Goal: Task Accomplishment & Management: Manage account settings

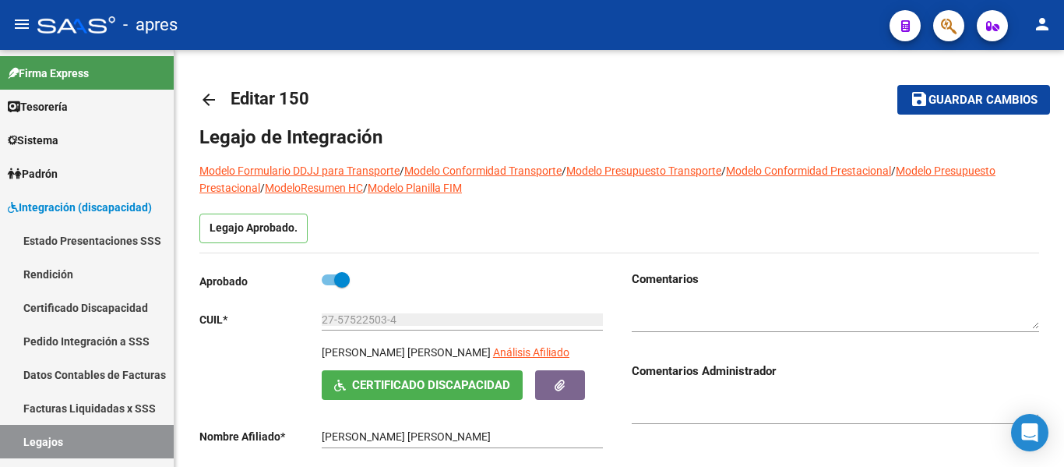
scroll to position [172, 0]
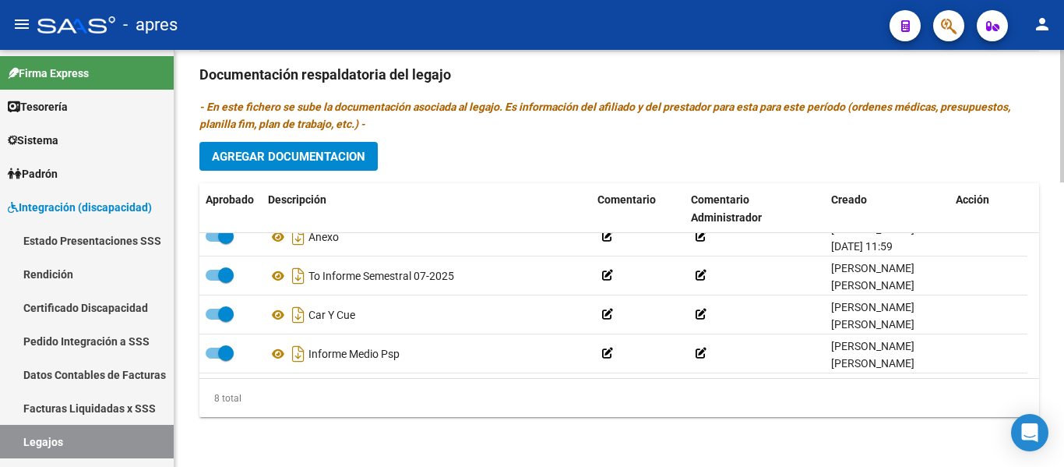
click at [287, 157] on span "Agregar Documentacion" at bounding box center [288, 157] width 153 height 14
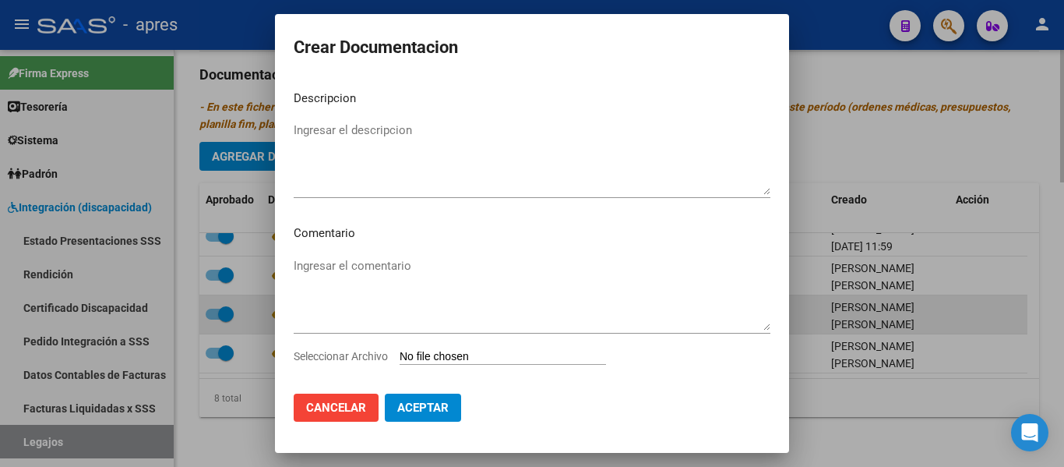
drag, startPoint x: 239, startPoint y: 408, endPoint x: 259, endPoint y: 326, distance: 84.3
click at [239, 407] on div at bounding box center [532, 233] width 1064 height 467
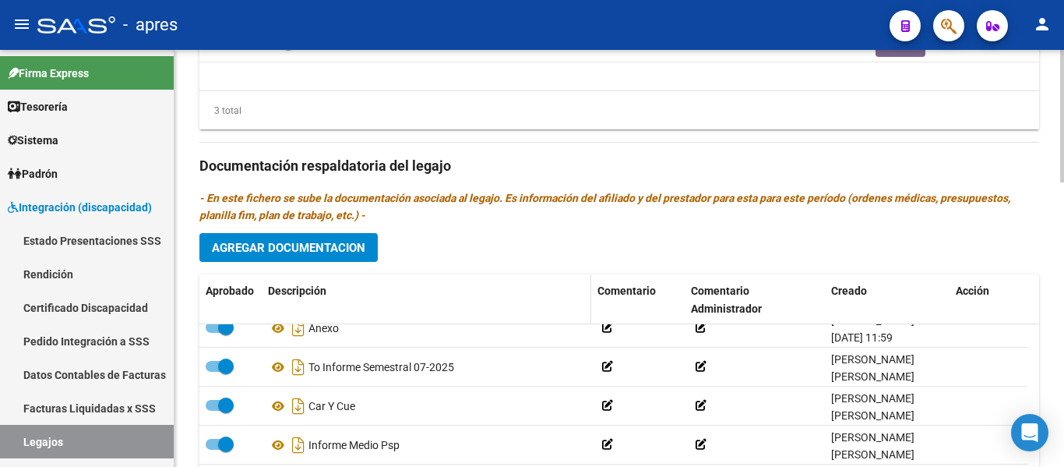
scroll to position [895, 0]
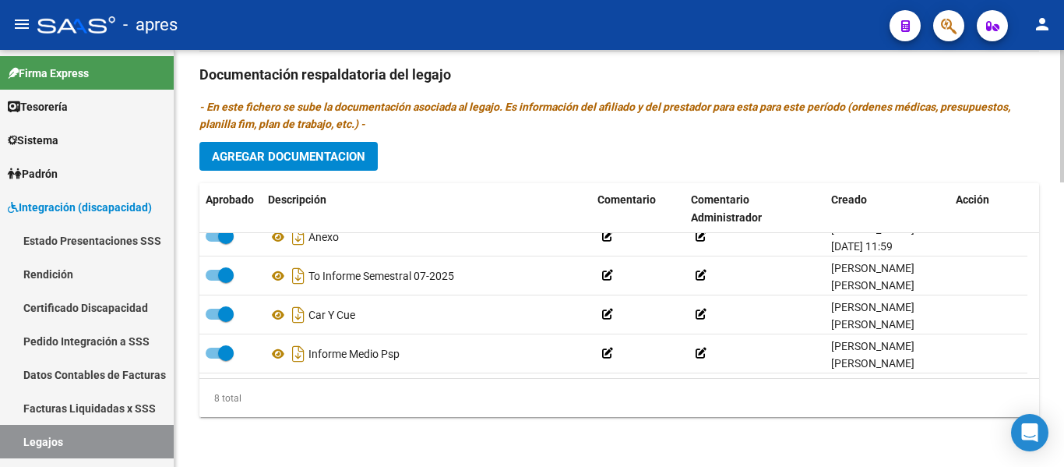
click at [304, 162] on span "Agregar Documentacion" at bounding box center [288, 157] width 153 height 14
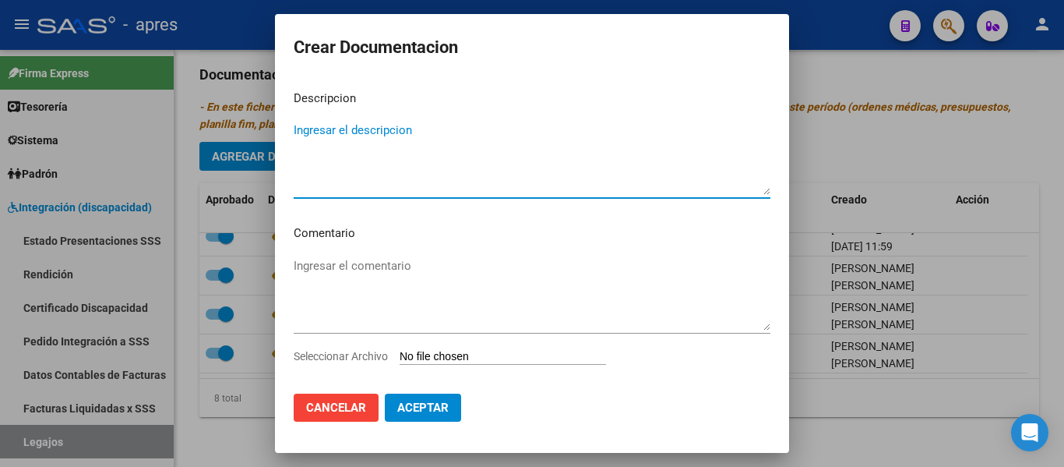
click at [453, 356] on input "Seleccionar Archivo" at bounding box center [503, 357] width 206 height 15
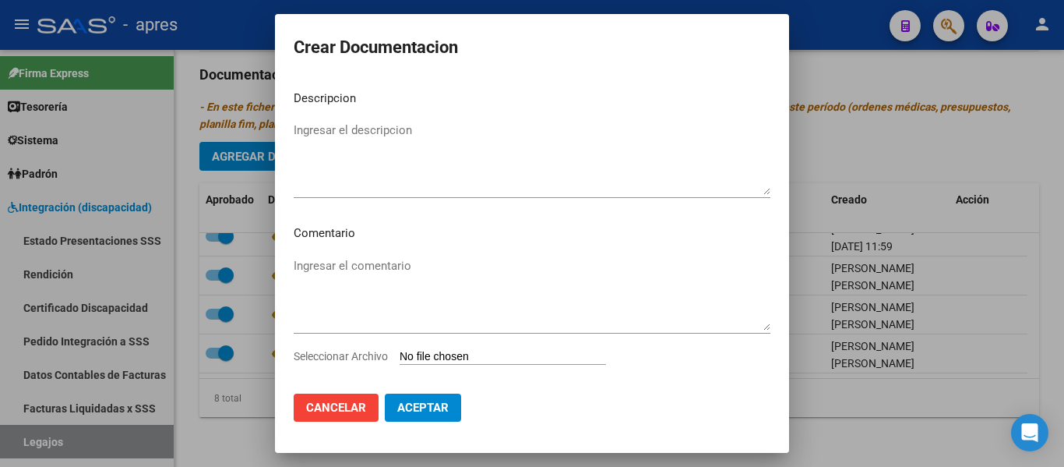
type input "C:\fakepath\INFORME SEMESTRAL PSC [PERSON_NAME] 2025.pdf"
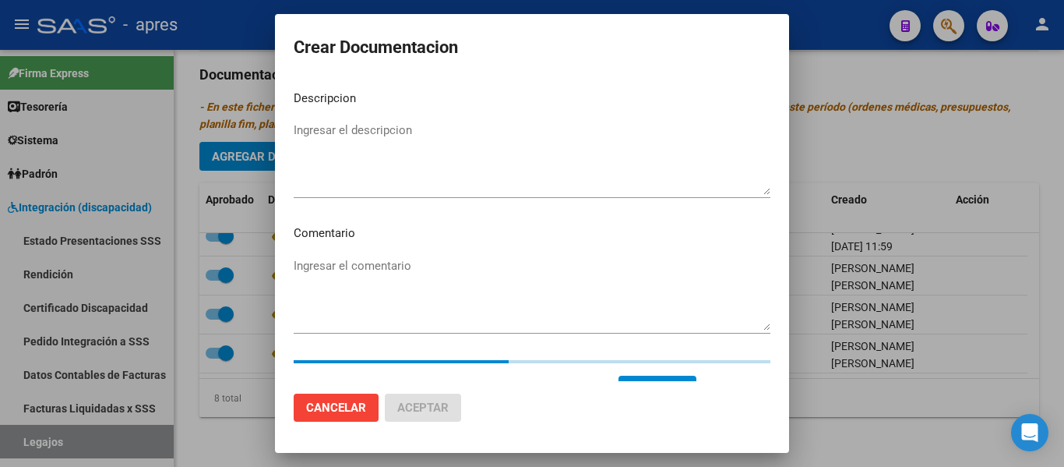
click at [410, 161] on textarea "Ingresar el descripcion" at bounding box center [532, 158] width 477 height 73
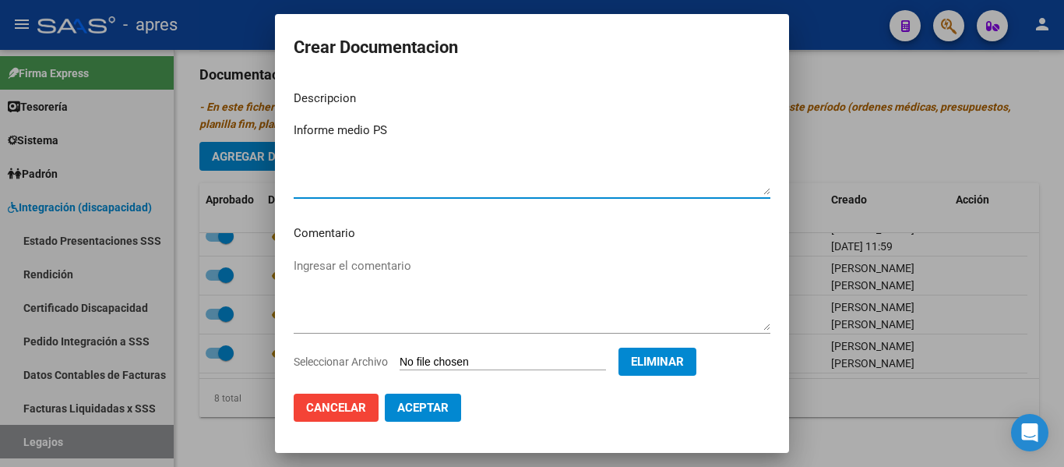
type textarea "Informe medio PS"
click at [432, 403] on span "Aceptar" at bounding box center [422, 407] width 51 height 14
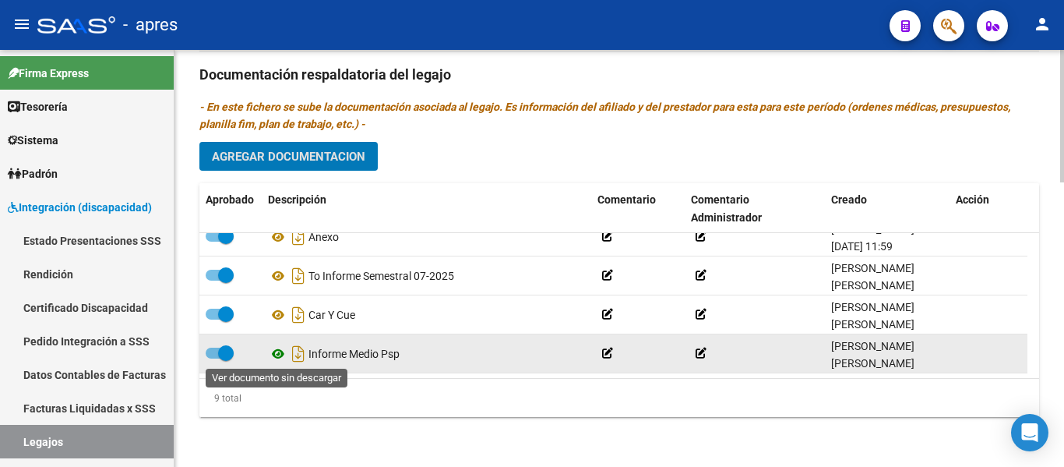
scroll to position [0, 0]
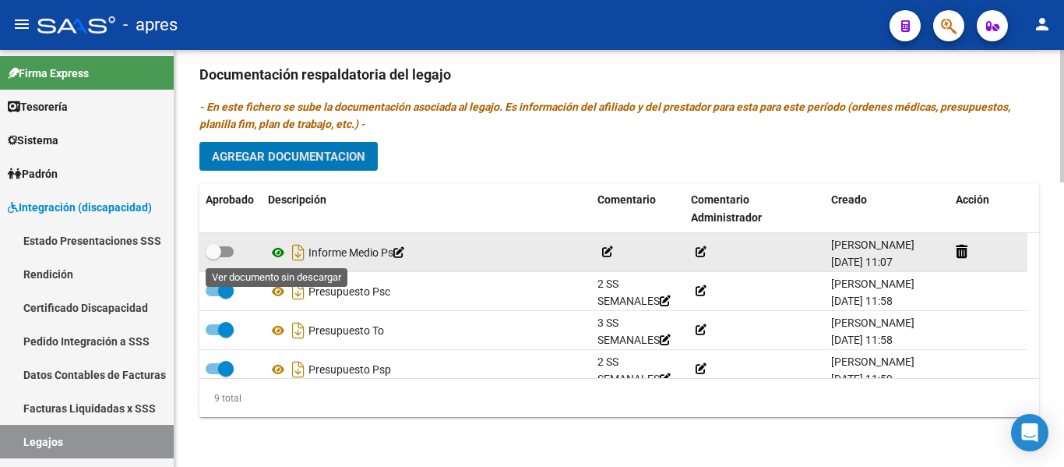
click at [277, 253] on icon at bounding box center [278, 252] width 20 height 19
click at [279, 250] on icon at bounding box center [278, 252] width 20 height 19
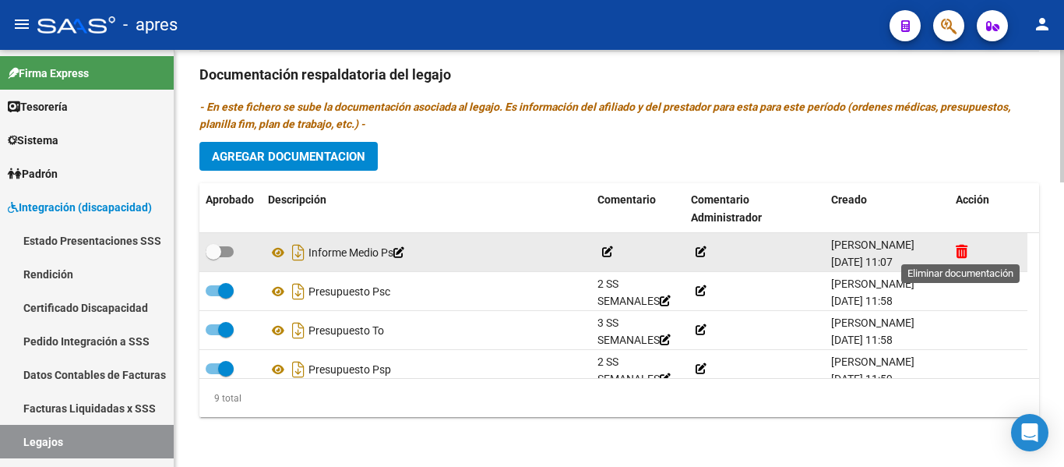
click at [967, 247] on icon at bounding box center [962, 251] width 12 height 15
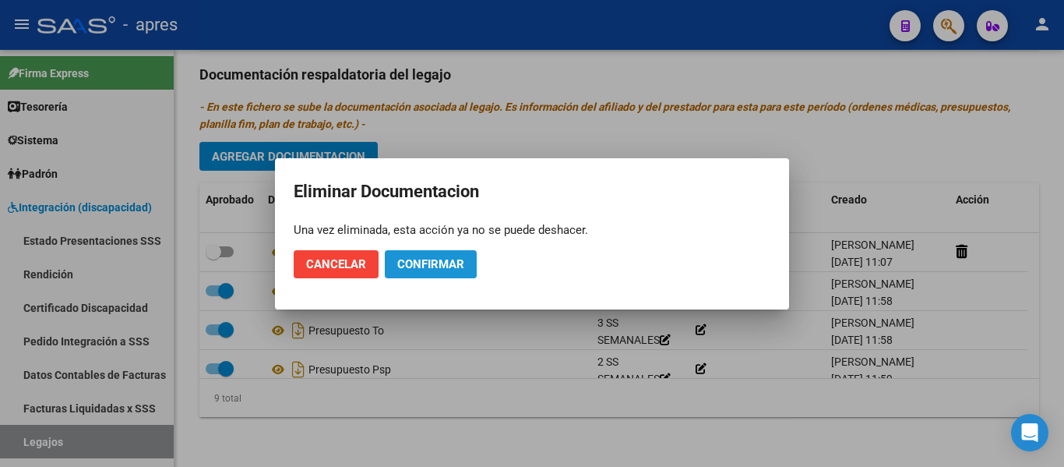
click at [435, 270] on span "Confirmar" at bounding box center [430, 264] width 67 height 14
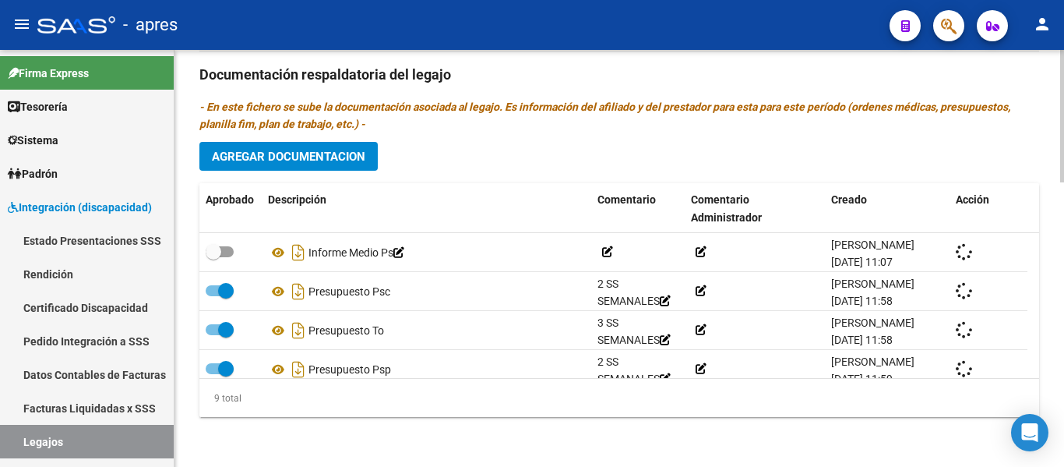
checkbox input "true"
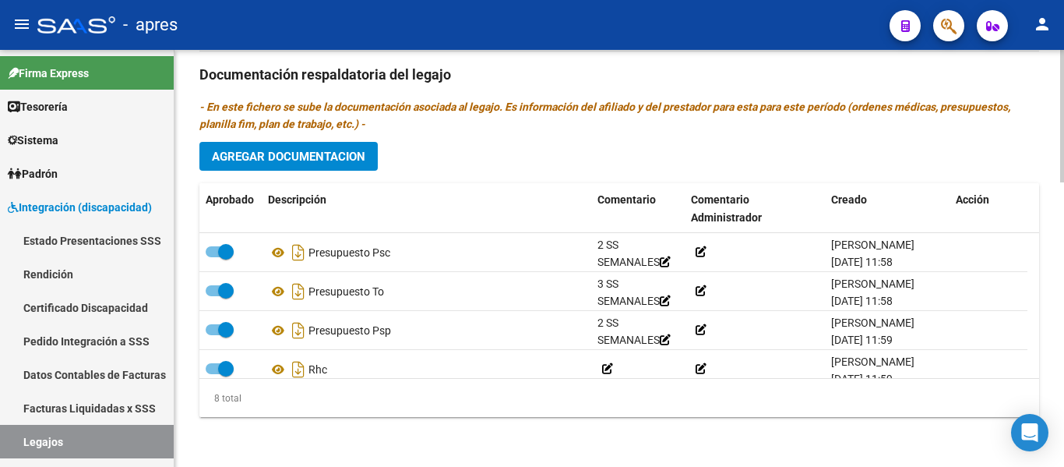
click at [280, 167] on button "Agregar Documentacion" at bounding box center [288, 156] width 178 height 29
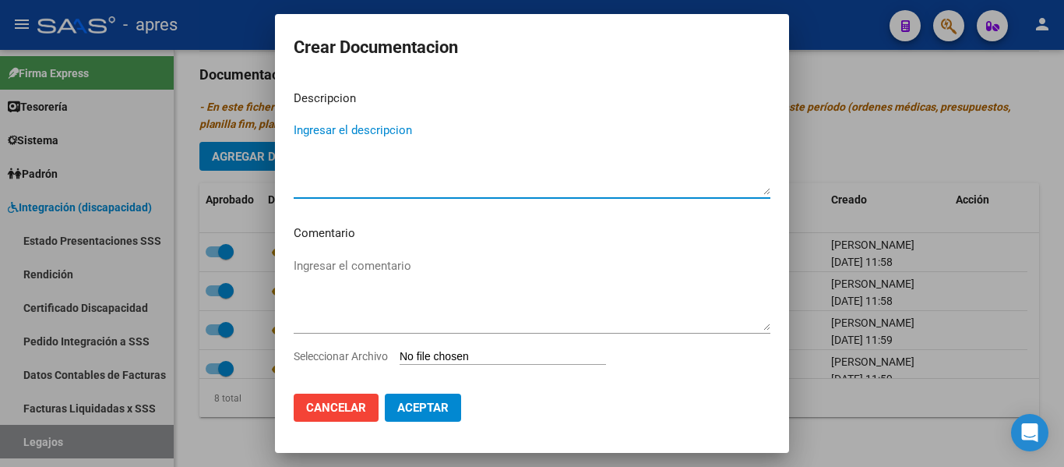
click at [443, 398] on button "Aceptar" at bounding box center [423, 407] width 76 height 28
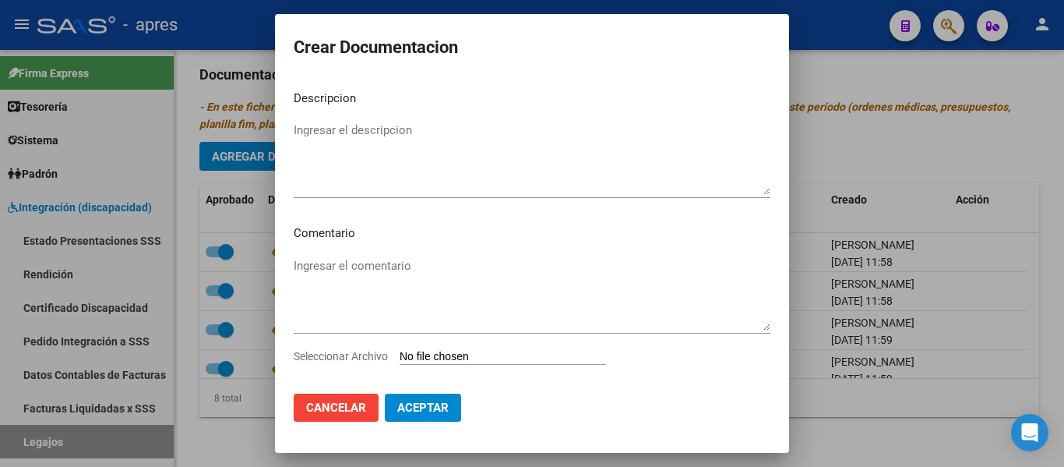
click at [483, 356] on input "Seleccionar Archivo" at bounding box center [503, 357] width 206 height 15
type input "C:\fakepath\Informe medi Ps.pdf"
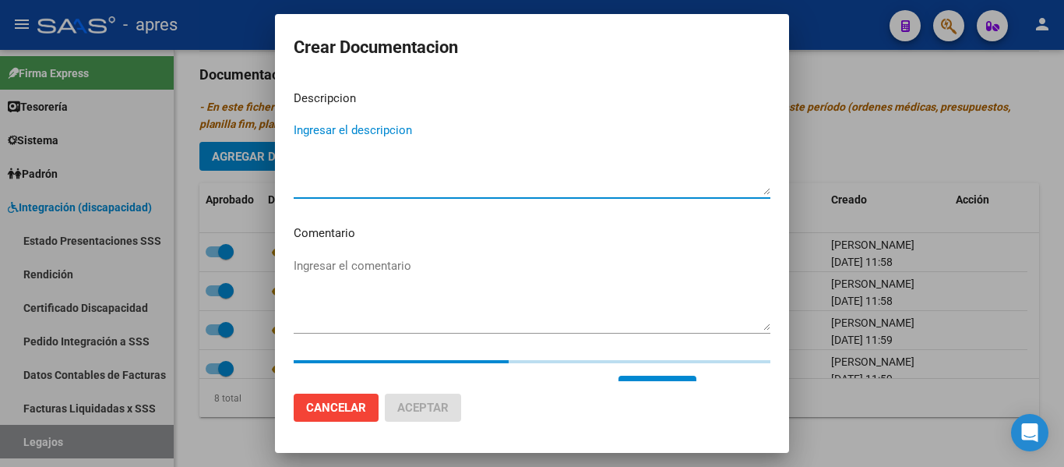
drag, startPoint x: 425, startPoint y: 143, endPoint x: 424, endPoint y: 116, distance: 27.3
click at [425, 123] on textarea "Ingresar el descripcion" at bounding box center [532, 158] width 477 height 73
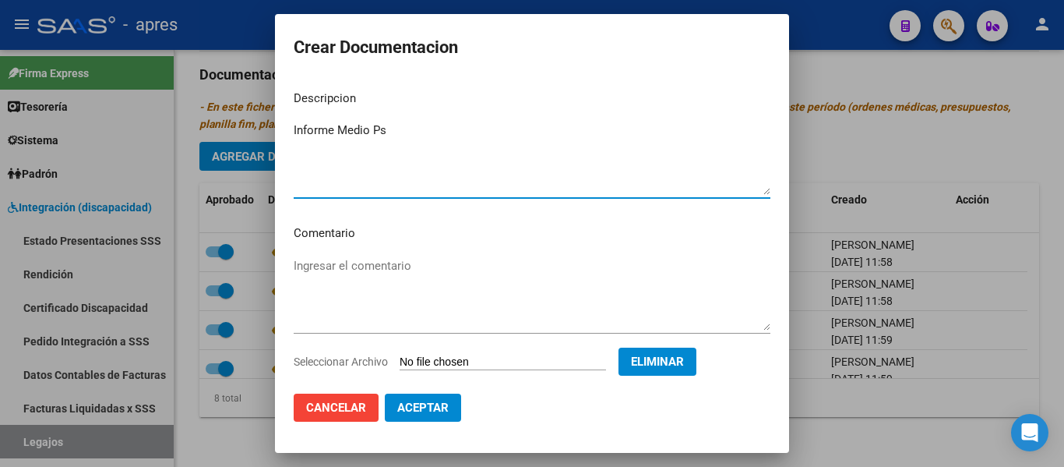
type textarea "Informe Medio Ps"
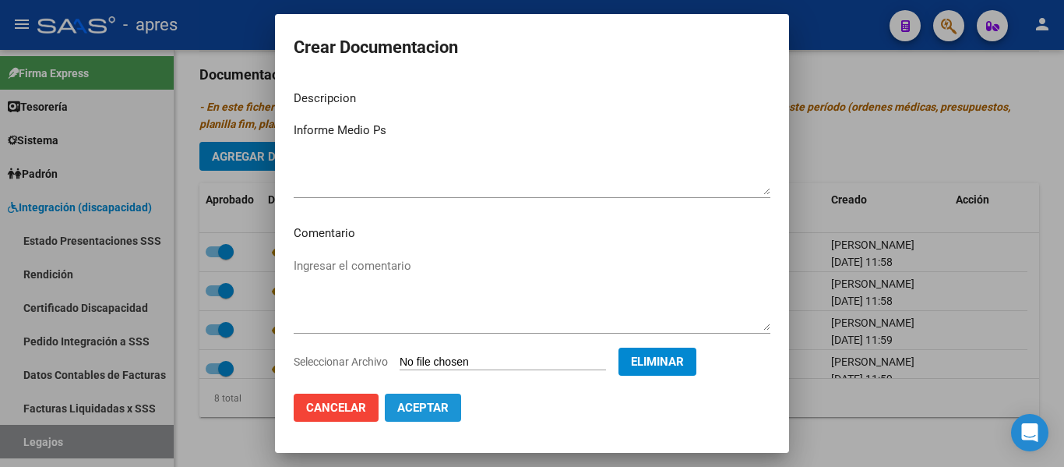
click at [434, 413] on span "Aceptar" at bounding box center [422, 407] width 51 height 14
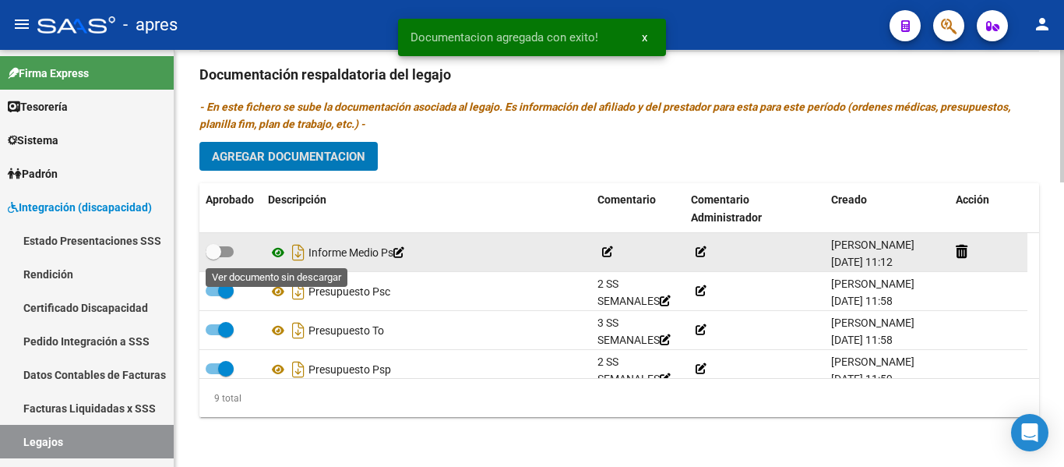
click at [271, 251] on icon at bounding box center [278, 252] width 20 height 19
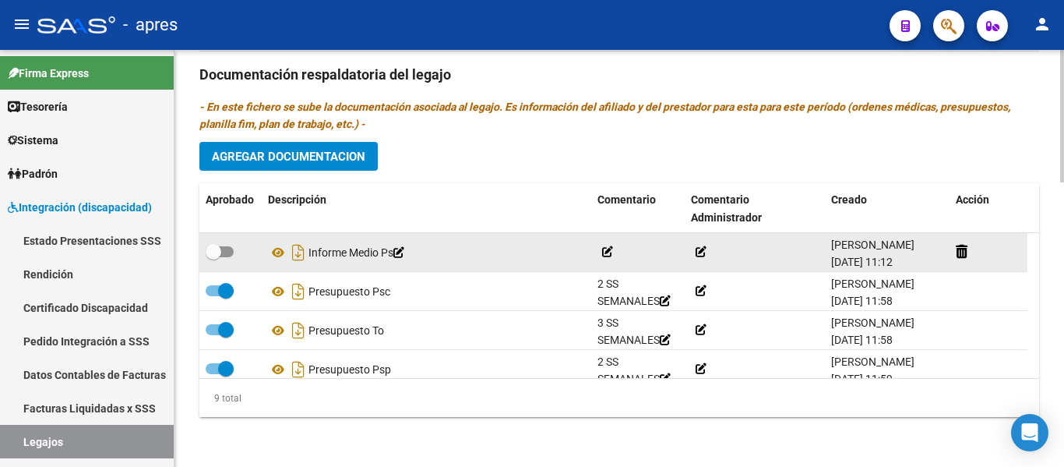
click at [232, 245] on label at bounding box center [220, 251] width 28 height 19
click at [213, 257] on input "checkbox" at bounding box center [213, 257] width 1 height 1
checkbox input "true"
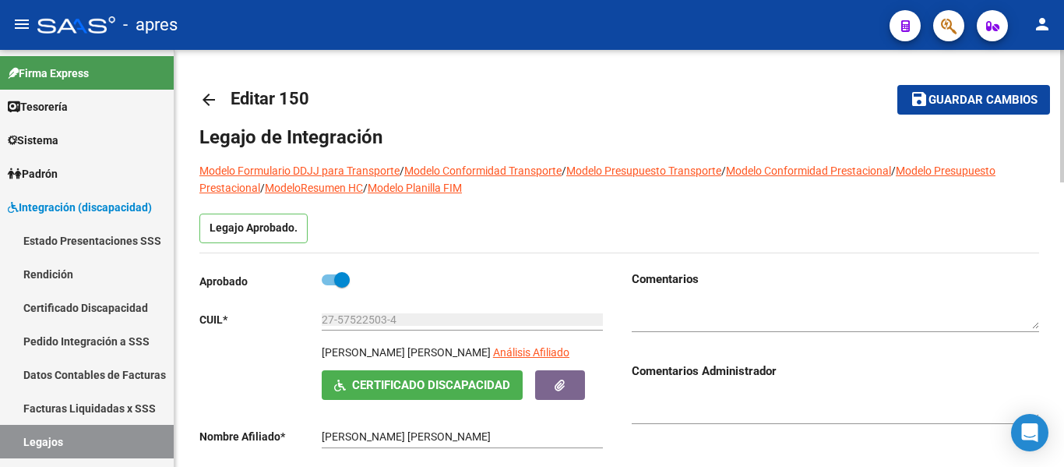
click at [993, 95] on span "Guardar cambios" at bounding box center [982, 100] width 109 height 14
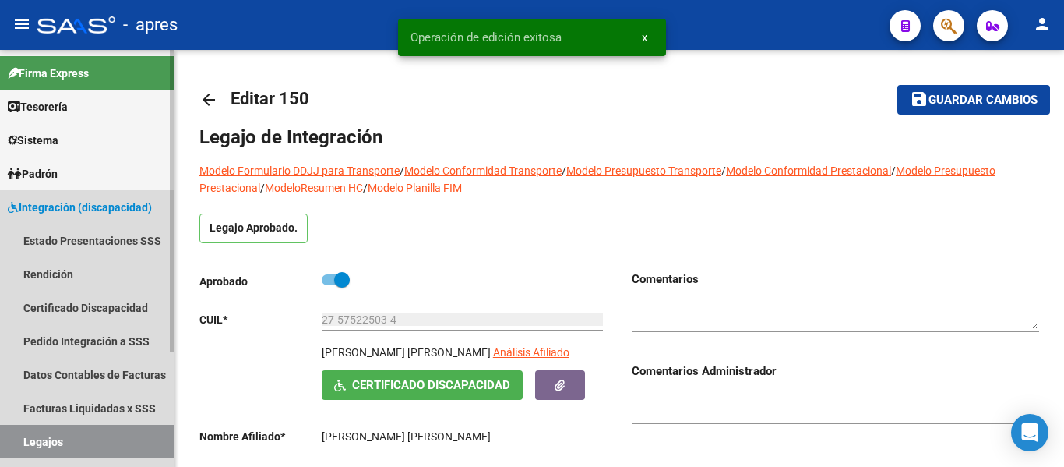
click at [163, 441] on link "Legajos" at bounding box center [87, 441] width 174 height 33
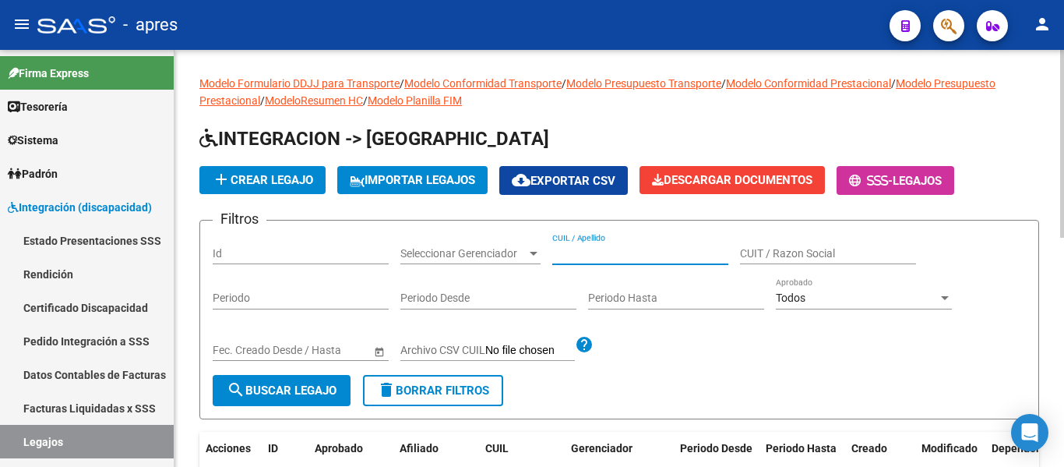
click at [605, 254] on input "CUIL / Apellido" at bounding box center [640, 253] width 176 height 13
type input "f"
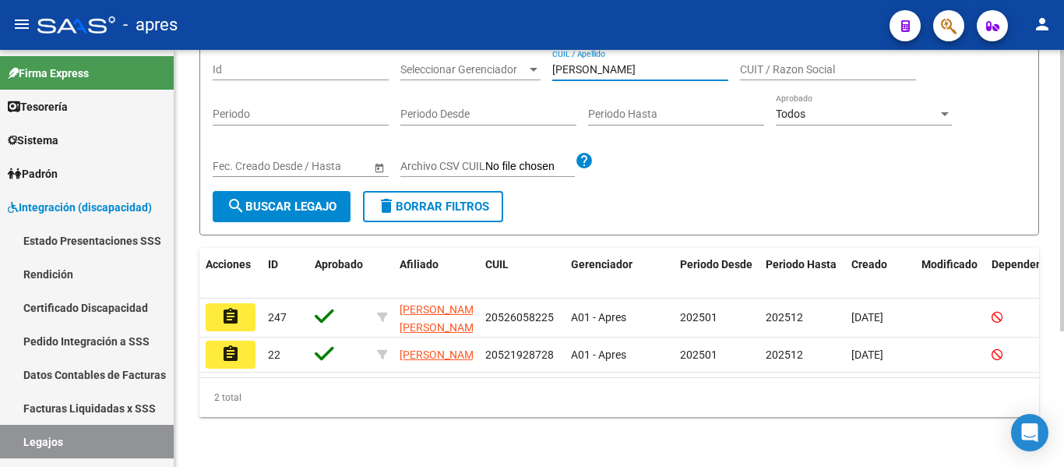
scroll to position [201, 0]
type input "[PERSON_NAME]"
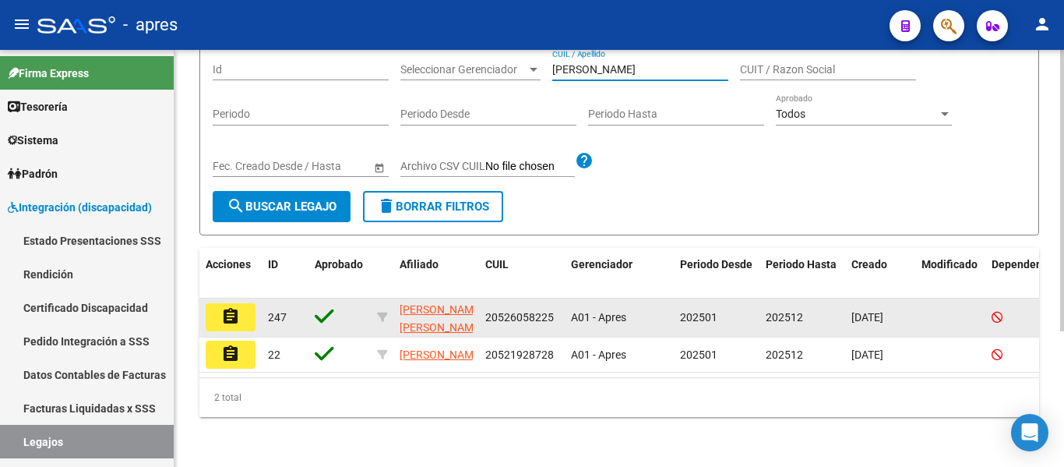
click at [236, 307] on mat-icon "assignment" at bounding box center [230, 316] width 19 height 19
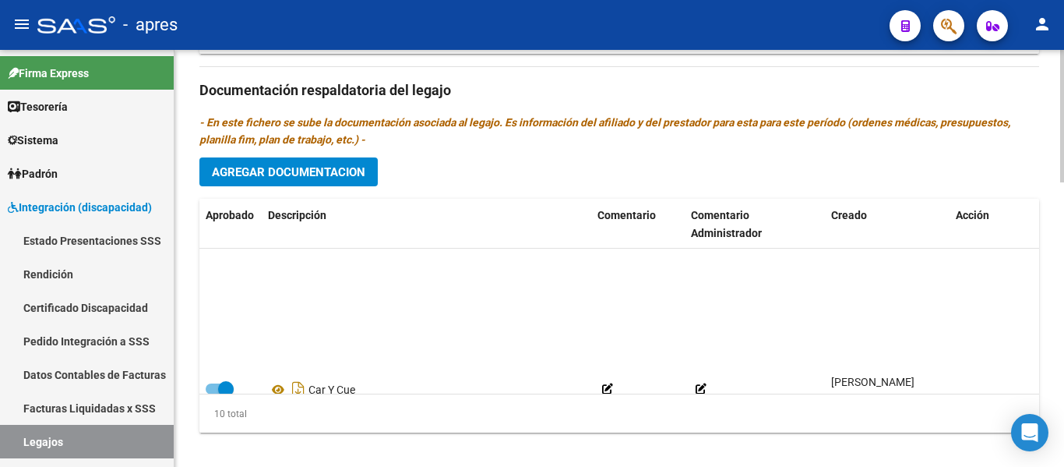
scroll to position [250, 0]
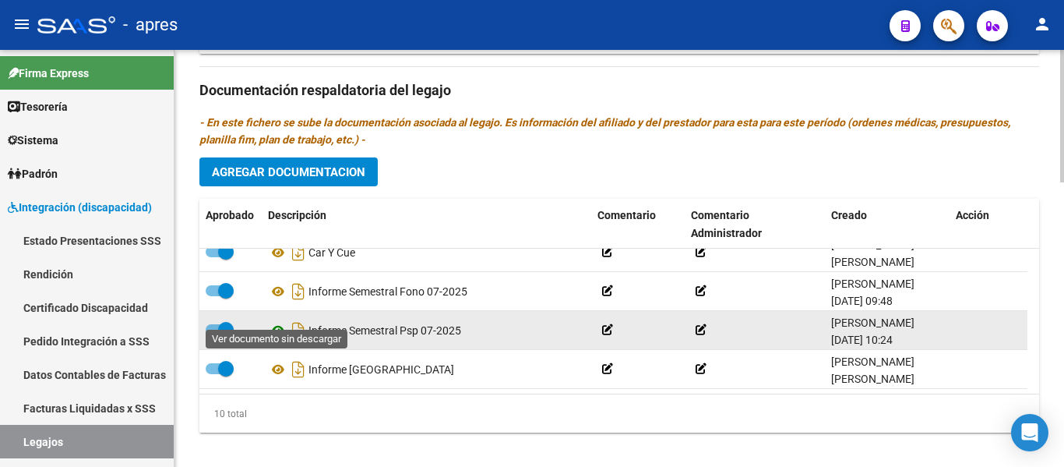
click at [280, 321] on icon at bounding box center [278, 330] width 20 height 19
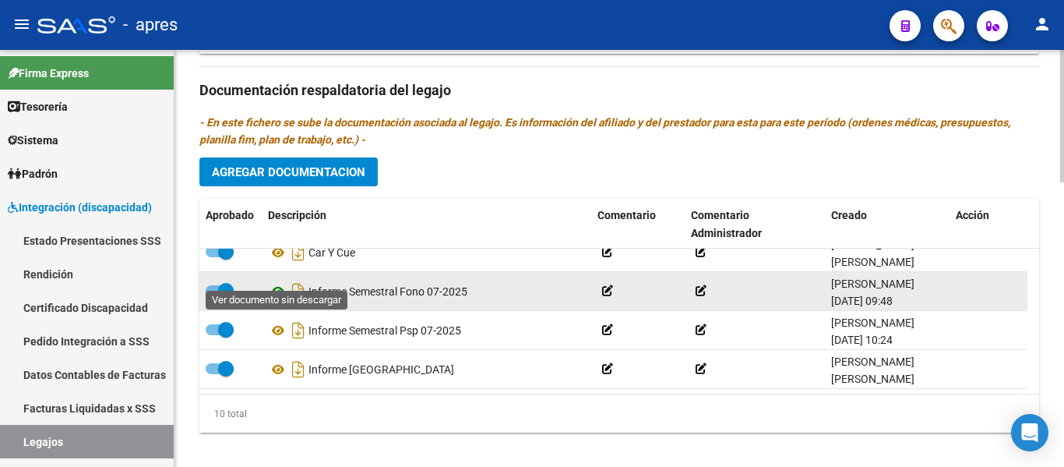
click at [280, 282] on icon at bounding box center [278, 291] width 20 height 19
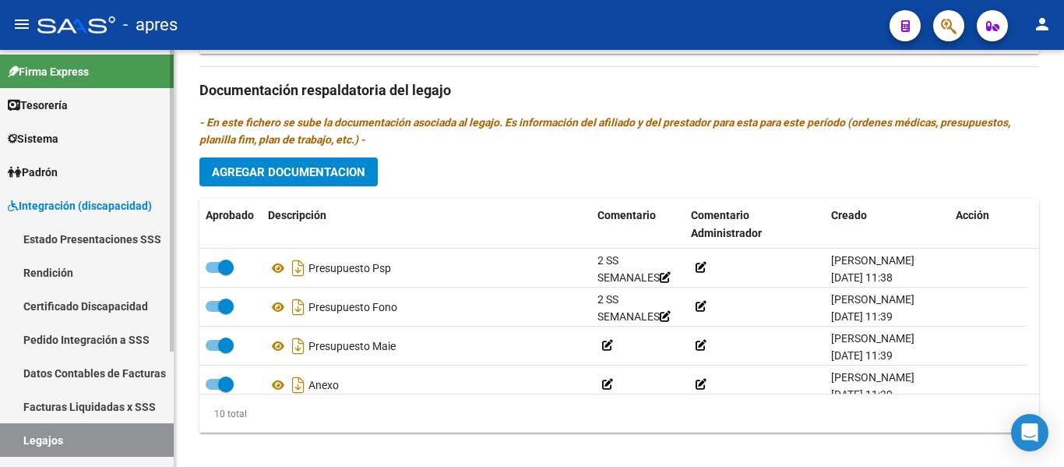
scroll to position [0, 0]
click at [106, 199] on span "Integración (discapacidad)" at bounding box center [80, 207] width 144 height 17
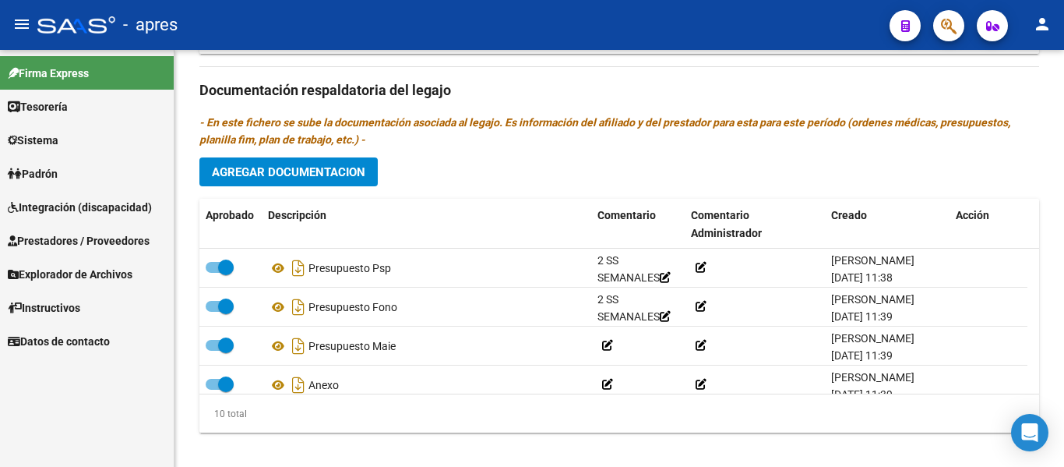
click at [116, 244] on span "Prestadores / Proveedores" at bounding box center [79, 240] width 142 height 17
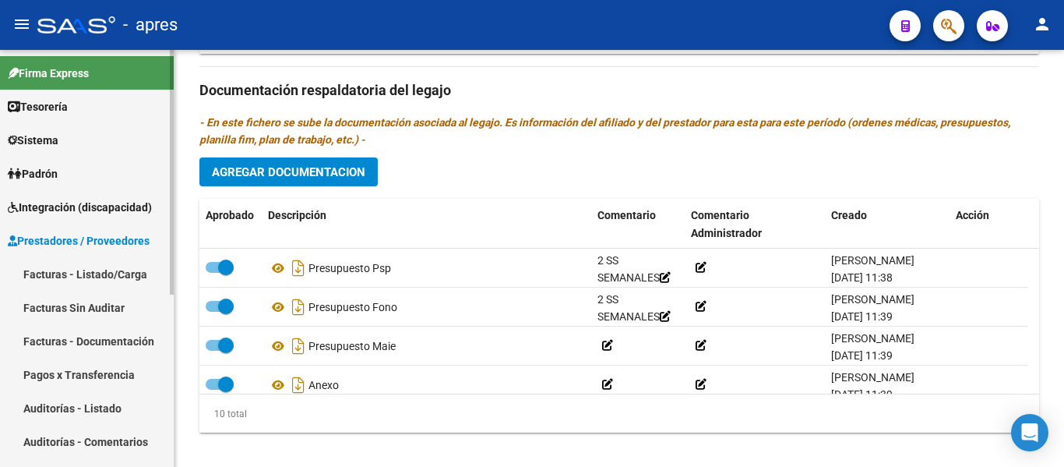
click at [125, 284] on link "Facturas - Listado/Carga" at bounding box center [87, 273] width 174 height 33
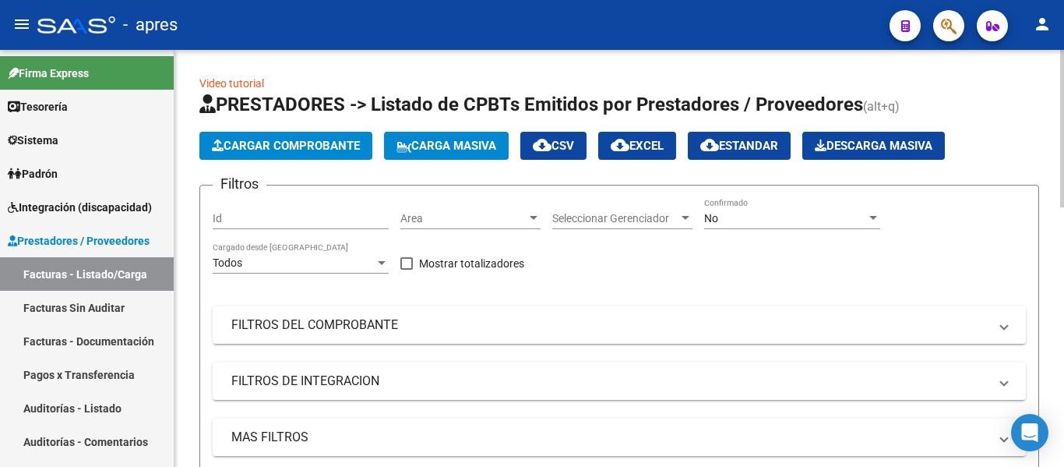
click at [401, 228] on div "Area Area" at bounding box center [470, 213] width 140 height 31
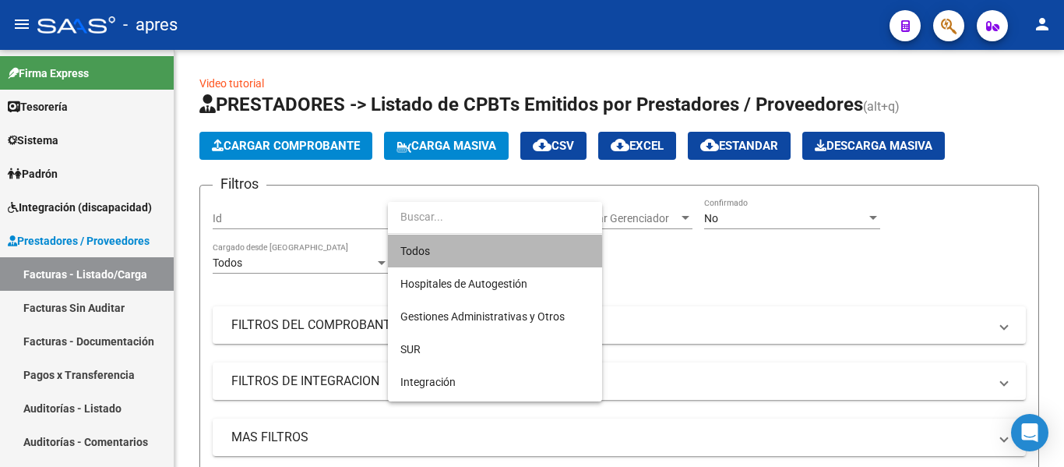
click at [425, 255] on span "Todos" at bounding box center [494, 250] width 189 height 33
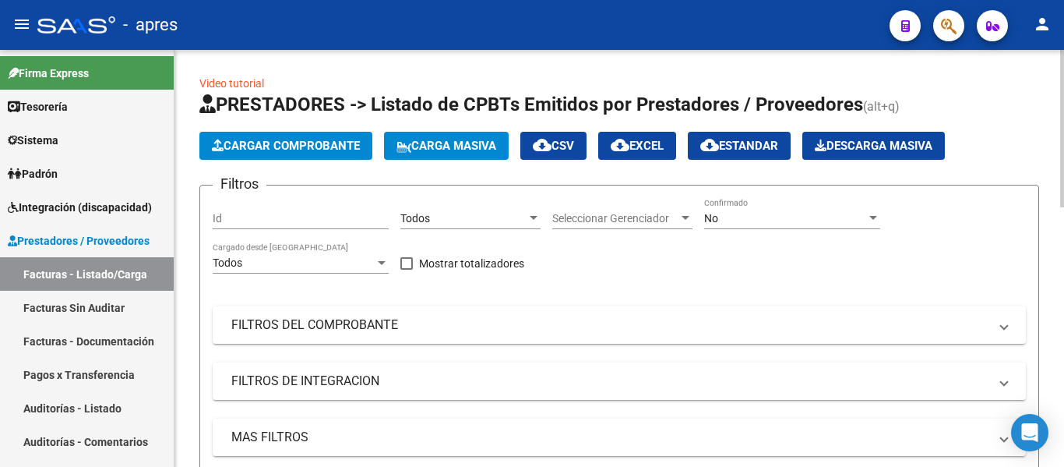
click at [605, 209] on div "Seleccionar Gerenciador Seleccionar Gerenciador" at bounding box center [622, 213] width 140 height 31
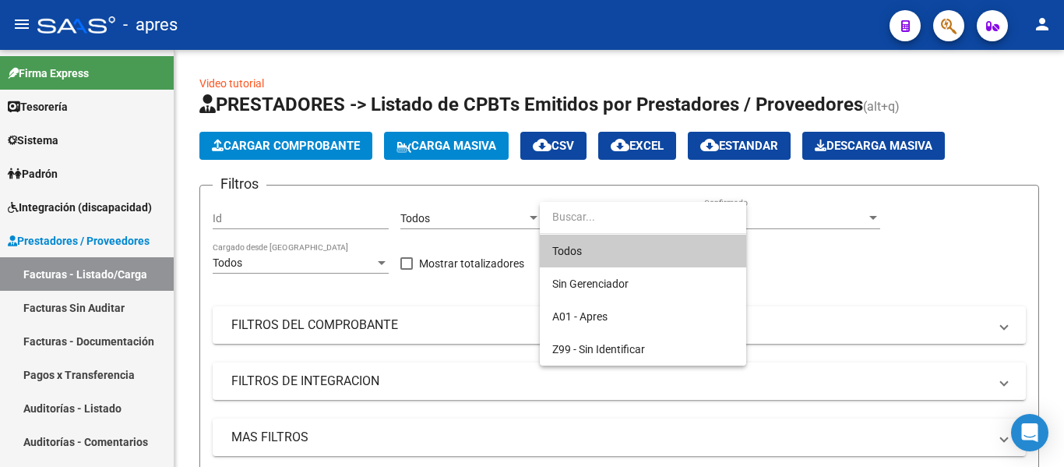
drag, startPoint x: 598, startPoint y: 252, endPoint x: 731, endPoint y: 208, distance: 140.4
click at [599, 252] on span "Todos" at bounding box center [642, 250] width 181 height 33
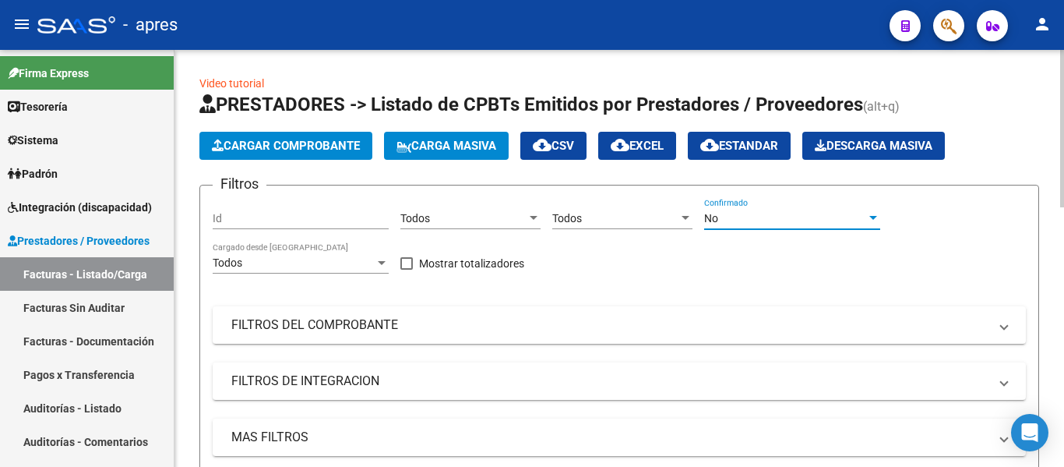
click at [745, 215] on div "No" at bounding box center [785, 218] width 162 height 13
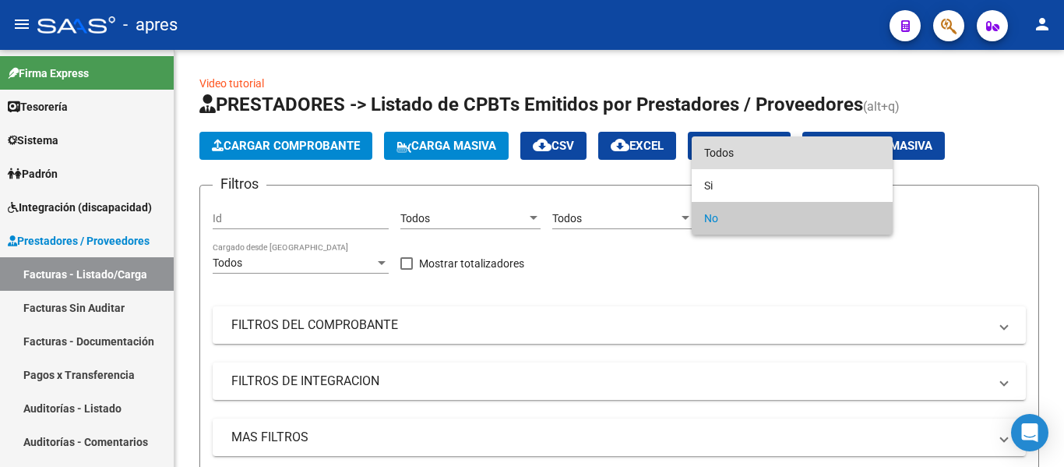
click at [714, 153] on span "Todos" at bounding box center [792, 152] width 176 height 33
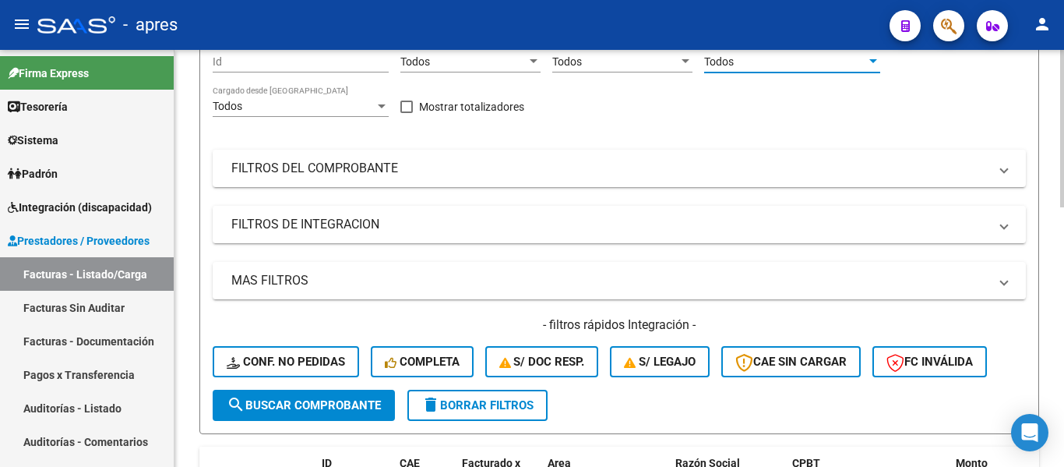
scroll to position [156, 0]
click at [322, 177] on mat-panel-title "FILTROS DEL COMPROBANTE" at bounding box center [609, 168] width 757 height 17
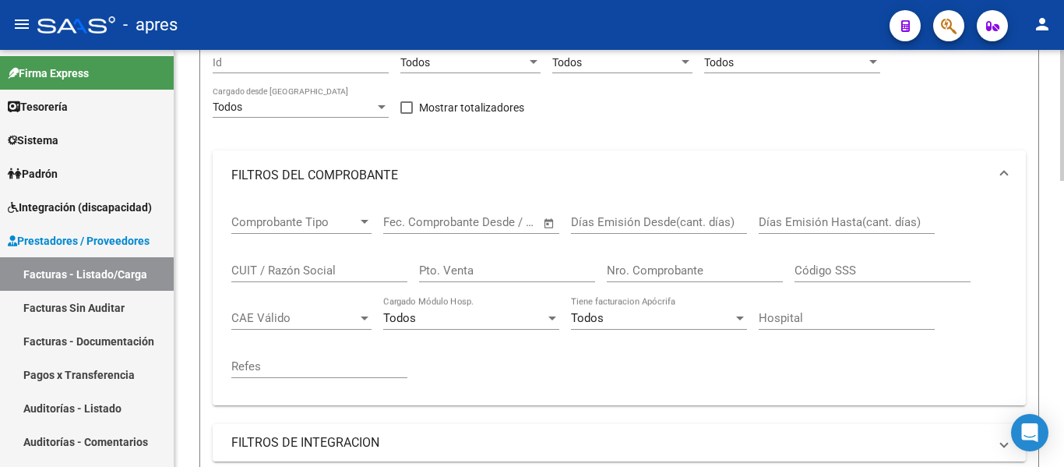
click at [322, 177] on mat-panel-title "FILTROS DEL COMPROBANTE" at bounding box center [609, 175] width 757 height 17
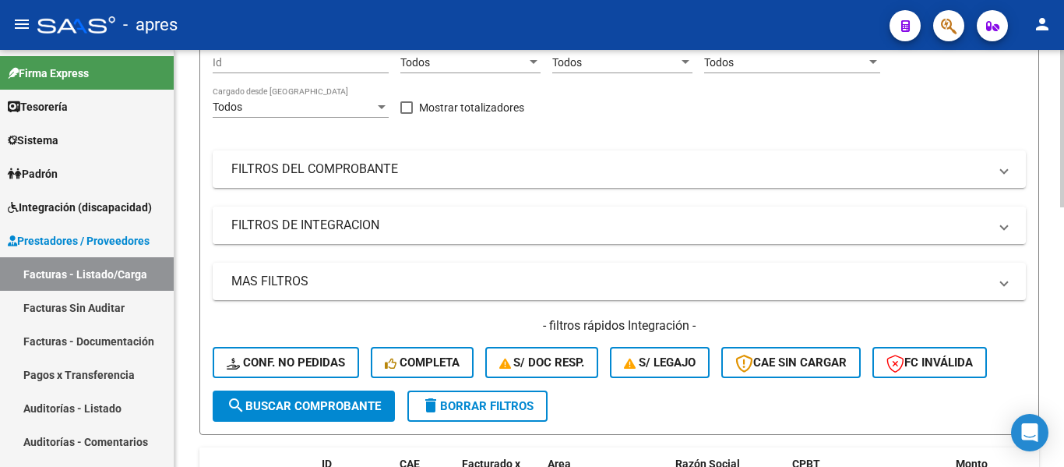
click at [319, 231] on mat-panel-title "FILTROS DE INTEGRACION" at bounding box center [609, 225] width 757 height 17
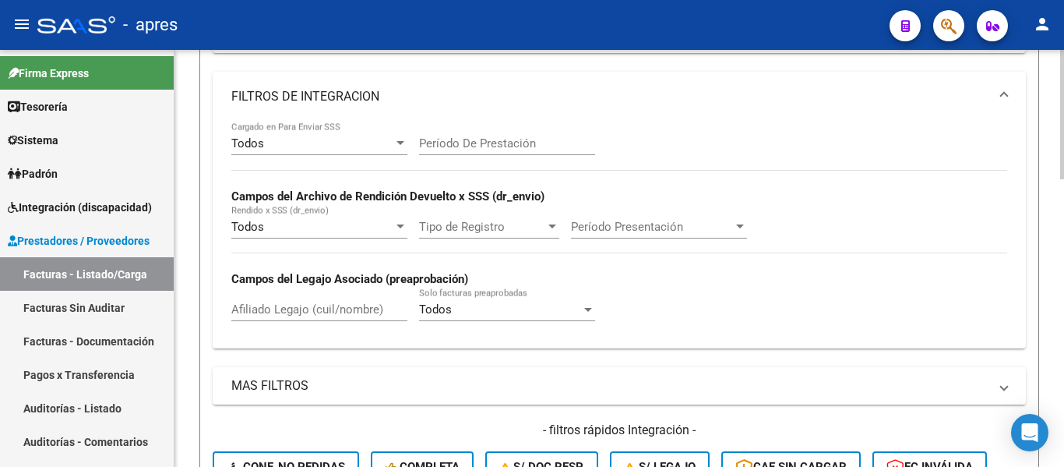
scroll to position [312, 0]
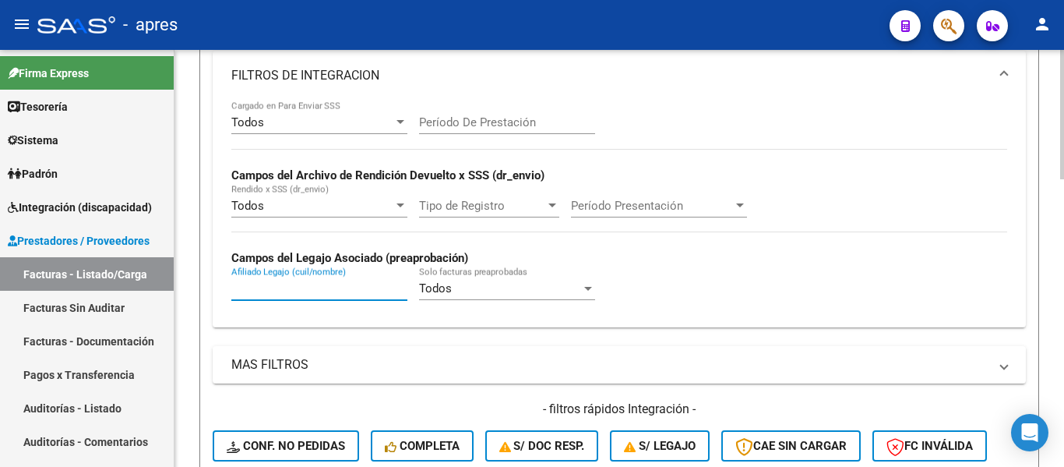
click at [310, 283] on input "Afiliado Legajo (cuil/nombre)" at bounding box center [319, 288] width 176 height 14
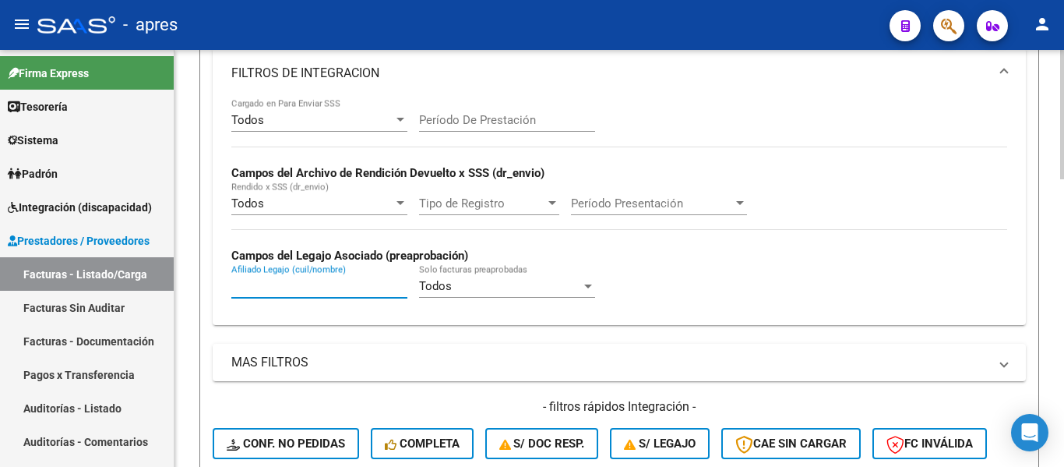
scroll to position [234, 0]
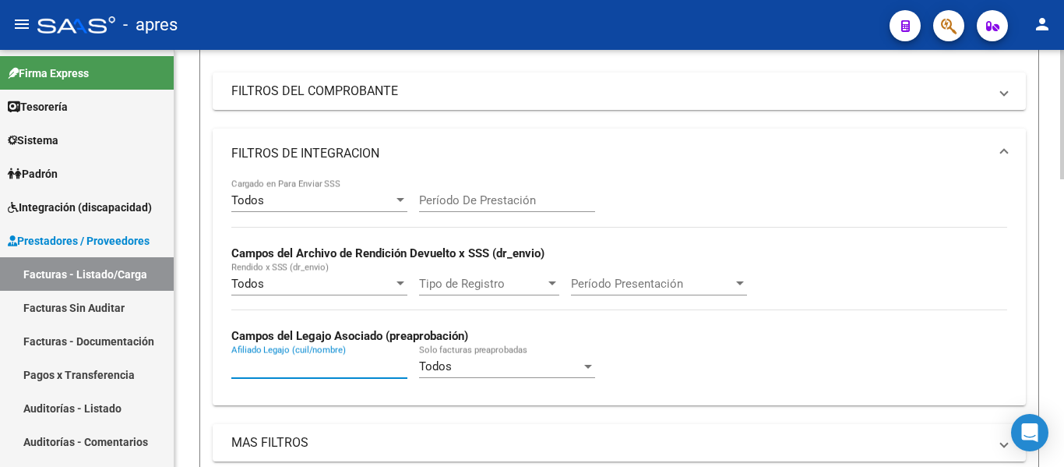
click at [324, 153] on mat-panel-title "FILTROS DE INTEGRACION" at bounding box center [609, 153] width 757 height 17
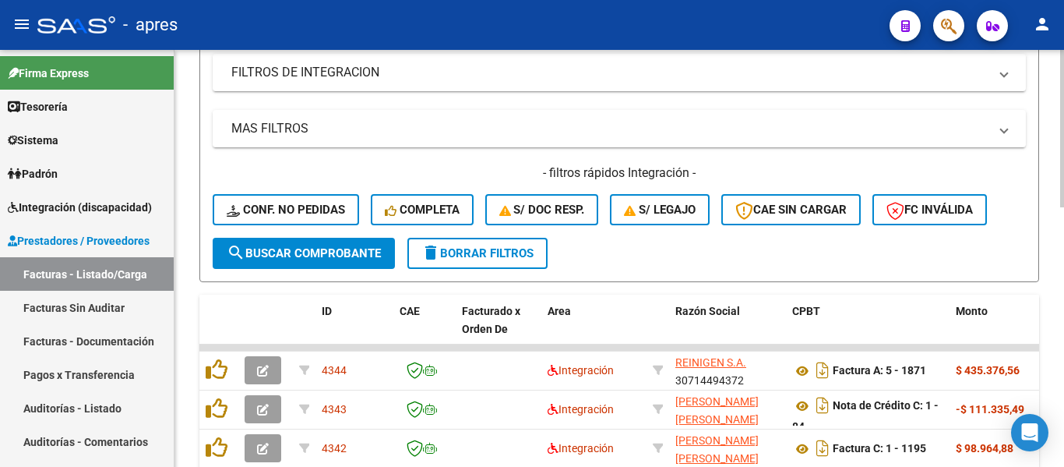
scroll to position [312, 0]
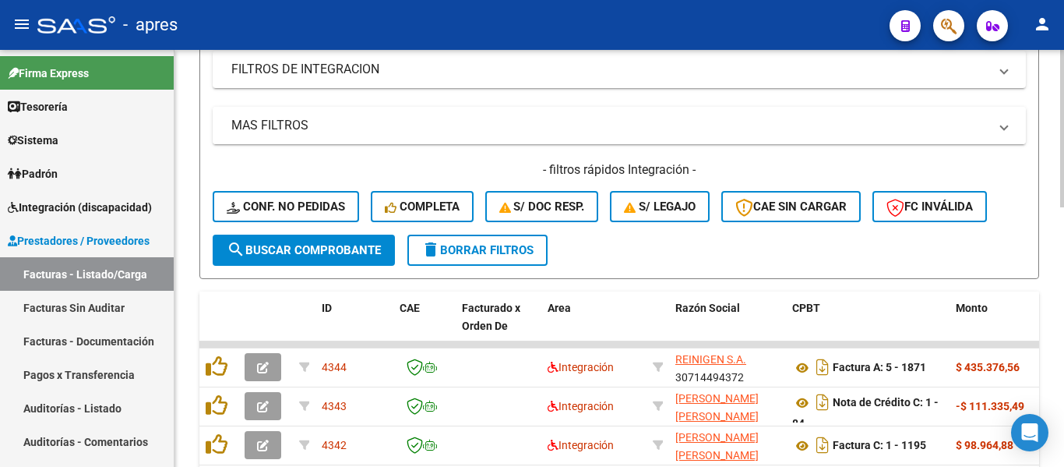
click at [294, 132] on mat-panel-title "MAS FILTROS" at bounding box center [609, 125] width 757 height 17
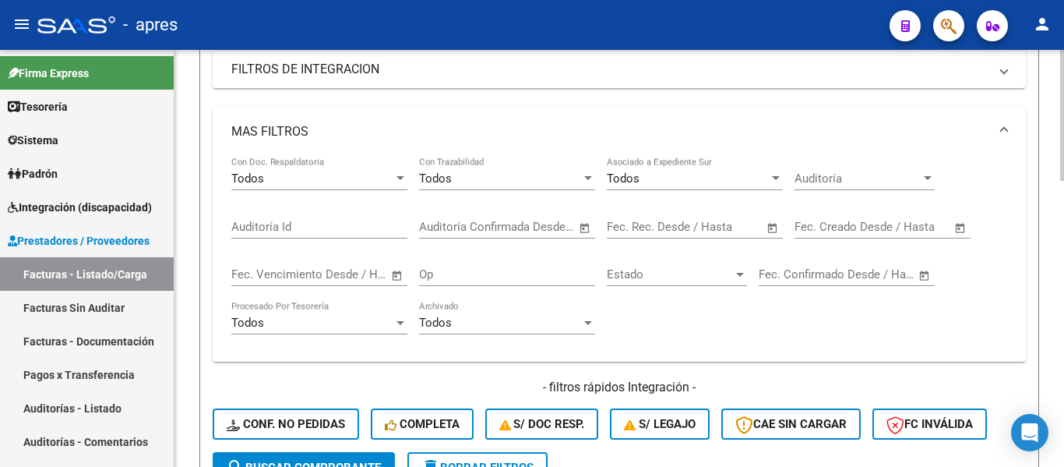
click at [313, 223] on input "Auditoría Id" at bounding box center [319, 227] width 176 height 14
click at [289, 226] on input "Auditoría Id" at bounding box center [319, 227] width 176 height 14
click at [314, 277] on input "text" at bounding box center [334, 274] width 76 height 14
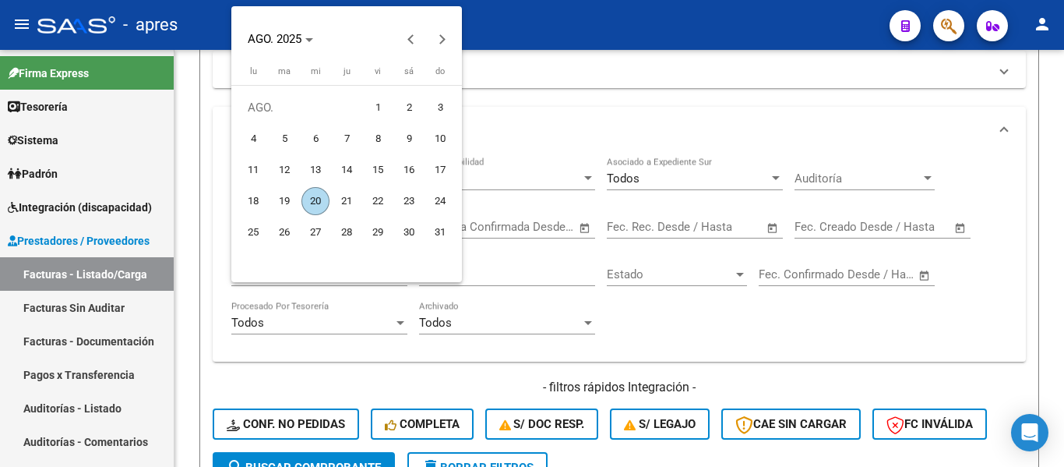
click at [482, 261] on div at bounding box center [532, 233] width 1064 height 467
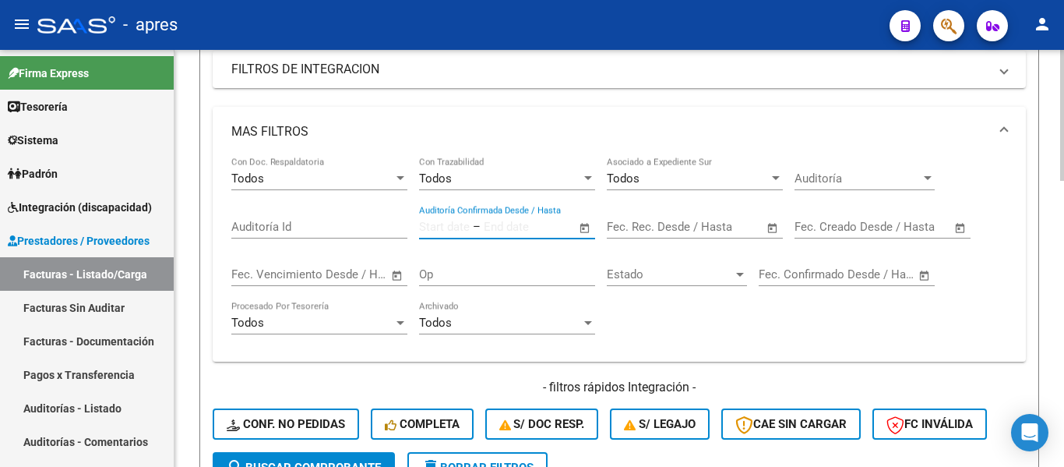
click at [527, 221] on input "text" at bounding box center [522, 227] width 76 height 14
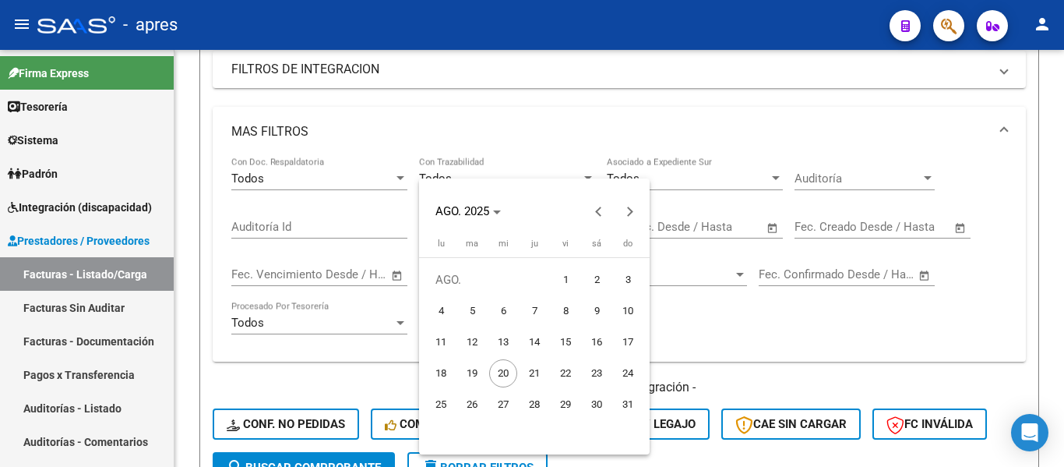
click at [277, 219] on div at bounding box center [532, 233] width 1064 height 467
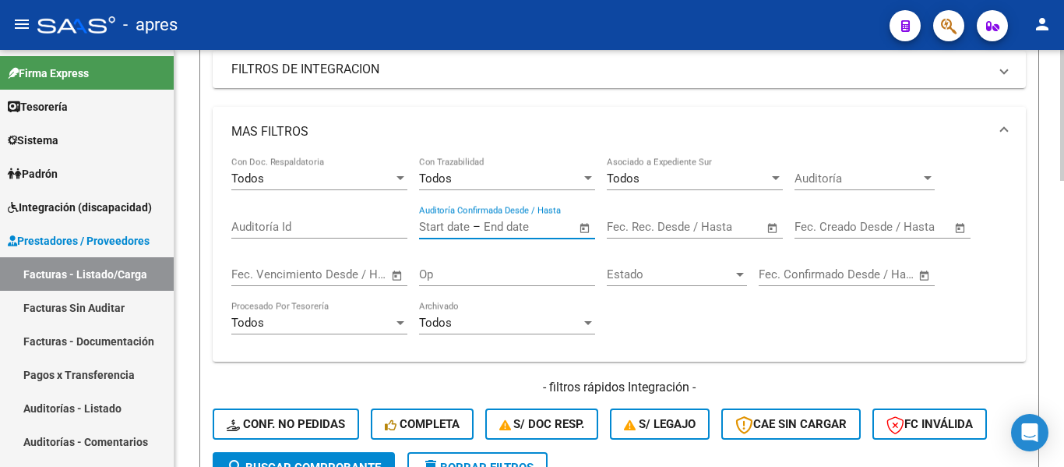
click at [287, 124] on mat-panel-title "MAS FILTROS" at bounding box center [609, 131] width 757 height 17
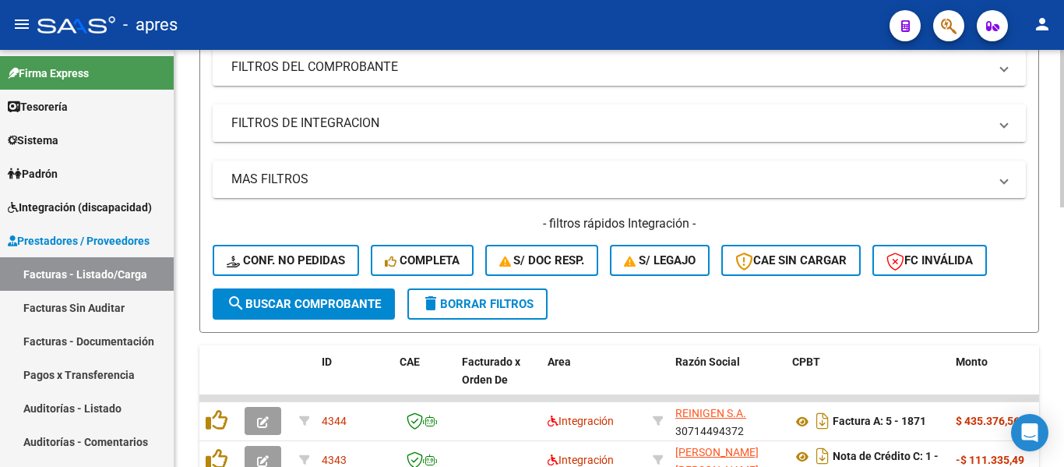
scroll to position [234, 0]
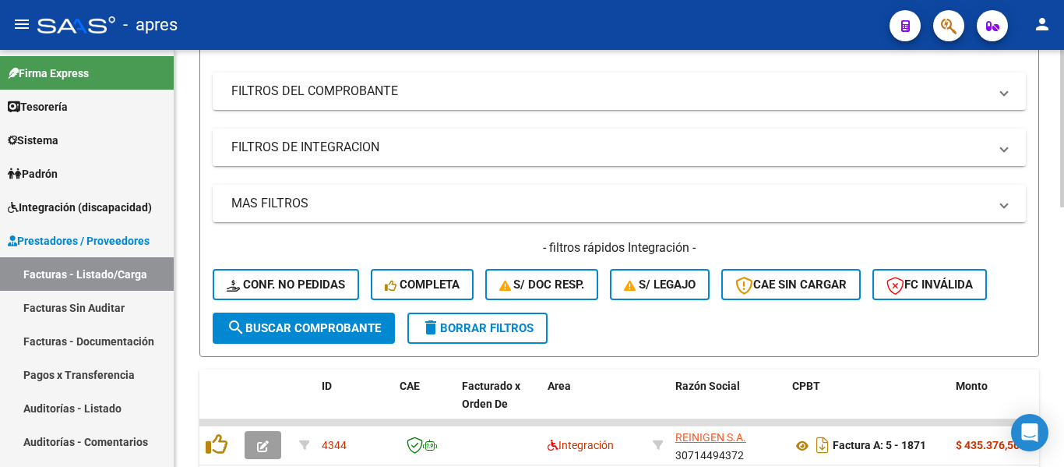
click at [314, 157] on mat-expansion-panel-header "FILTROS DE INTEGRACION" at bounding box center [619, 147] width 813 height 37
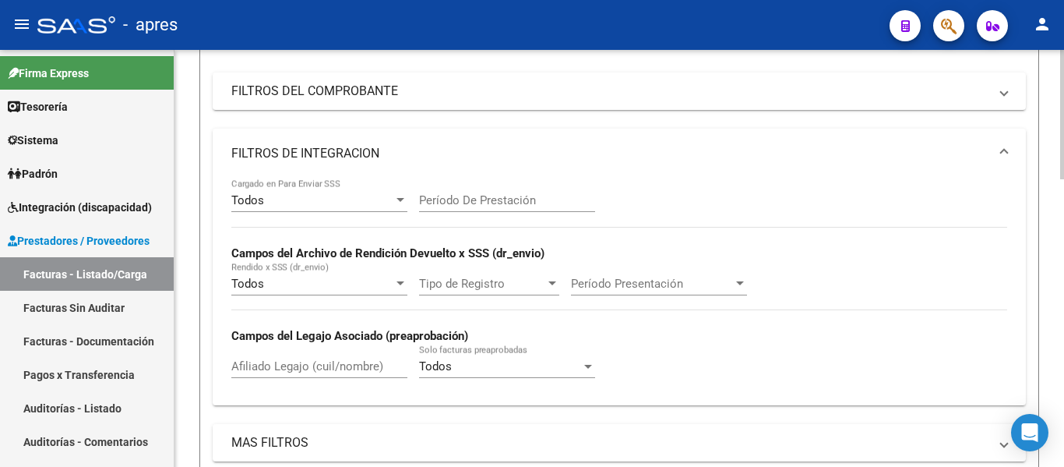
click at [299, 364] on input "Afiliado Legajo (cuil/nombre)" at bounding box center [319, 366] width 176 height 14
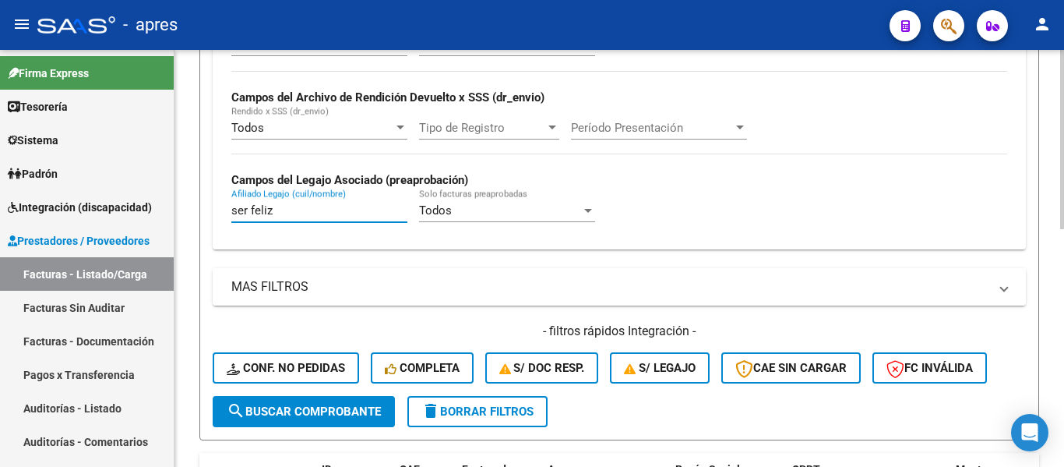
type input "ser feliz"
click at [315, 293] on mat-panel-title "MAS FILTROS" at bounding box center [609, 286] width 757 height 17
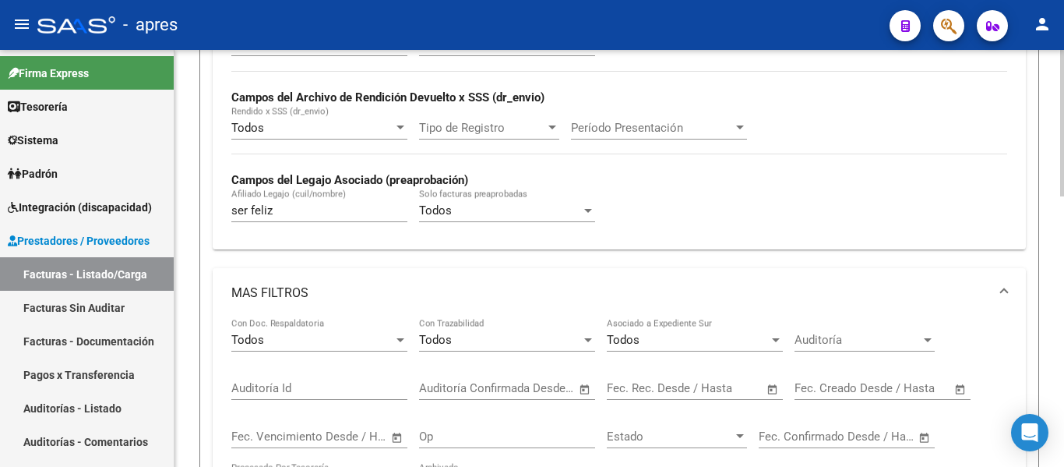
click at [280, 384] on input "Auditoría Id" at bounding box center [319, 388] width 176 height 14
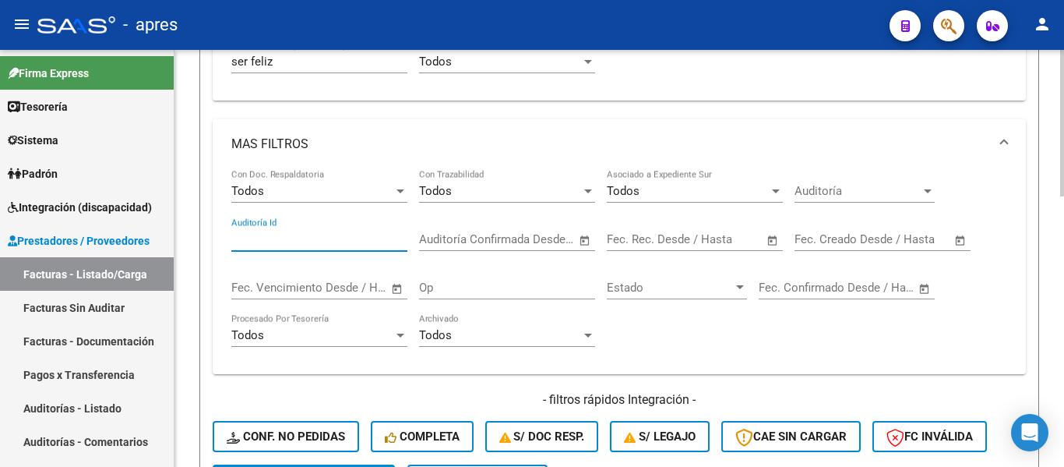
scroll to position [545, 0]
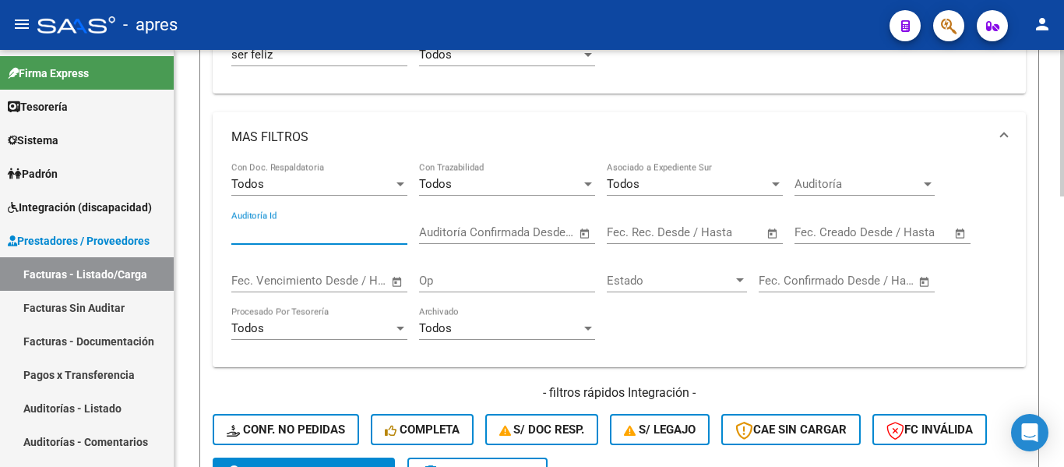
click at [519, 229] on input "text" at bounding box center [522, 232] width 76 height 14
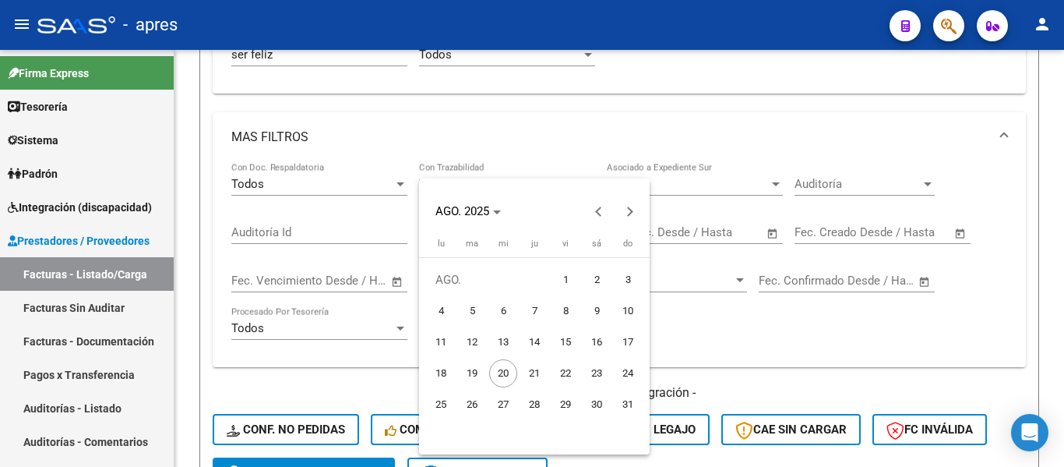
click at [322, 288] on div at bounding box center [532, 233] width 1064 height 467
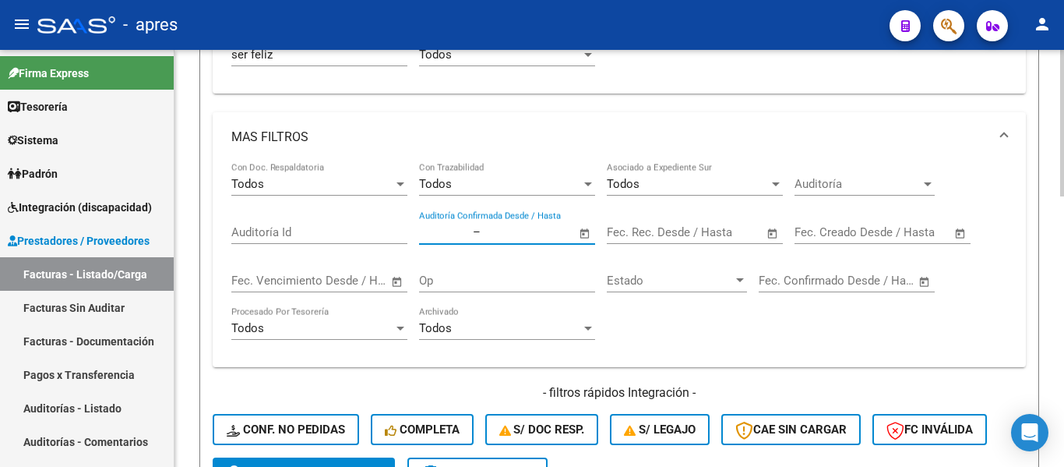
click at [376, 236] on input "Auditoría Id" at bounding box center [319, 232] width 176 height 14
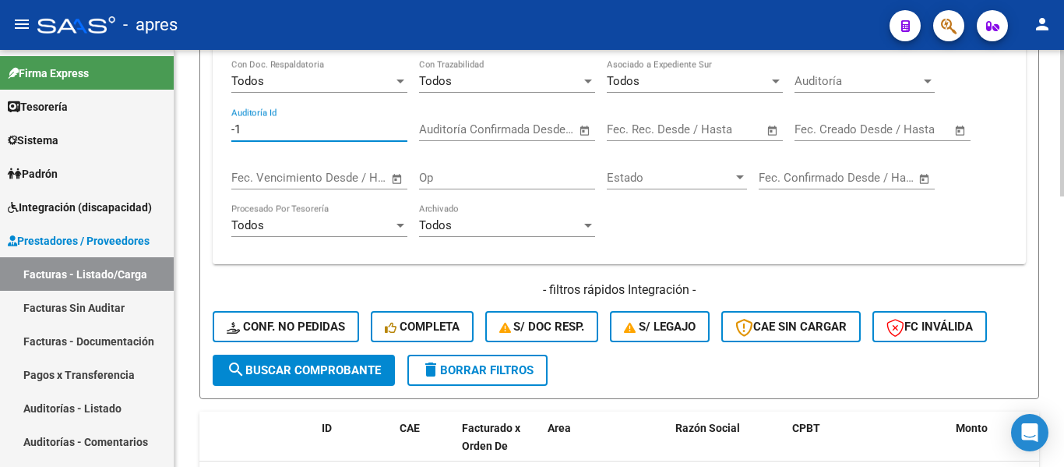
scroll to position [623, 0]
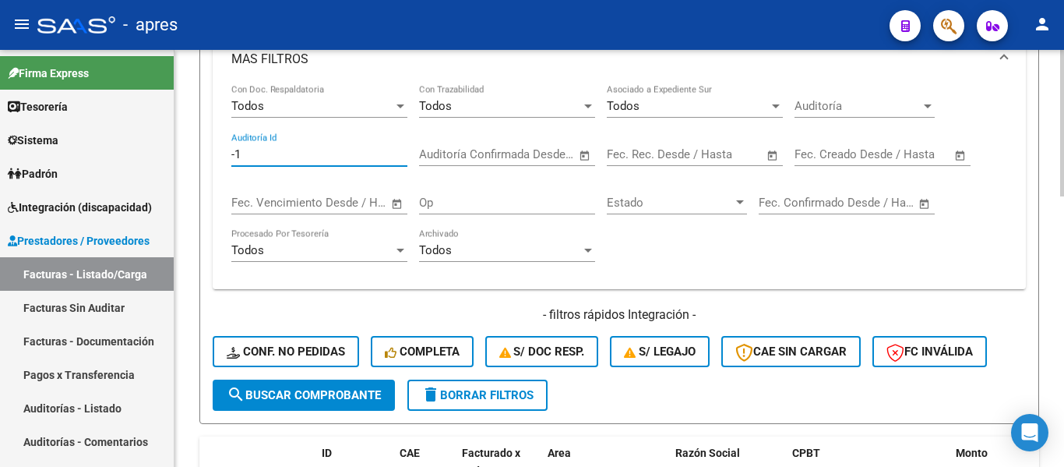
type input "-1"
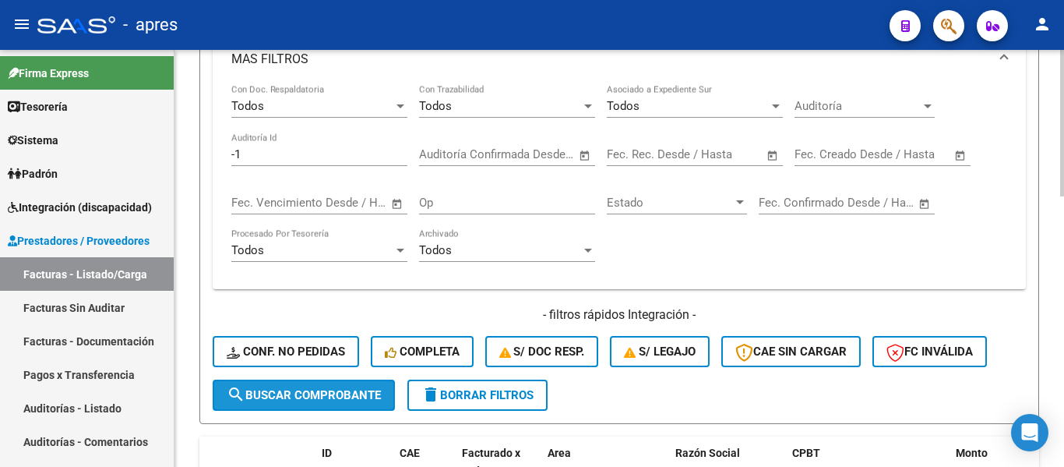
click at [329, 386] on button "search Buscar Comprobante" at bounding box center [304, 394] width 182 height 31
click at [288, 143] on div "-1 Auditoría Id" at bounding box center [319, 148] width 176 height 33
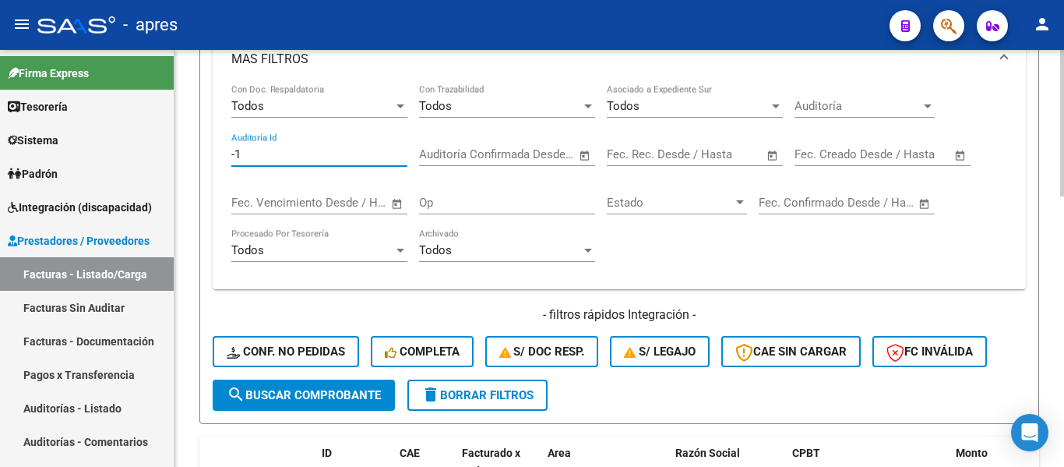
click at [293, 153] on input "-1" at bounding box center [319, 154] width 176 height 14
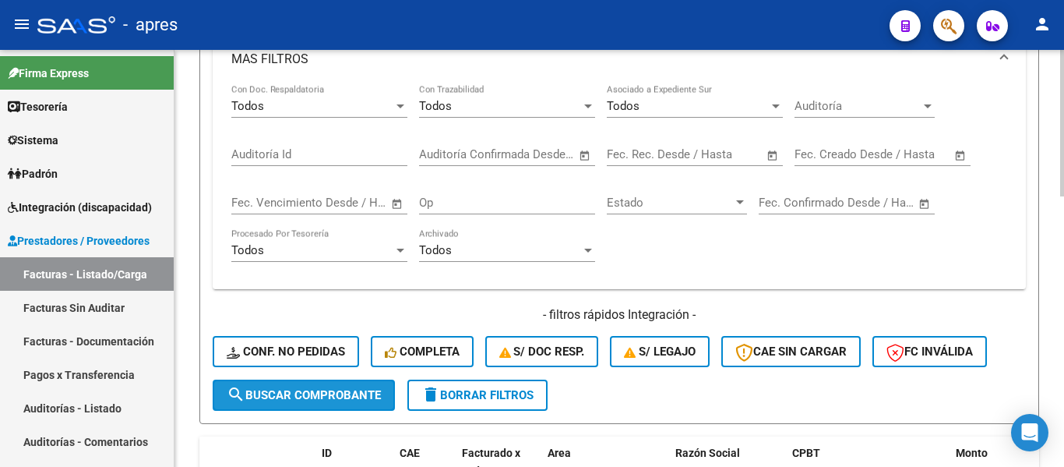
click at [298, 392] on span "search Buscar Comprobante" at bounding box center [304, 395] width 154 height 14
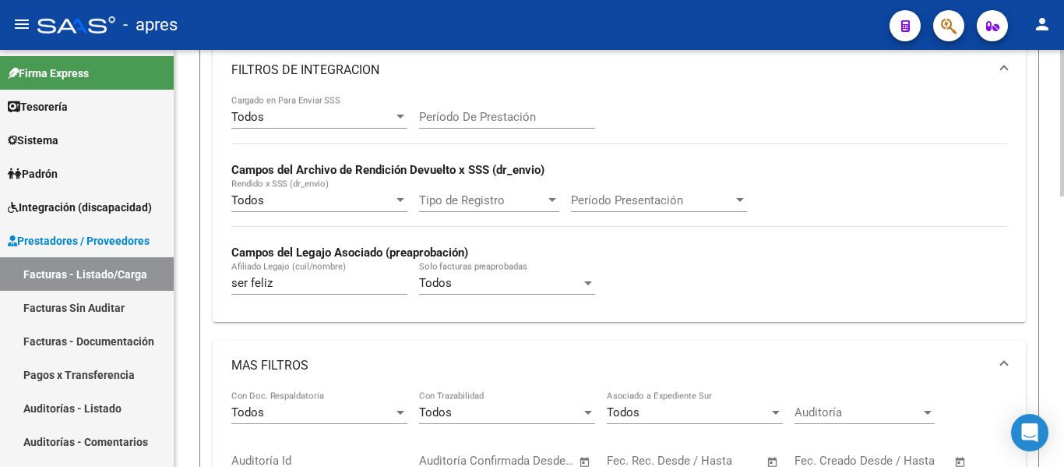
scroll to position [226, 0]
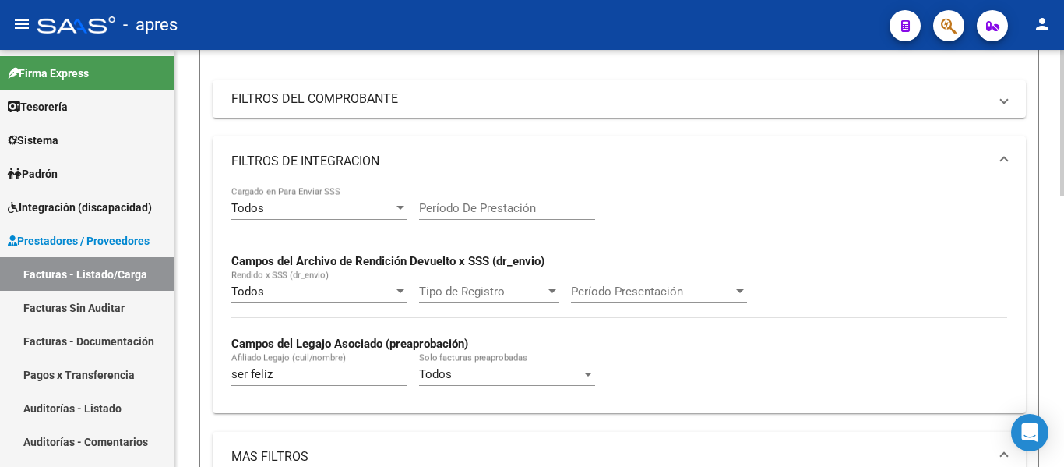
click at [376, 164] on mat-panel-title "FILTROS DE INTEGRACION" at bounding box center [609, 161] width 757 height 17
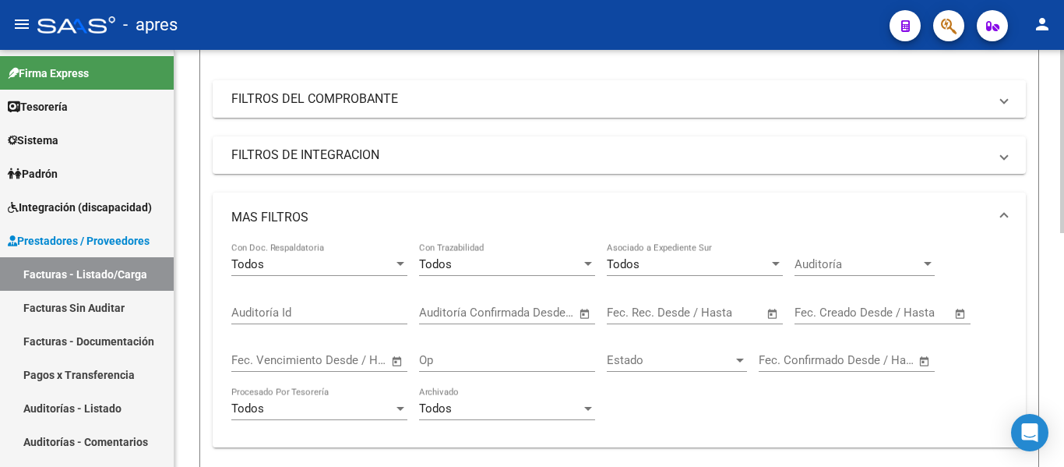
click at [372, 117] on mat-expansion-panel-header "FILTROS DEL COMPROBANTE" at bounding box center [619, 98] width 813 height 37
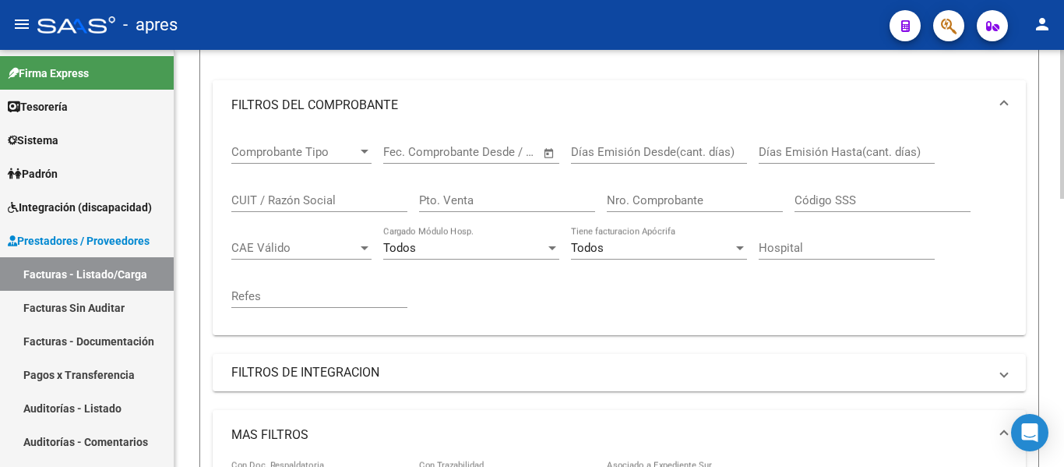
click at [372, 105] on mat-panel-title "FILTROS DEL COMPROBANTE" at bounding box center [609, 105] width 757 height 17
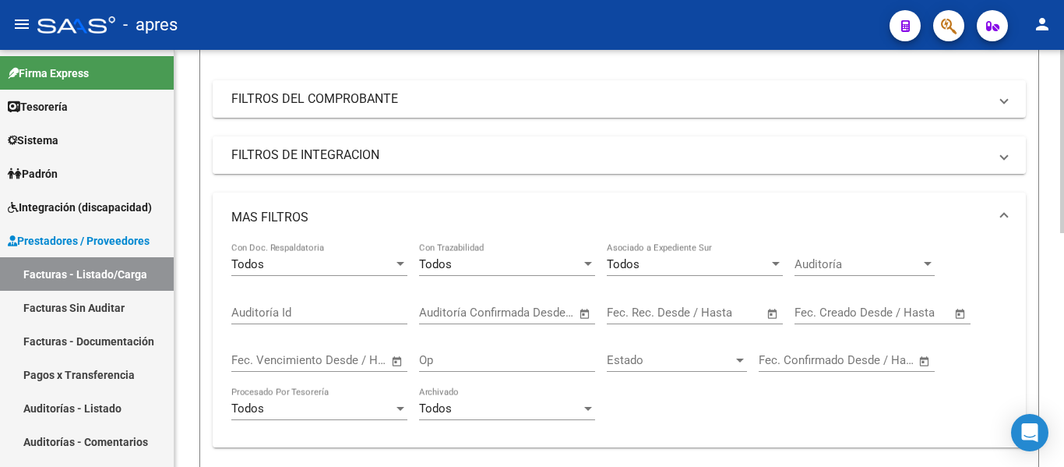
click at [308, 152] on mat-panel-title "FILTROS DE INTEGRACION" at bounding box center [609, 154] width 757 height 17
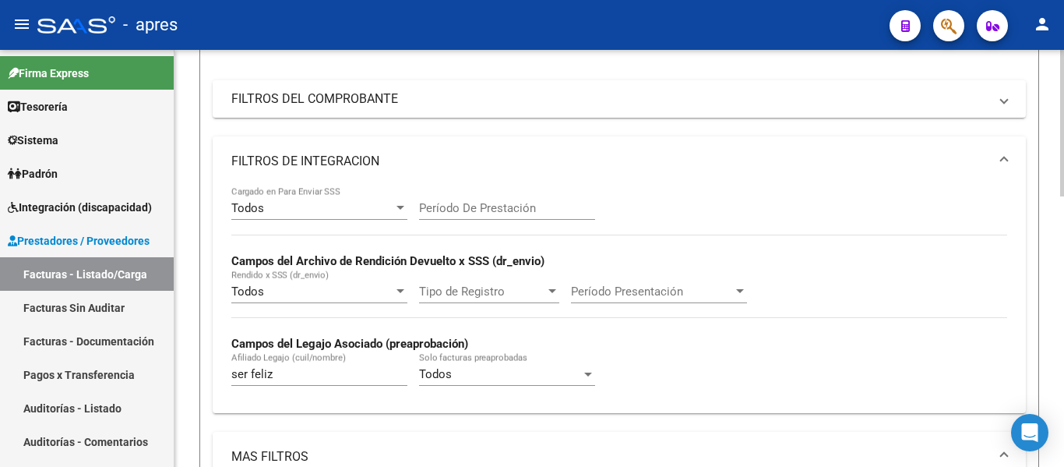
click at [308, 373] on input "ser feliz" at bounding box center [319, 374] width 176 height 14
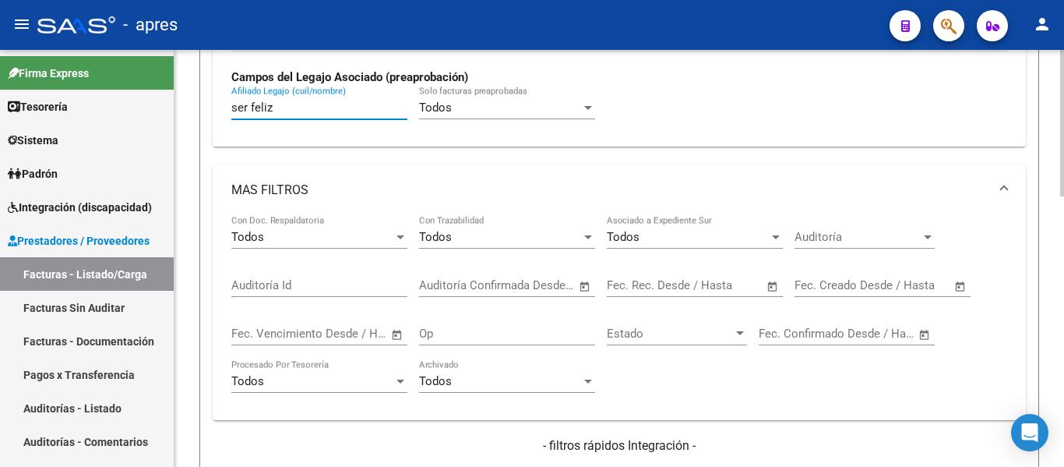
scroll to position [537, 0]
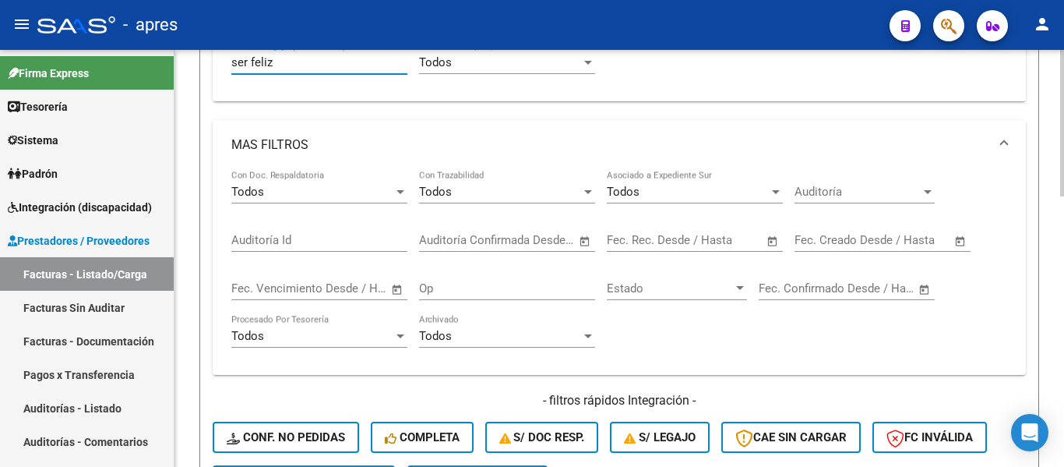
click at [289, 188] on div "Todos" at bounding box center [312, 192] width 162 height 14
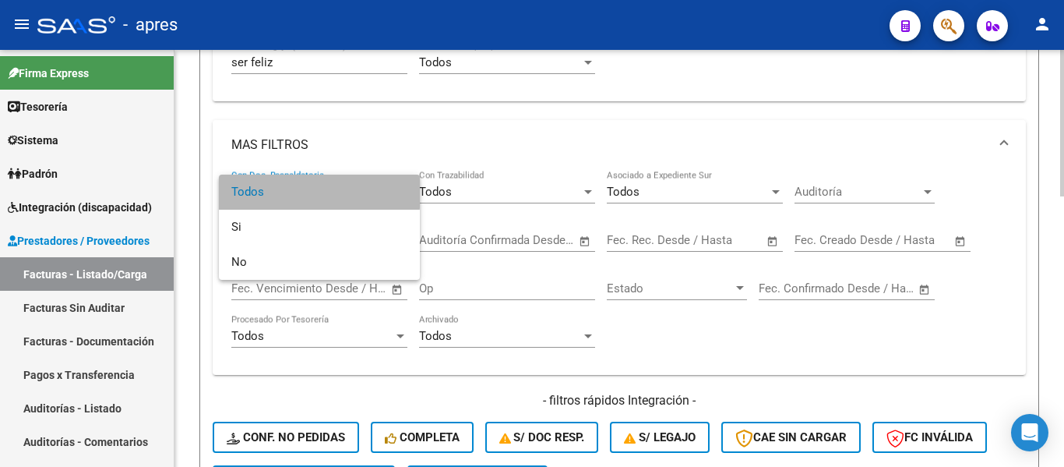
click at [289, 188] on span "Todos" at bounding box center [319, 191] width 176 height 35
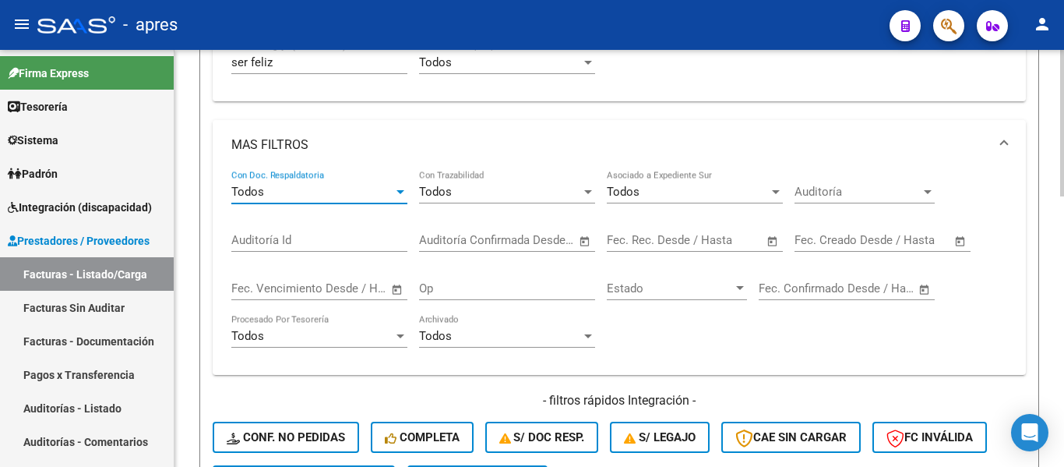
click at [298, 335] on div "Todos" at bounding box center [312, 336] width 162 height 14
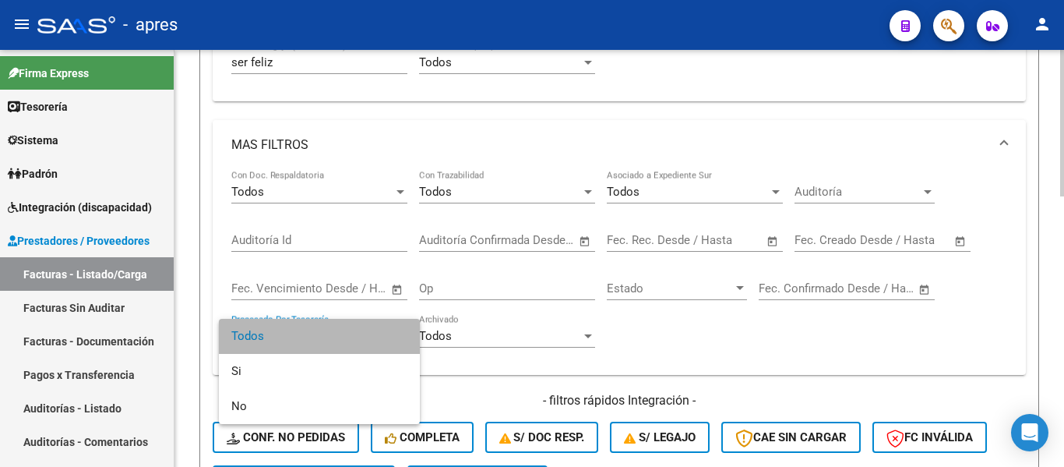
click at [298, 335] on span "Todos" at bounding box center [319, 336] width 176 height 35
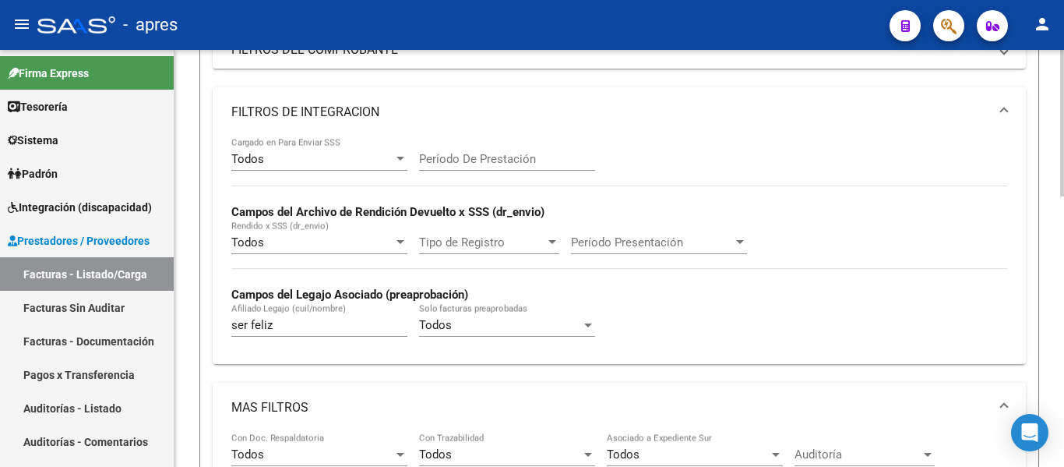
scroll to position [70, 0]
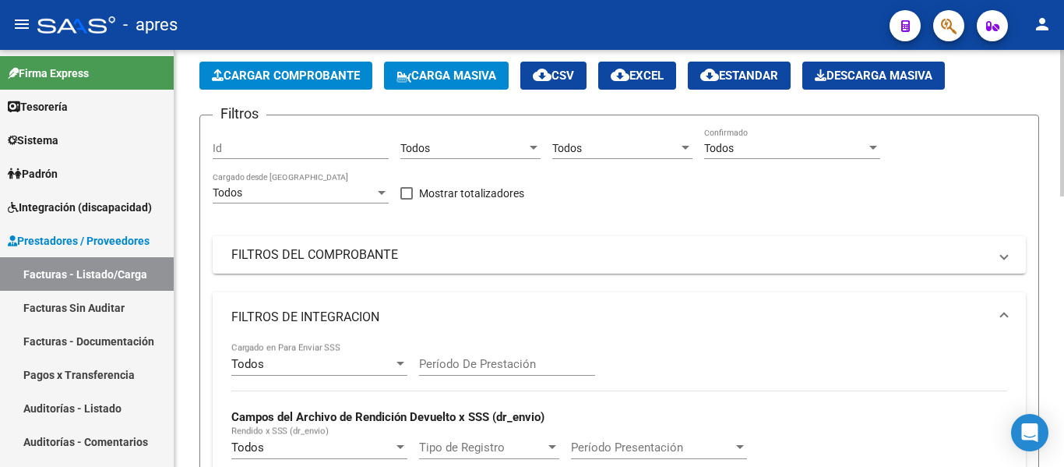
click at [344, 255] on mat-panel-title "FILTROS DEL COMPROBANTE" at bounding box center [609, 254] width 757 height 17
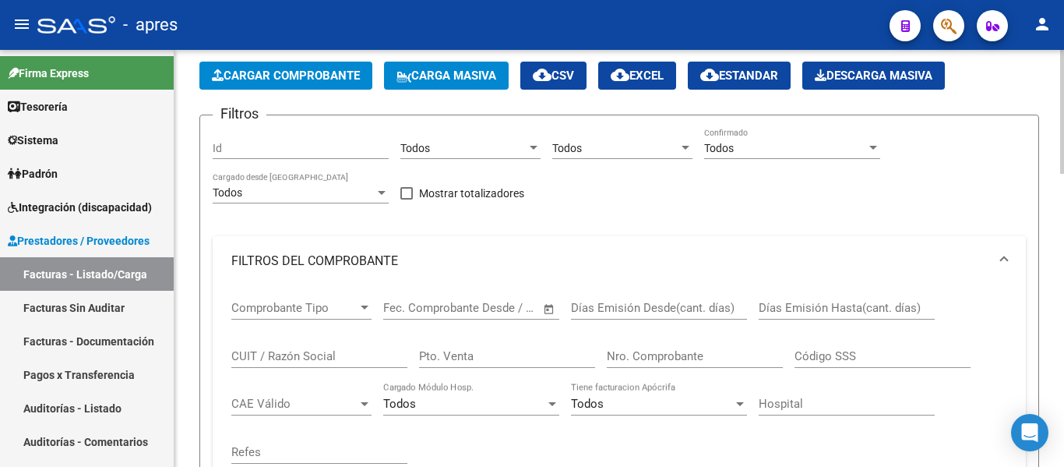
click at [291, 351] on input "CUIT / Razón Social" at bounding box center [319, 356] width 176 height 14
type input "s"
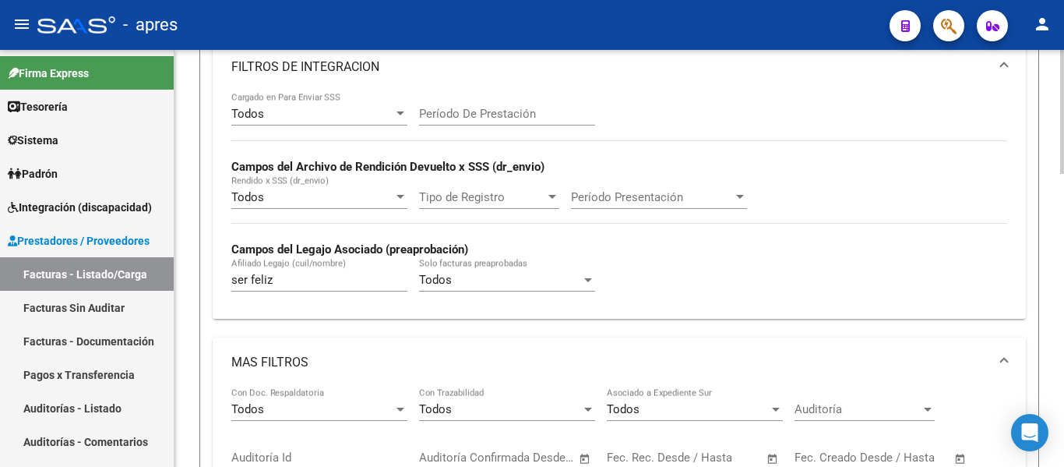
scroll to position [849, 0]
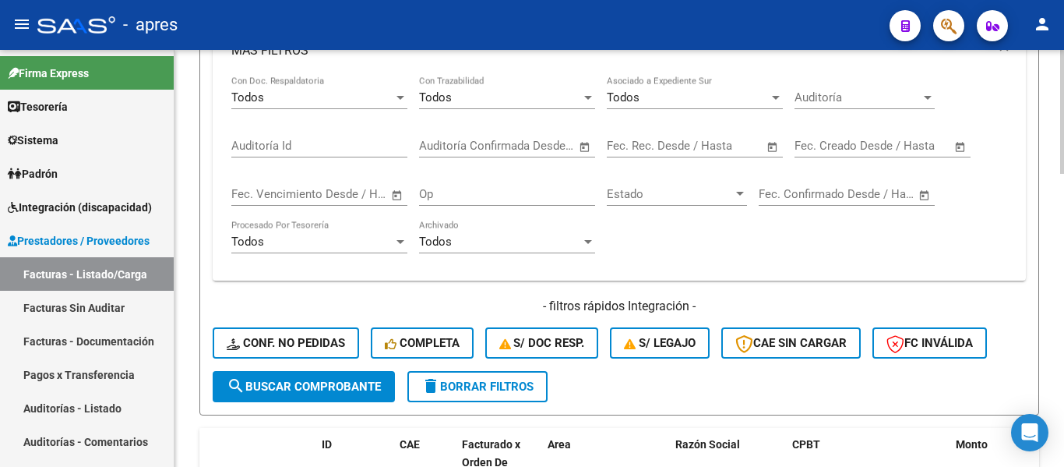
type input "ser feliz"
click at [267, 382] on span "search Buscar Comprobante" at bounding box center [304, 386] width 154 height 14
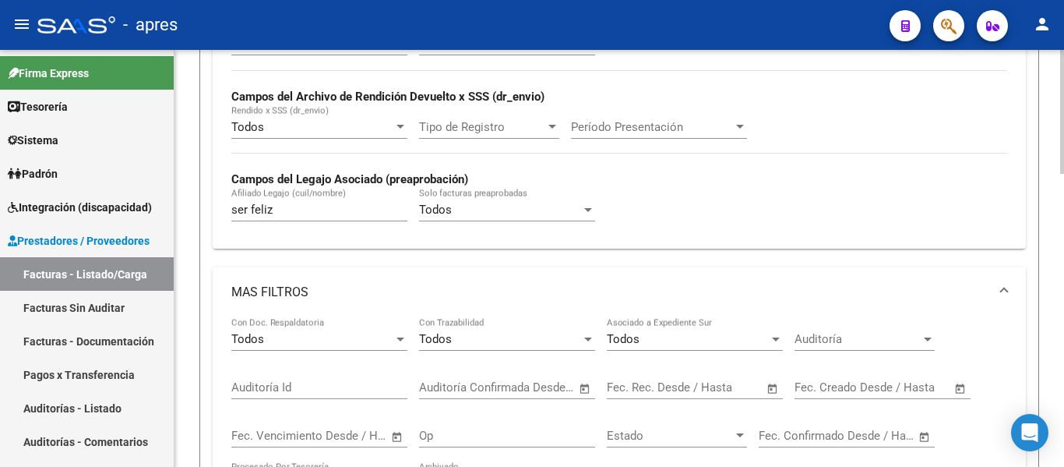
scroll to position [521, 0]
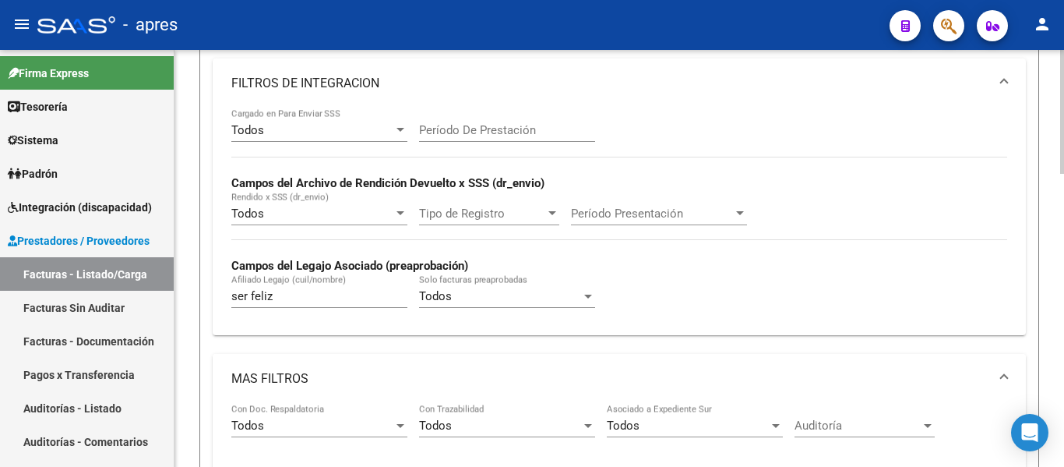
click at [302, 373] on mat-panel-title "MAS FILTROS" at bounding box center [609, 378] width 757 height 17
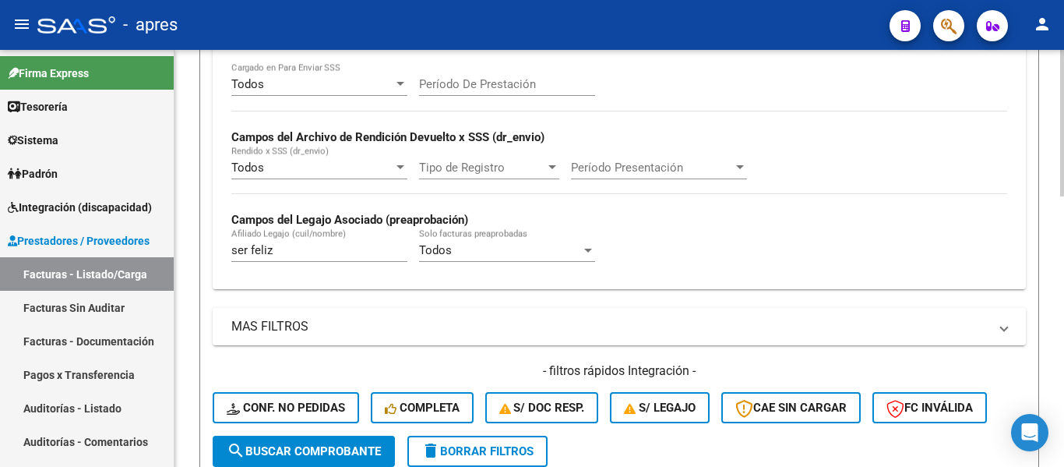
scroll to position [599, 0]
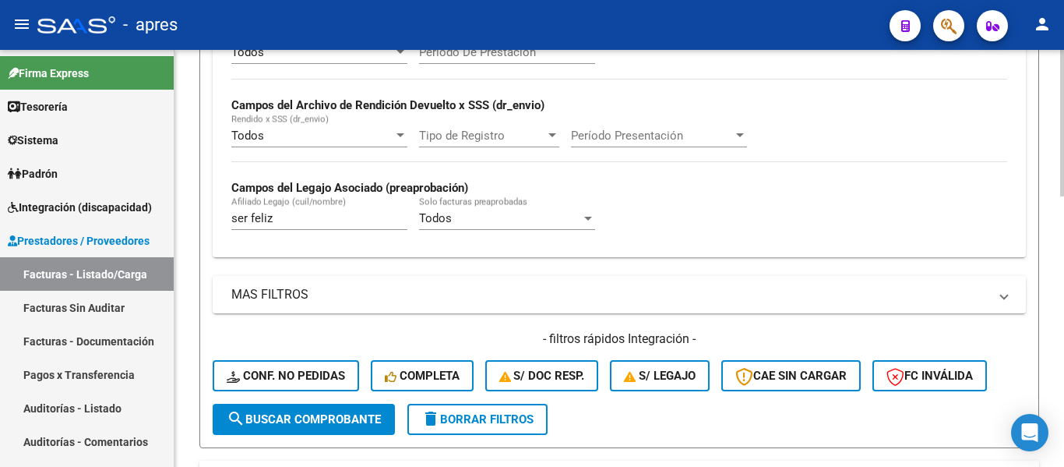
click at [292, 220] on input "ser feliz" at bounding box center [319, 218] width 176 height 14
type input "s"
type input "[PERSON_NAME]"
click at [350, 417] on span "search Buscar Comprobante" at bounding box center [304, 419] width 154 height 14
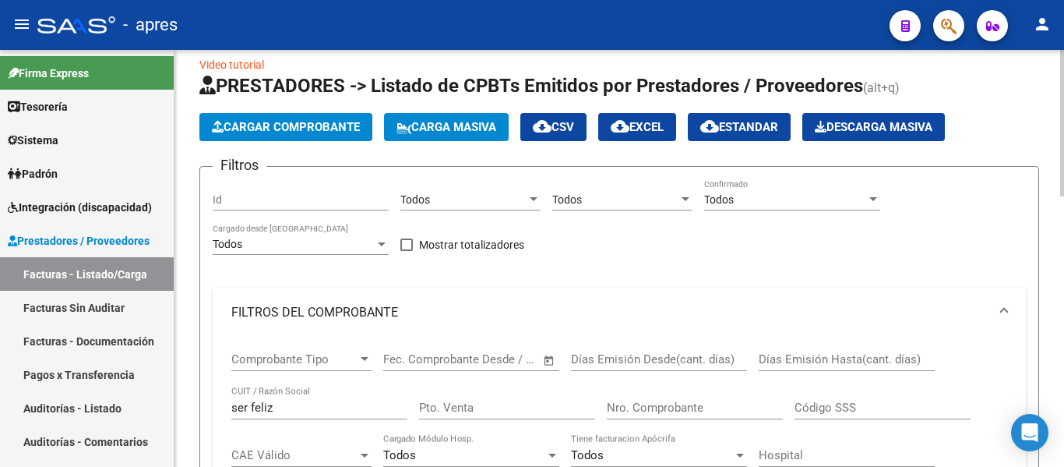
scroll to position [0, 0]
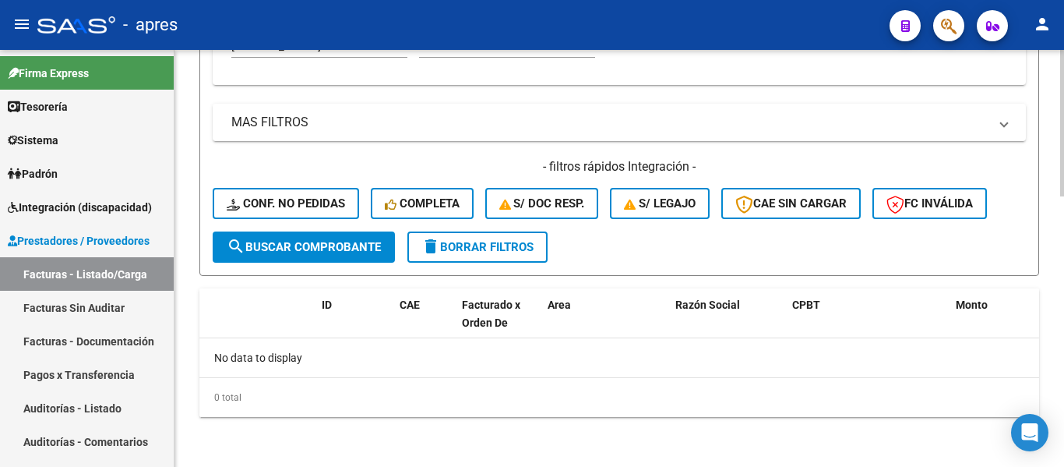
click at [348, 245] on span "search Buscar Comprobante" at bounding box center [304, 247] width 154 height 14
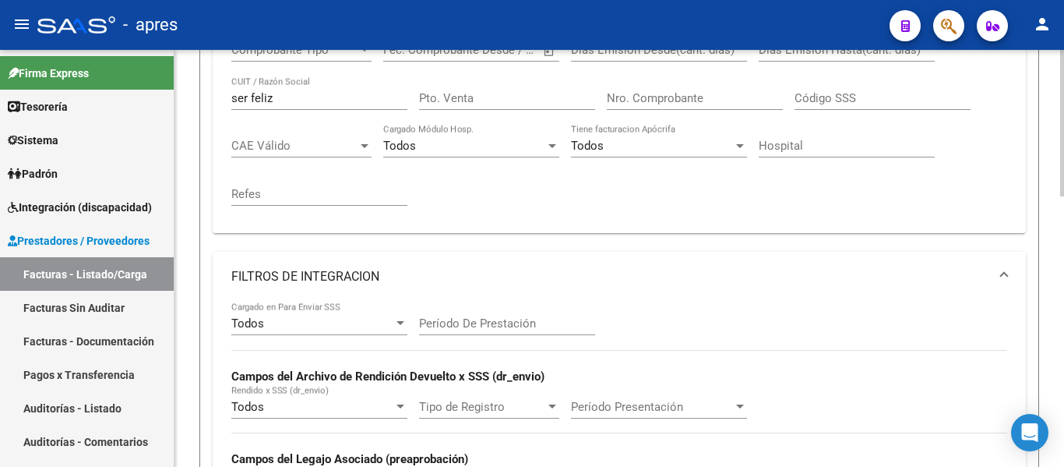
scroll to position [304, 0]
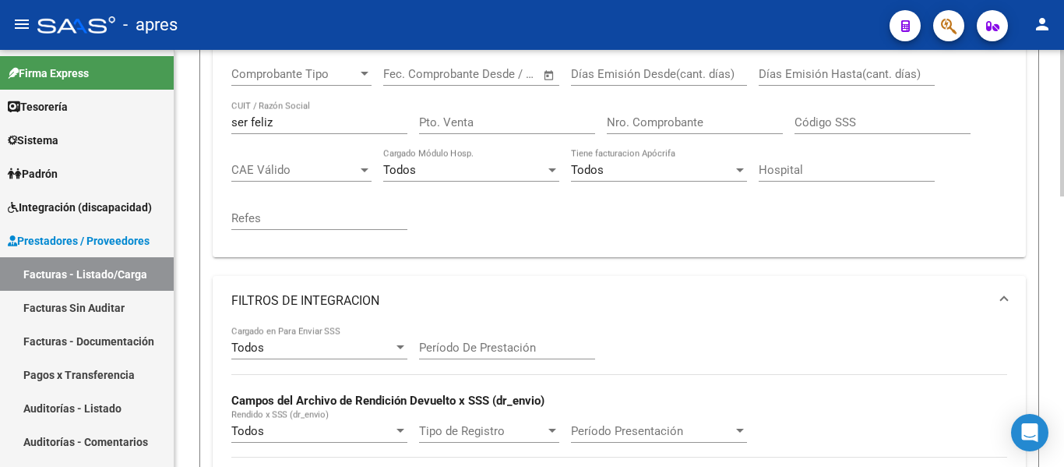
click at [287, 125] on input "ser feliz" at bounding box center [319, 122] width 176 height 14
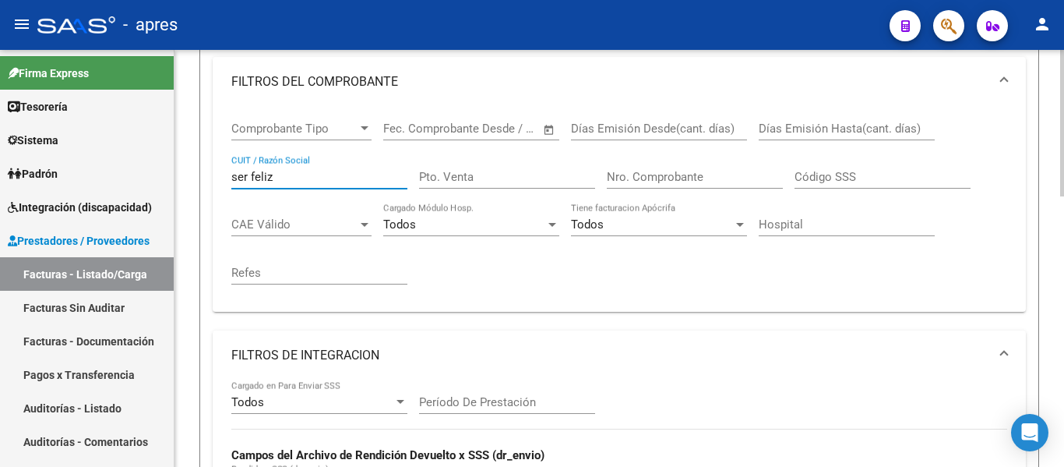
scroll to position [226, 0]
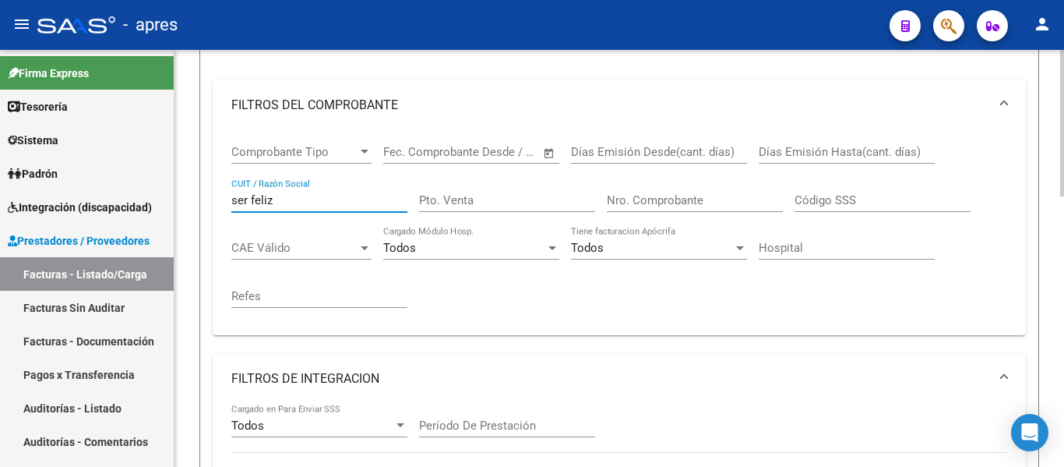
drag, startPoint x: 303, startPoint y: 199, endPoint x: 205, endPoint y: 196, distance: 98.2
click at [205, 196] on form "Filtros Id Todos Area Todos Seleccionar Gerenciador Todos Confirmado Todos Carg…" at bounding box center [619, 390] width 840 height 862
type input "e"
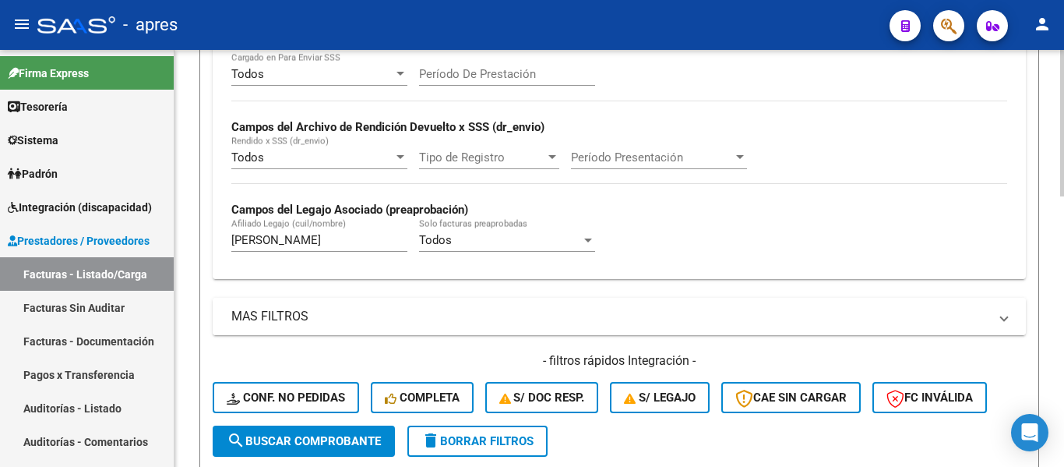
scroll to position [615, 0]
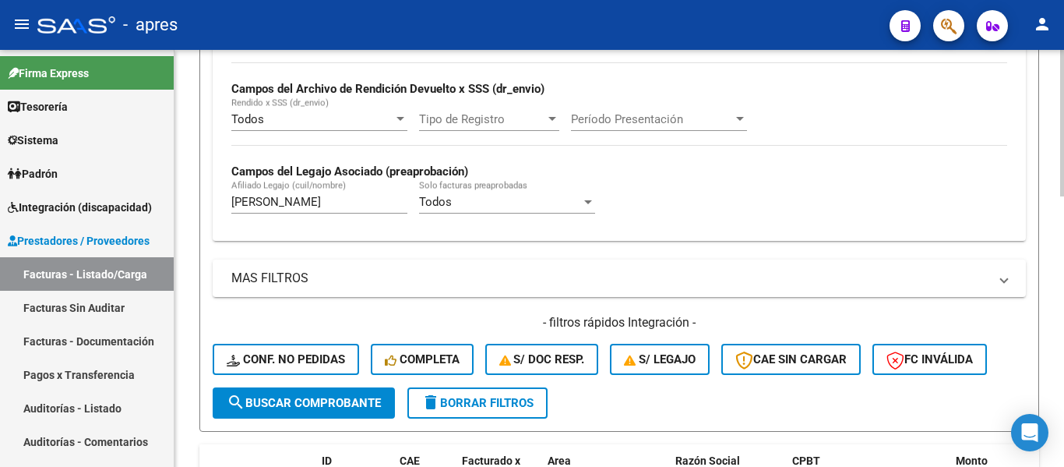
type input "30657456406"
click at [311, 396] on span "search Buscar Comprobante" at bounding box center [304, 403] width 154 height 14
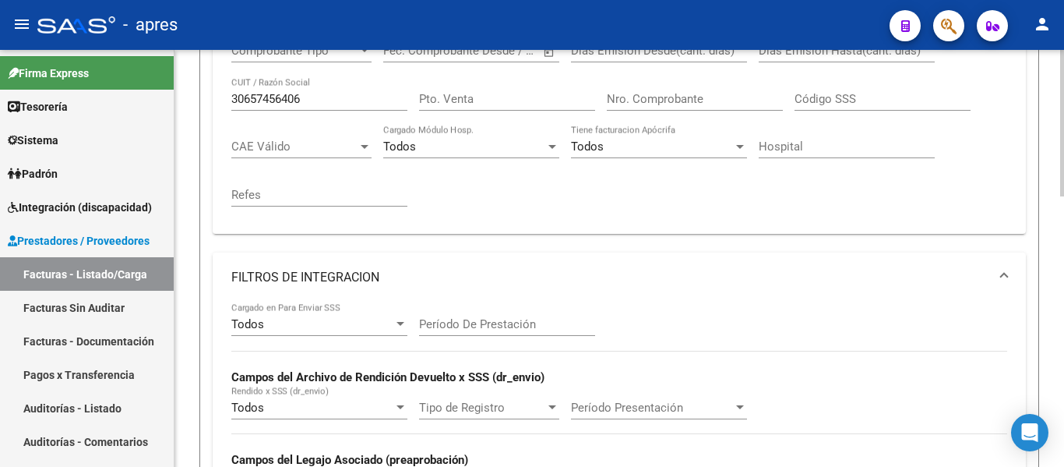
scroll to position [304, 0]
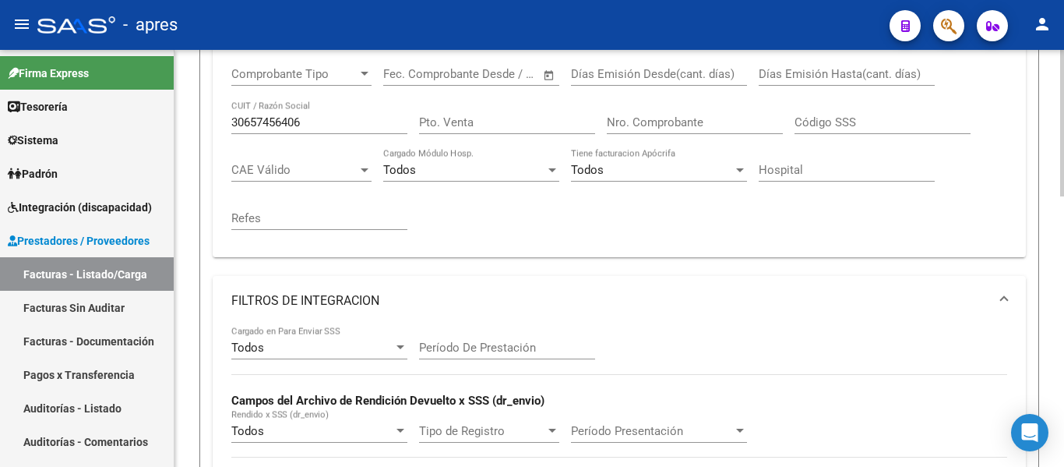
click at [361, 348] on div "Todos" at bounding box center [312, 347] width 162 height 14
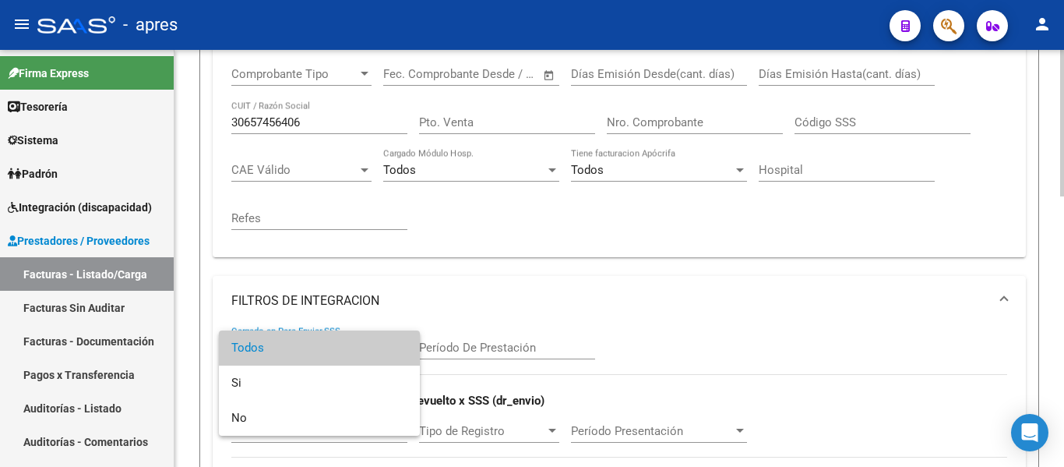
click at [361, 348] on span "Todos" at bounding box center [319, 347] width 176 height 35
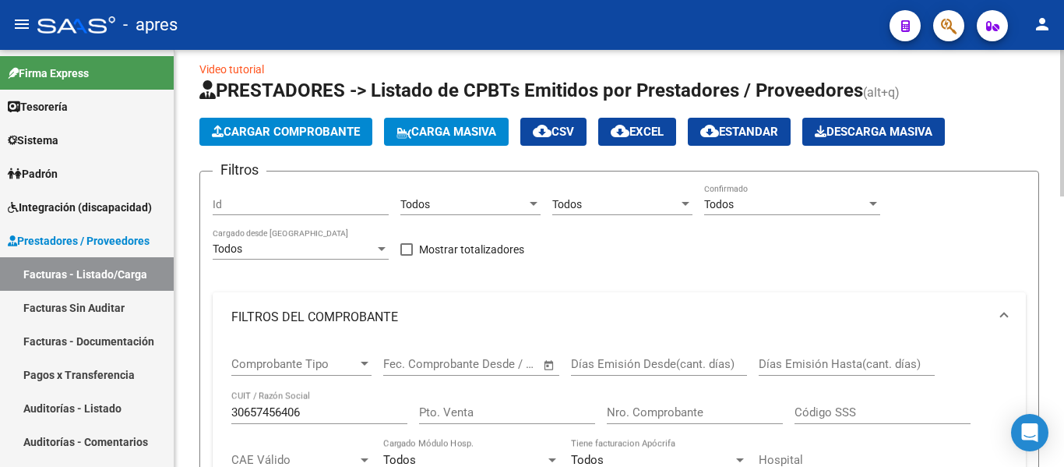
scroll to position [0, 0]
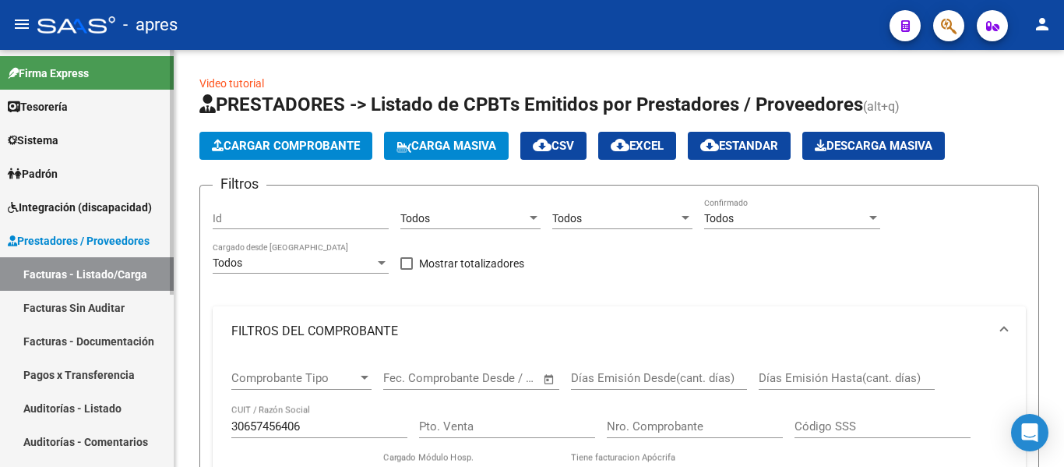
click at [124, 280] on link "Facturas - Listado/Carga" at bounding box center [87, 273] width 174 height 33
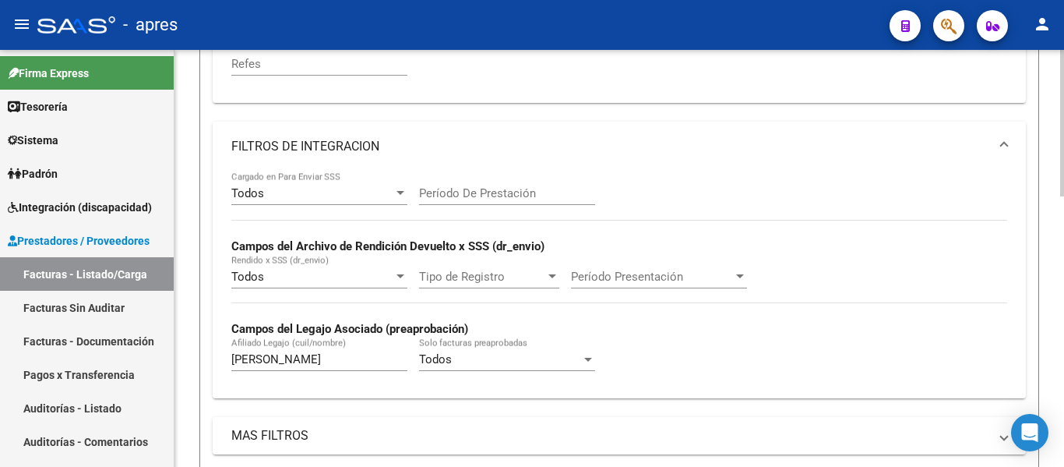
scroll to position [467, 0]
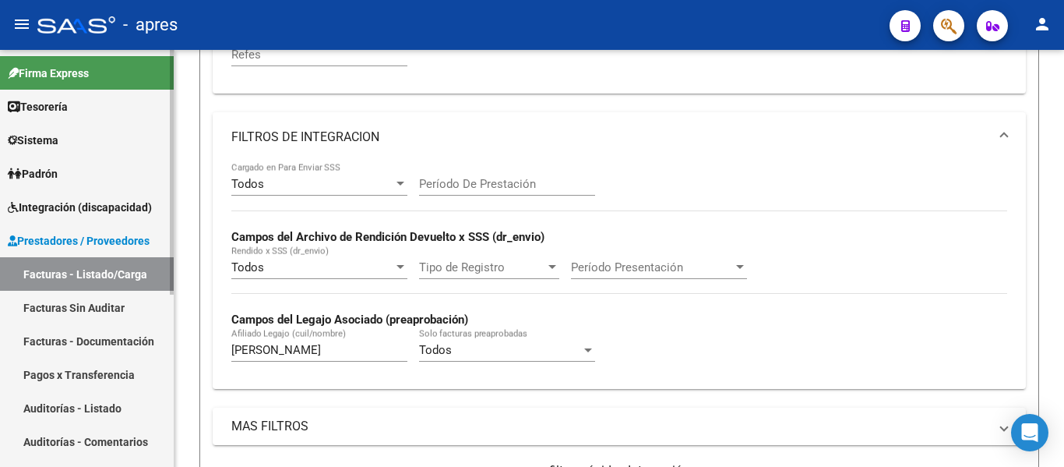
click at [144, 273] on link "Facturas - Listado/Carga" at bounding box center [87, 273] width 174 height 33
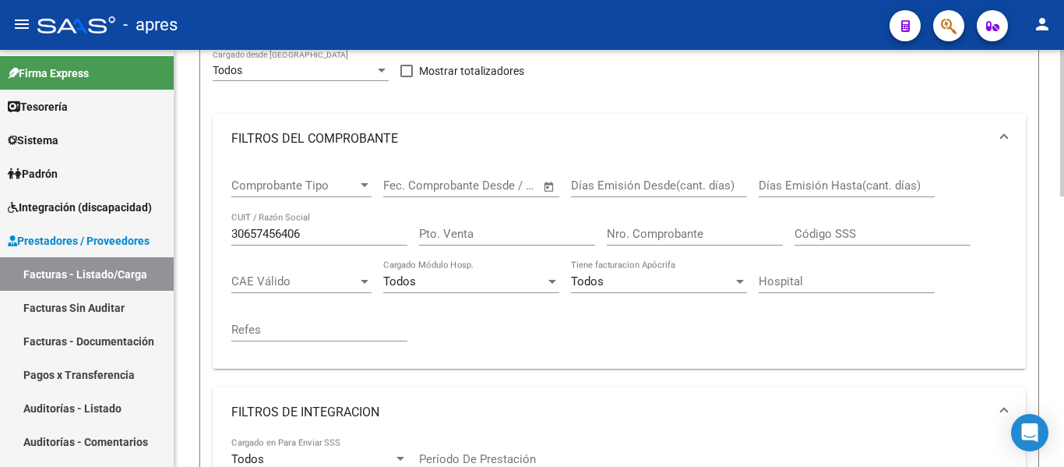
scroll to position [0, 0]
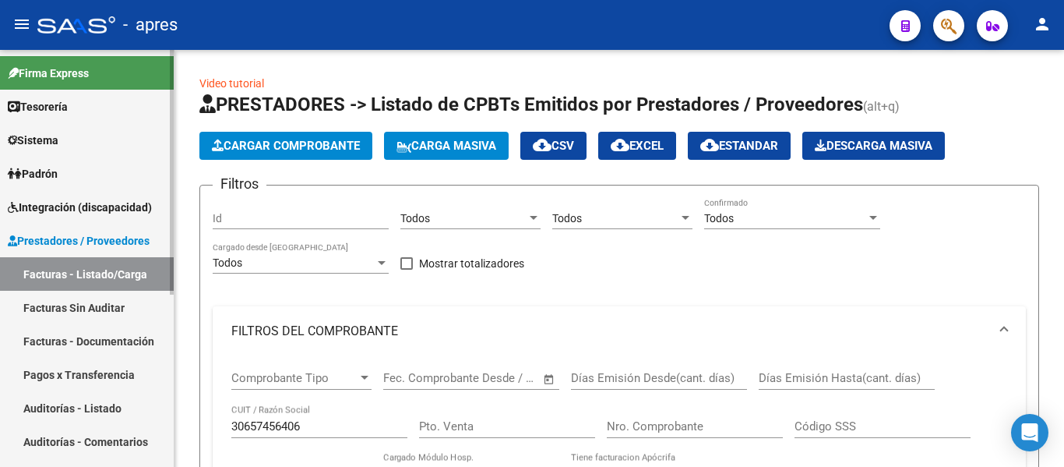
click at [75, 316] on link "Facturas Sin Auditar" at bounding box center [87, 307] width 174 height 33
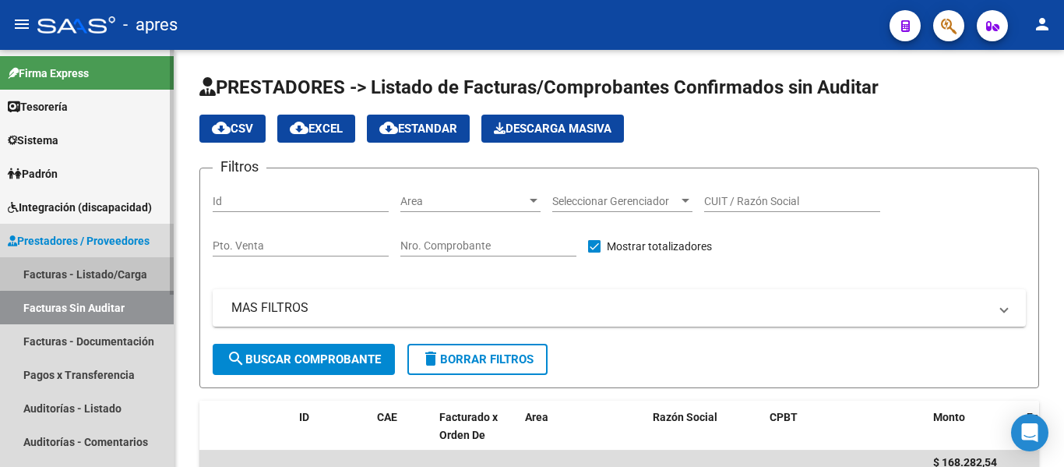
click at [111, 272] on link "Facturas - Listado/Carga" at bounding box center [87, 273] width 174 height 33
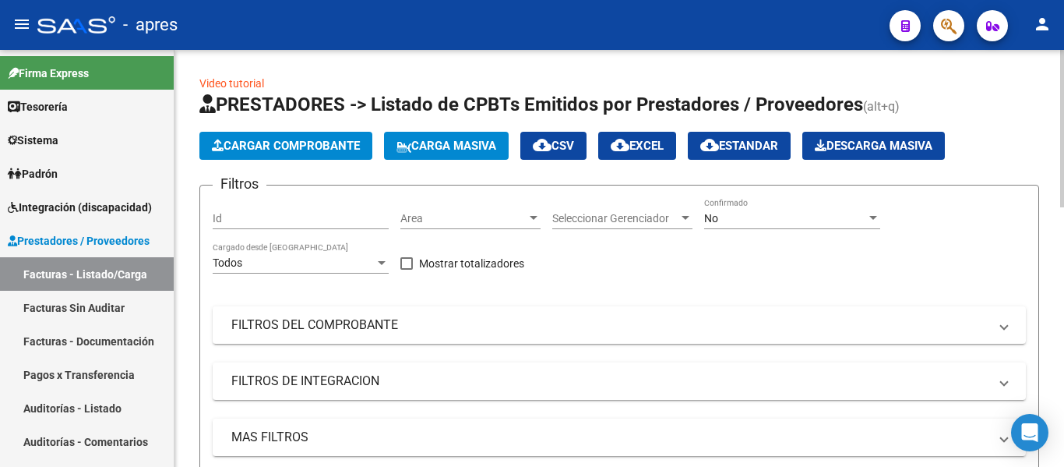
click at [337, 212] on input "Id" at bounding box center [301, 218] width 176 height 13
click at [453, 225] on div "Area Area" at bounding box center [470, 213] width 140 height 31
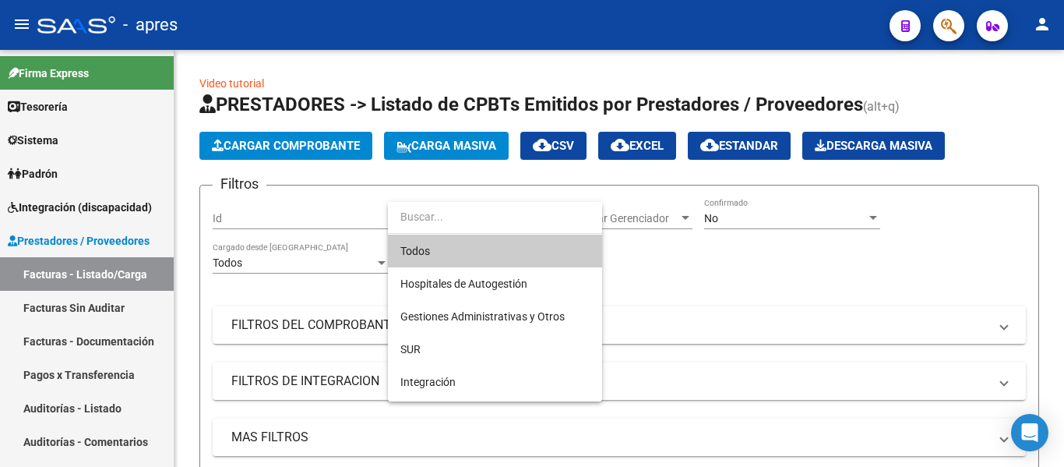
click at [349, 223] on div at bounding box center [532, 233] width 1064 height 467
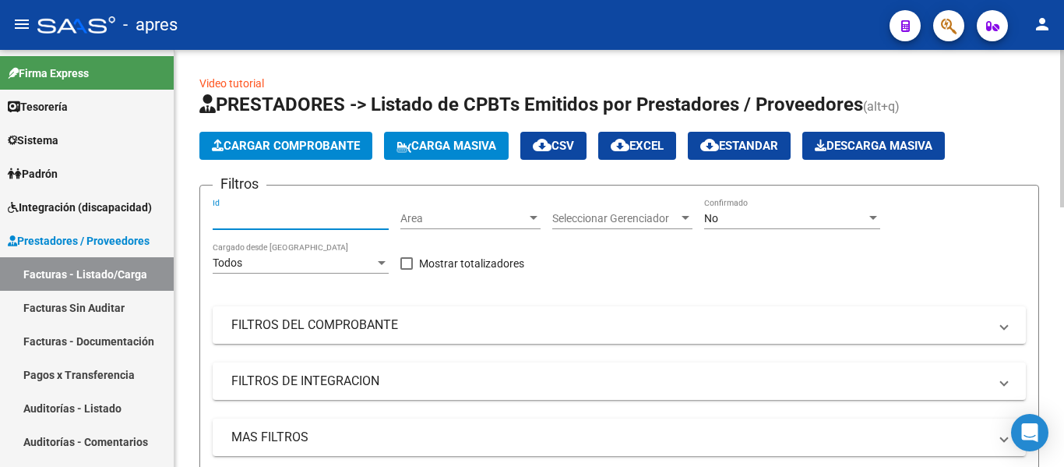
click at [345, 217] on input "Id" at bounding box center [301, 218] width 176 height 13
click at [432, 220] on span "Area" at bounding box center [463, 218] width 126 height 13
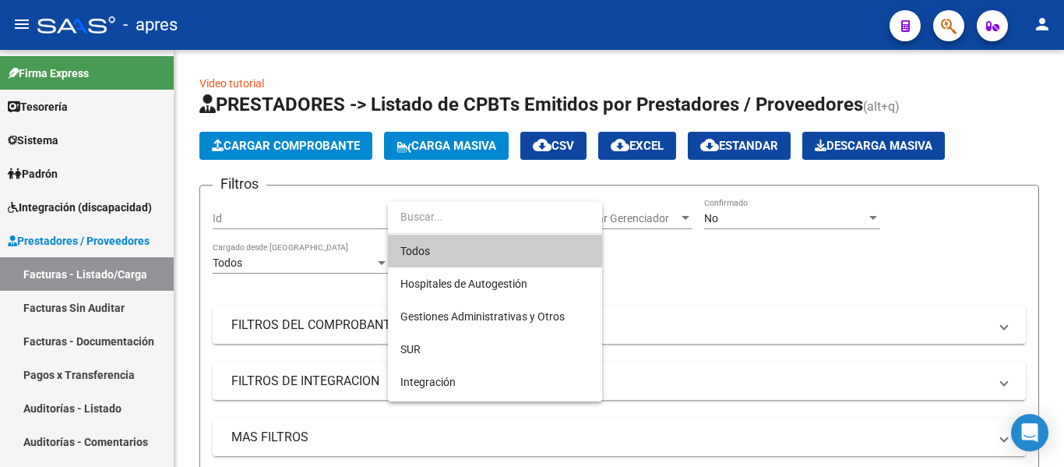
click at [451, 247] on span "Todos" at bounding box center [494, 250] width 189 height 33
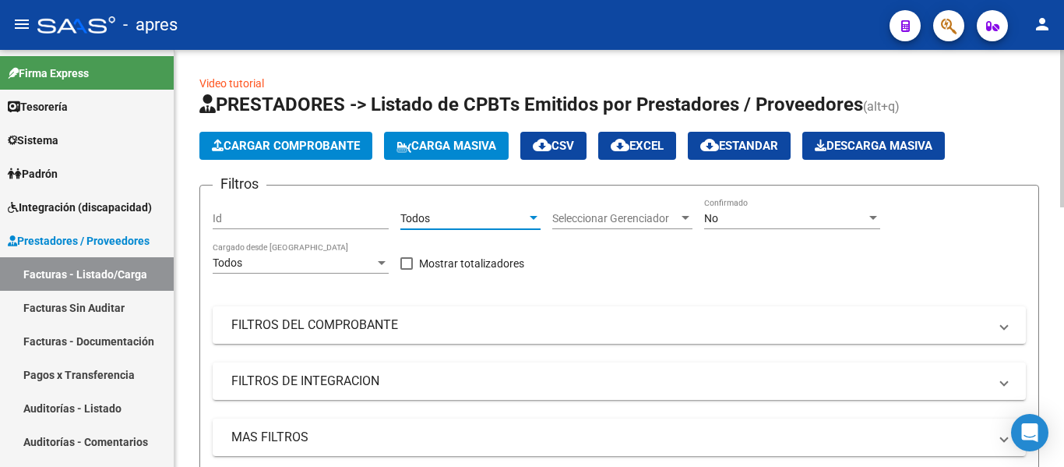
click at [580, 222] on span "Seleccionar Gerenciador" at bounding box center [615, 218] width 126 height 13
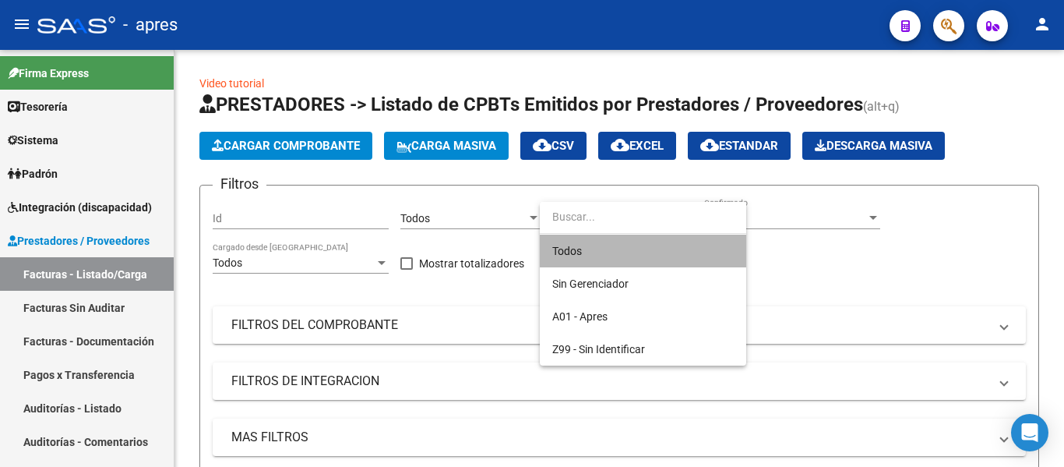
click at [563, 251] on span "Todos" at bounding box center [642, 250] width 181 height 33
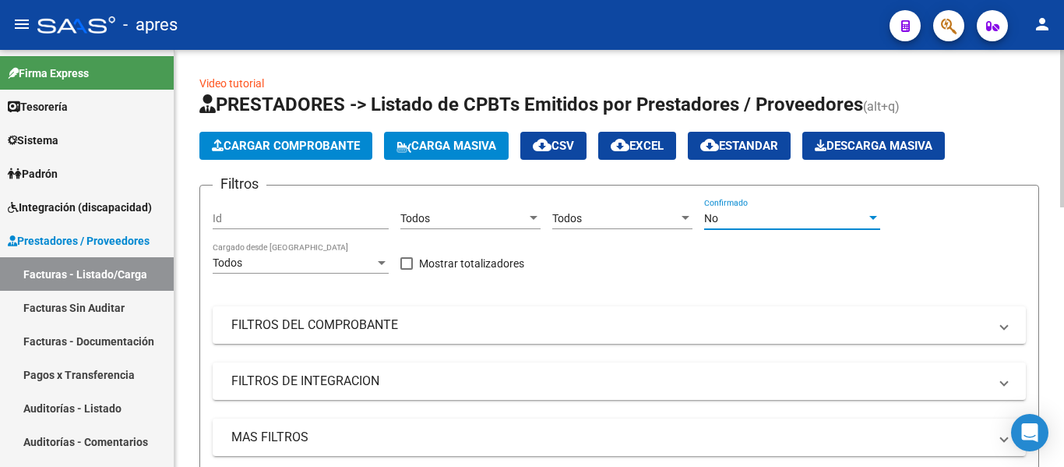
click at [746, 217] on div "No" at bounding box center [785, 218] width 162 height 13
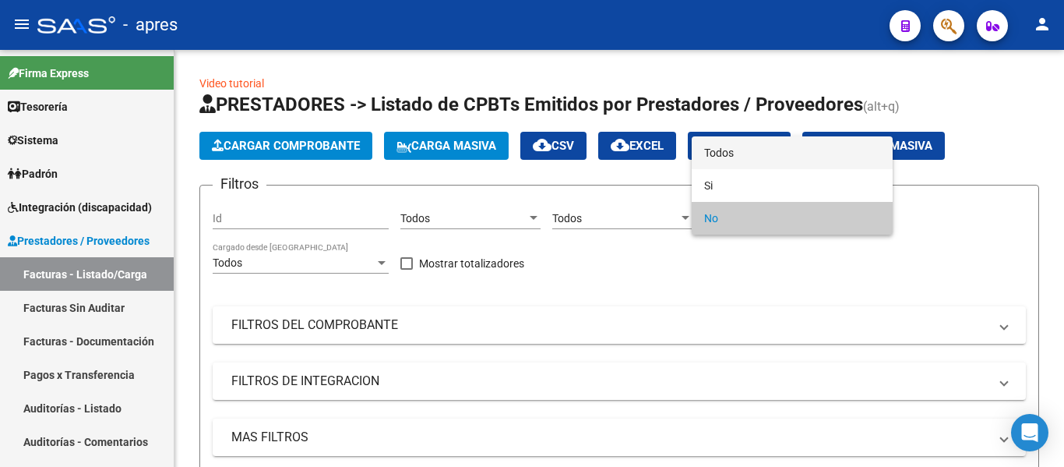
click at [722, 153] on span "Todos" at bounding box center [792, 152] width 176 height 33
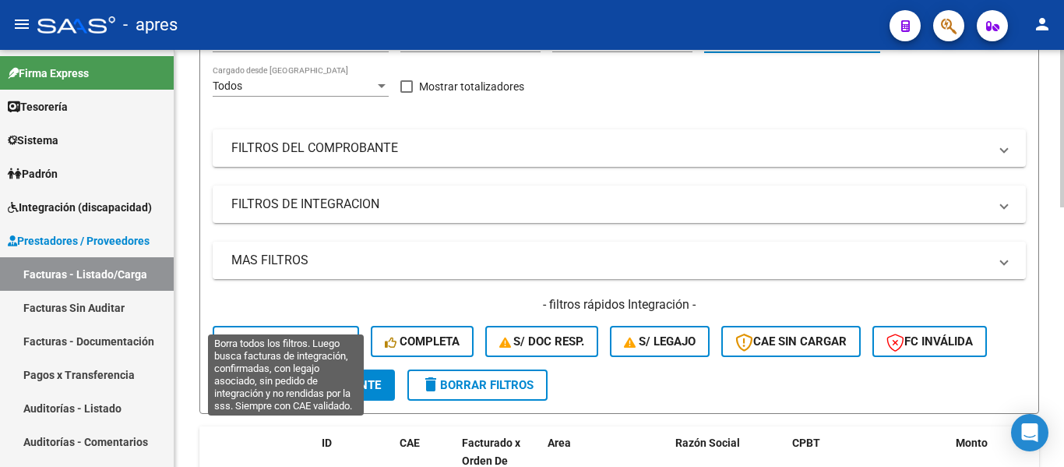
scroll to position [234, 0]
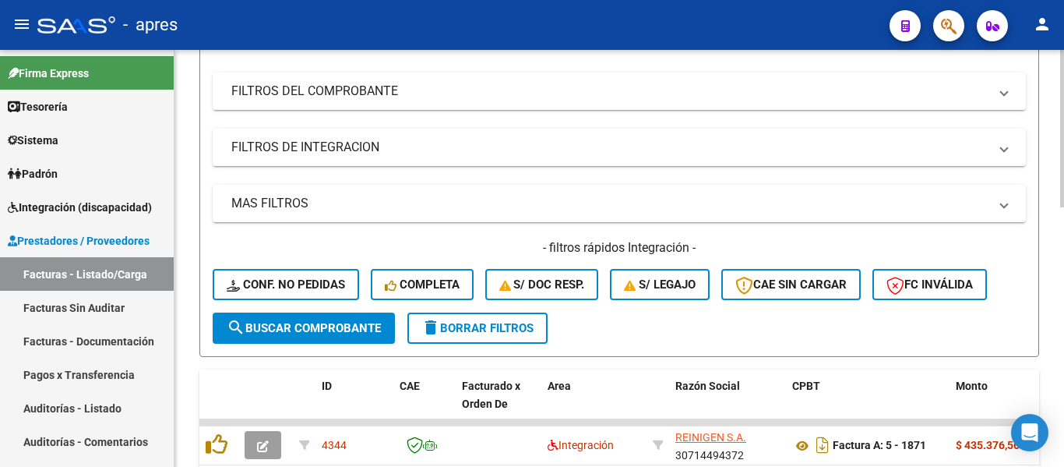
click at [358, 83] on mat-panel-title "FILTROS DEL COMPROBANTE" at bounding box center [609, 91] width 757 height 17
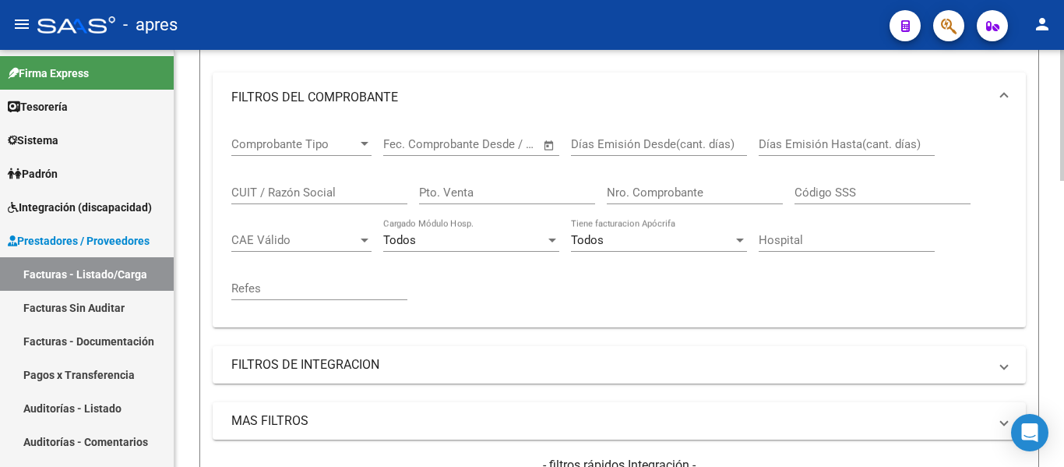
click at [296, 189] on input "CUIT / Razón Social" at bounding box center [319, 192] width 176 height 14
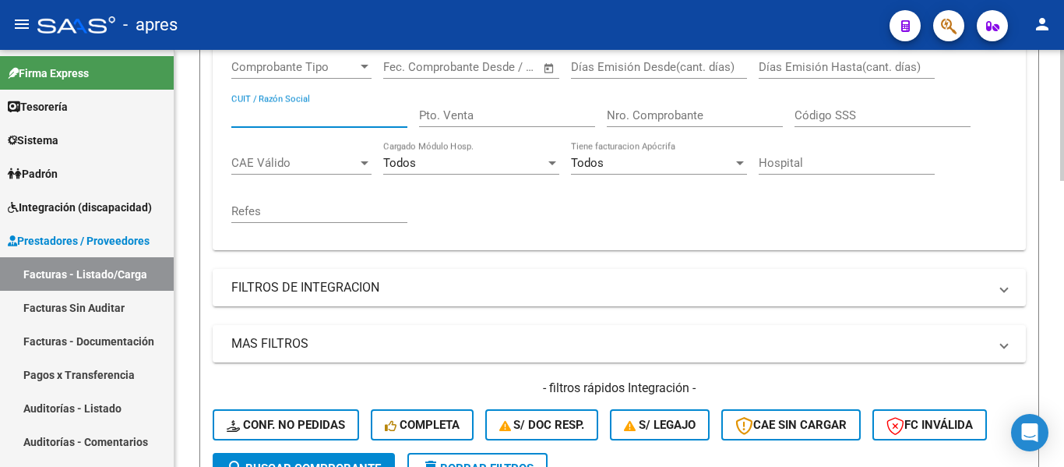
scroll to position [284, 0]
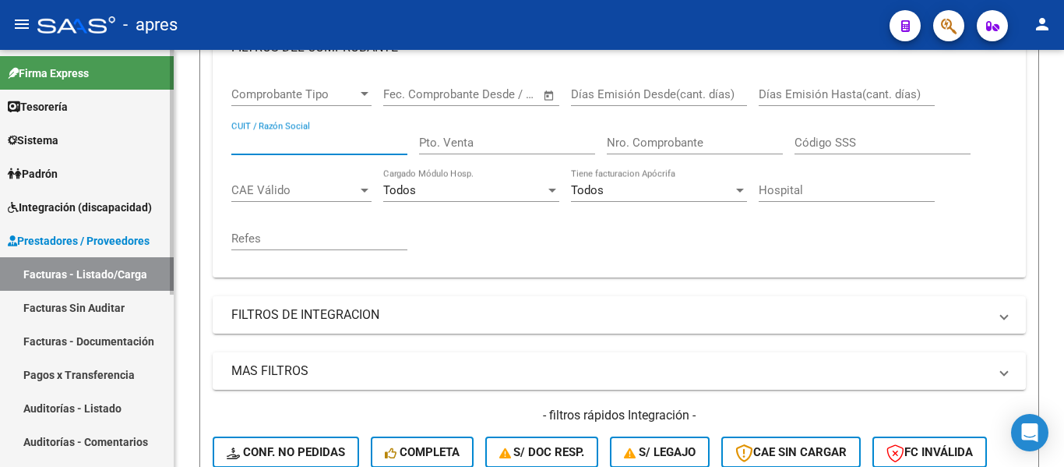
click at [142, 269] on link "Facturas - Listado/Carga" at bounding box center [87, 273] width 174 height 33
click at [123, 280] on link "Facturas - Listado/Carga" at bounding box center [87, 273] width 174 height 33
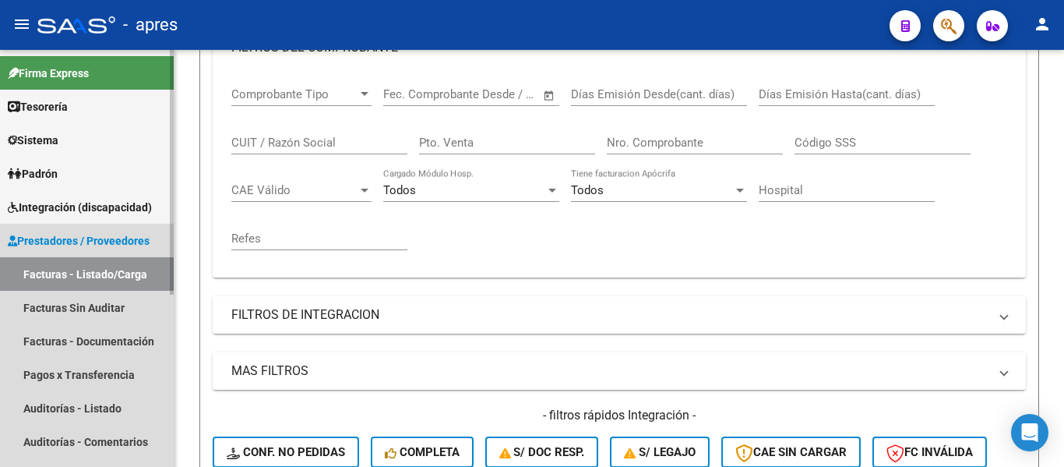
click at [104, 236] on span "Prestadores / Proveedores" at bounding box center [79, 240] width 142 height 17
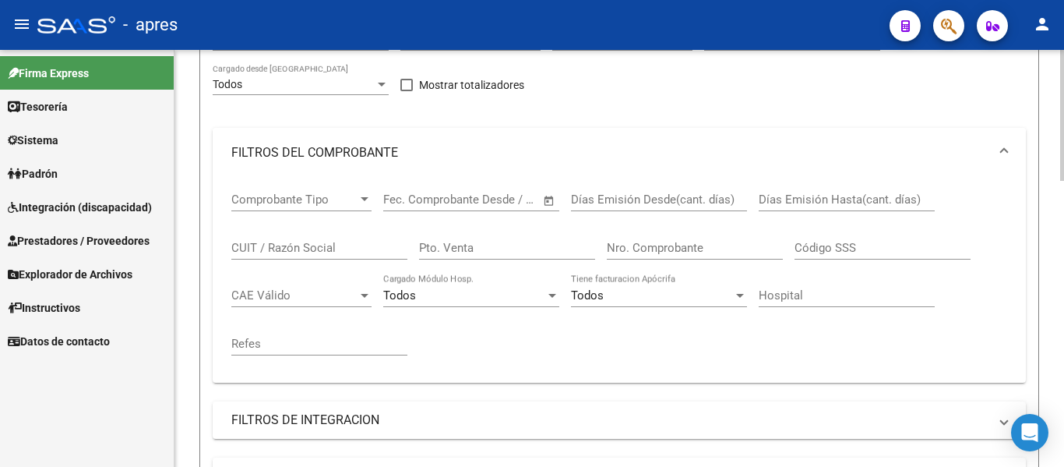
scroll to position [50, 0]
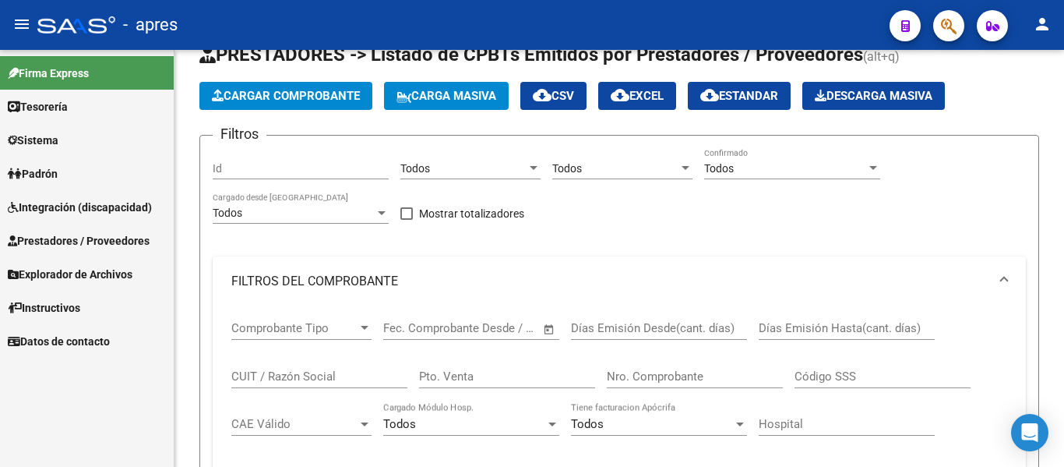
click at [121, 275] on span "Explorador de Archivos" at bounding box center [70, 274] width 125 height 17
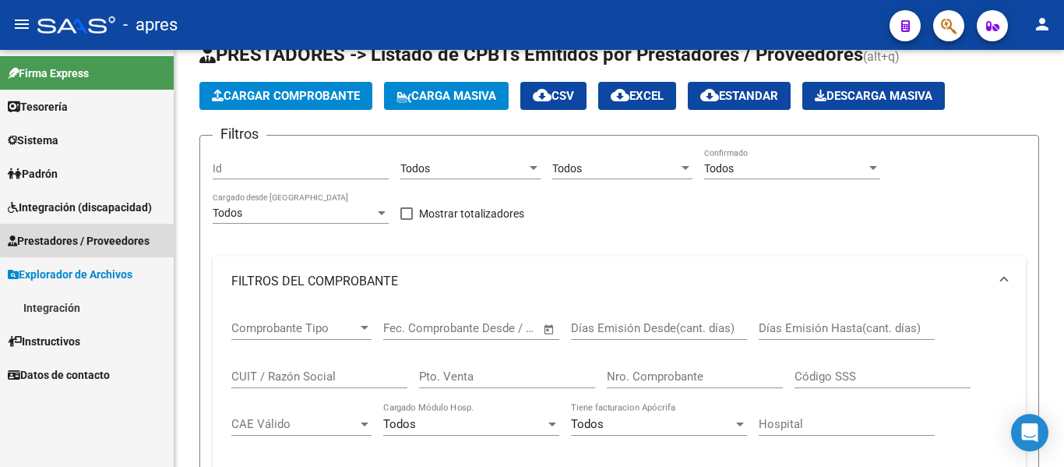
click at [116, 236] on span "Prestadores / Proveedores" at bounding box center [79, 240] width 142 height 17
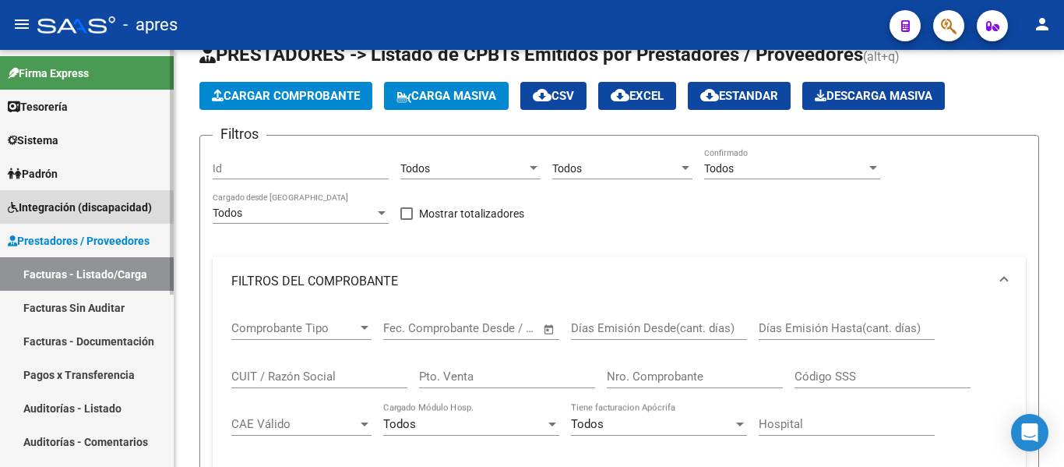
click at [130, 213] on span "Integración (discapacidad)" at bounding box center [80, 207] width 144 height 17
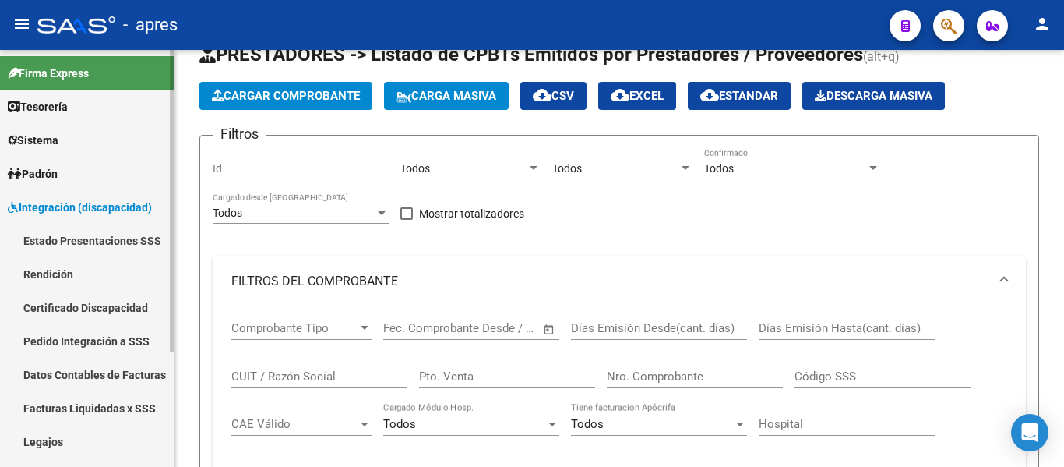
click at [62, 442] on link "Legajos" at bounding box center [87, 441] width 174 height 33
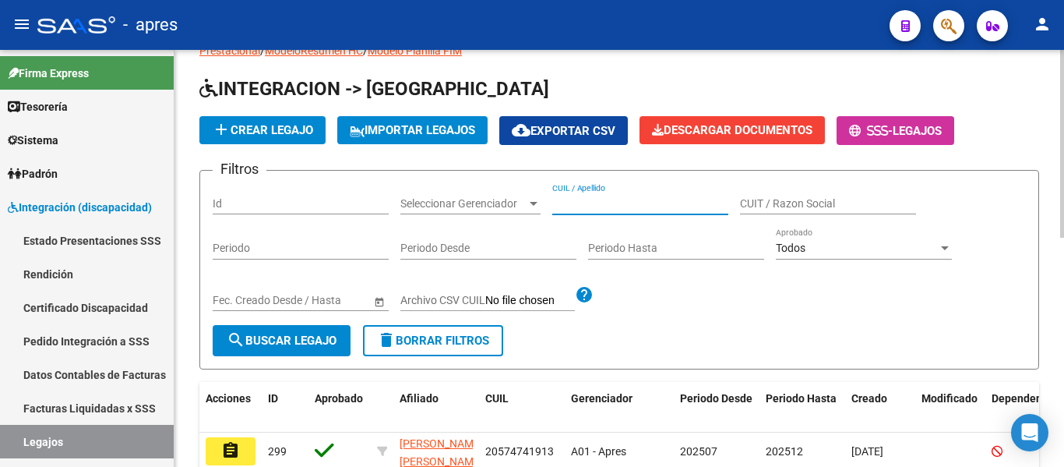
click at [608, 201] on input "CUIL / Apellido" at bounding box center [640, 203] width 176 height 13
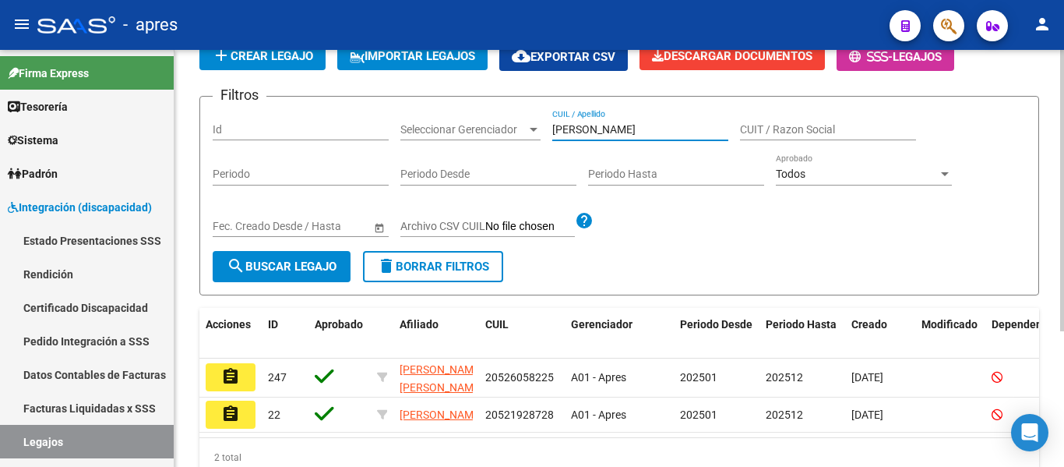
scroll to position [201, 0]
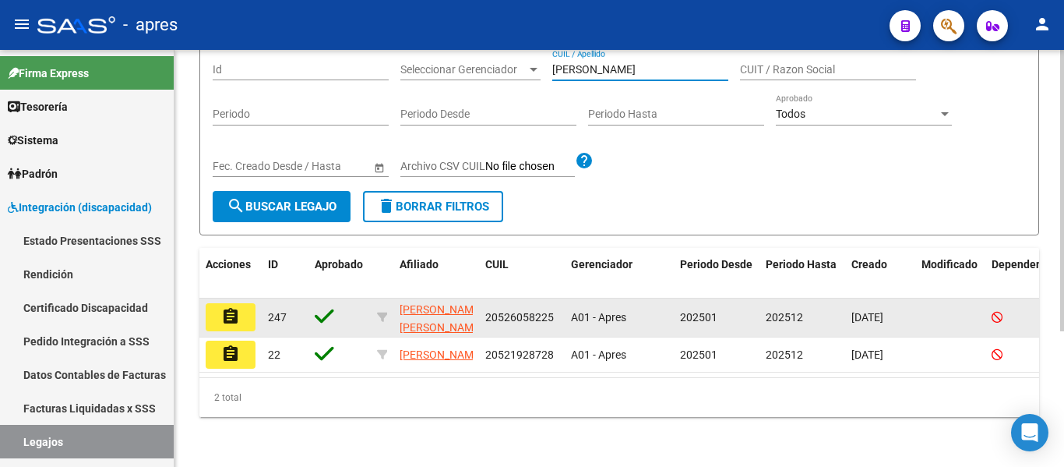
type input "[PERSON_NAME]"
click at [241, 303] on button "assignment" at bounding box center [231, 317] width 50 height 28
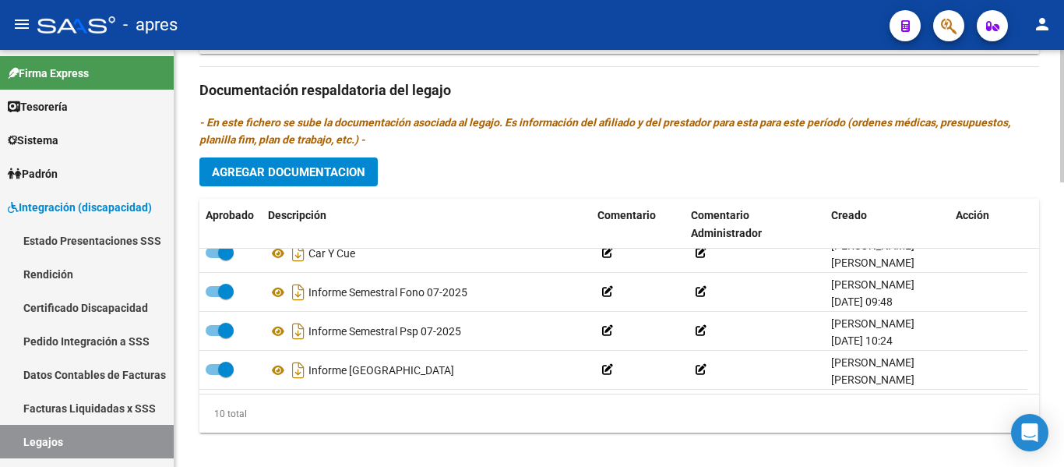
scroll to position [250, 0]
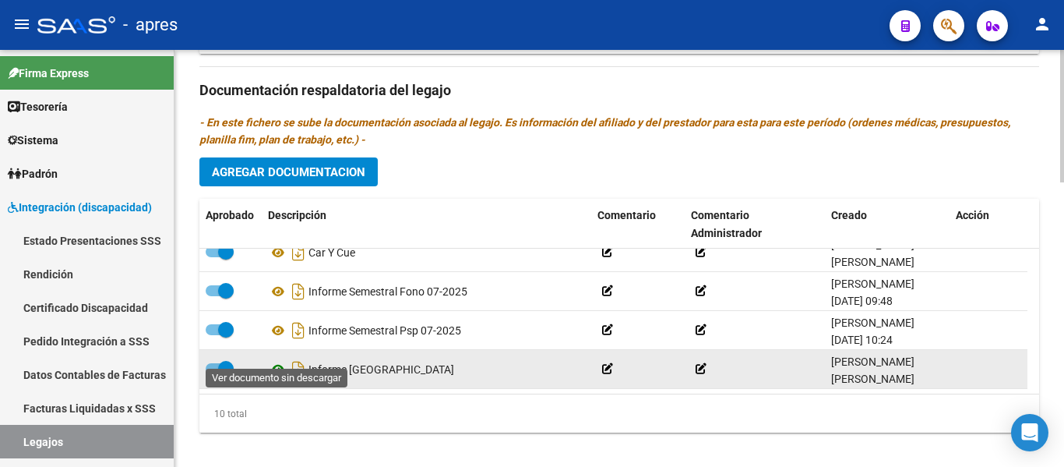
click at [277, 360] on icon at bounding box center [278, 369] width 20 height 19
click at [296, 358] on icon "Descargar documento" at bounding box center [298, 369] width 20 height 25
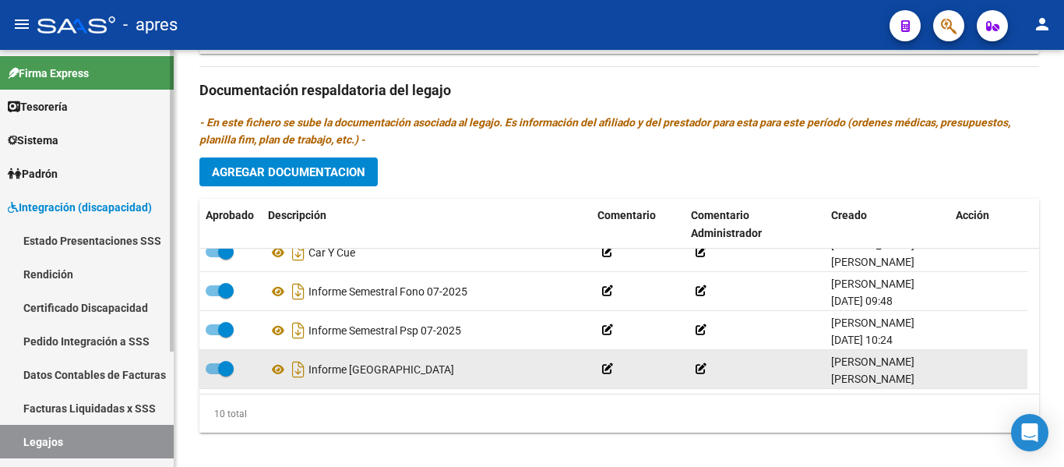
click at [102, 437] on link "Legajos" at bounding box center [87, 441] width 174 height 33
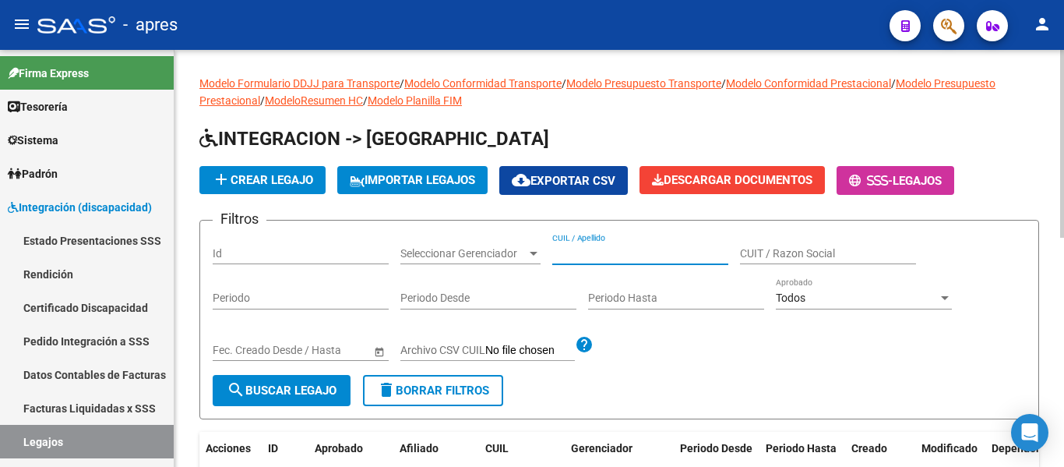
click at [566, 248] on input "CUIL / Apellido" at bounding box center [640, 253] width 176 height 13
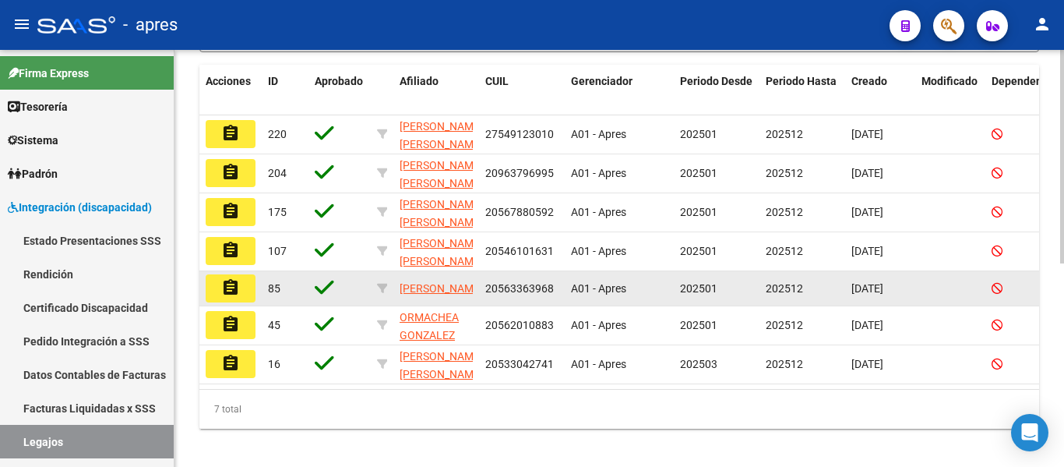
scroll to position [396, 0]
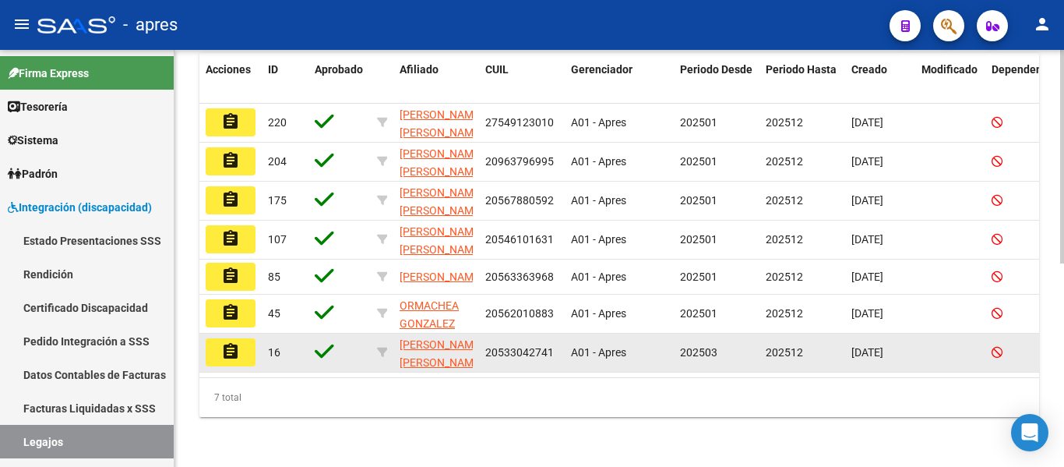
type input "[PERSON_NAME]"
click at [247, 342] on button "assignment" at bounding box center [231, 352] width 50 height 28
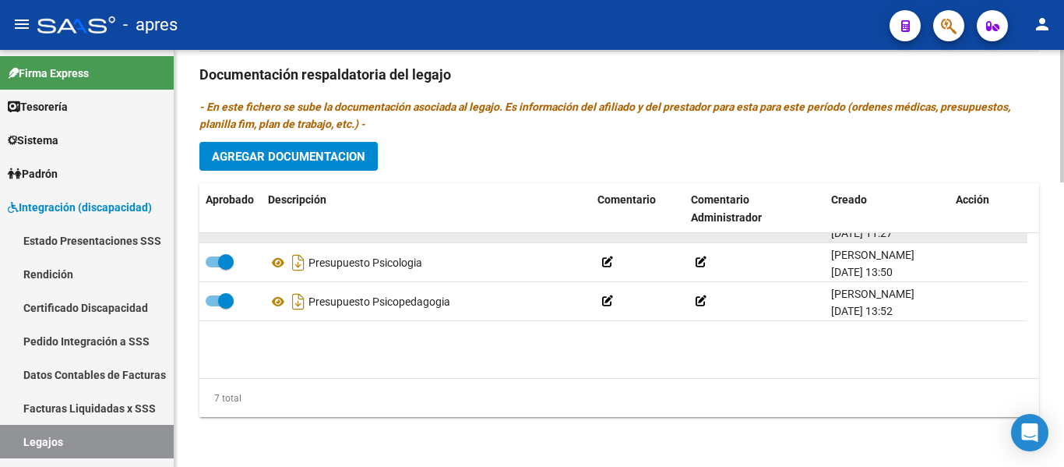
scroll to position [133, 0]
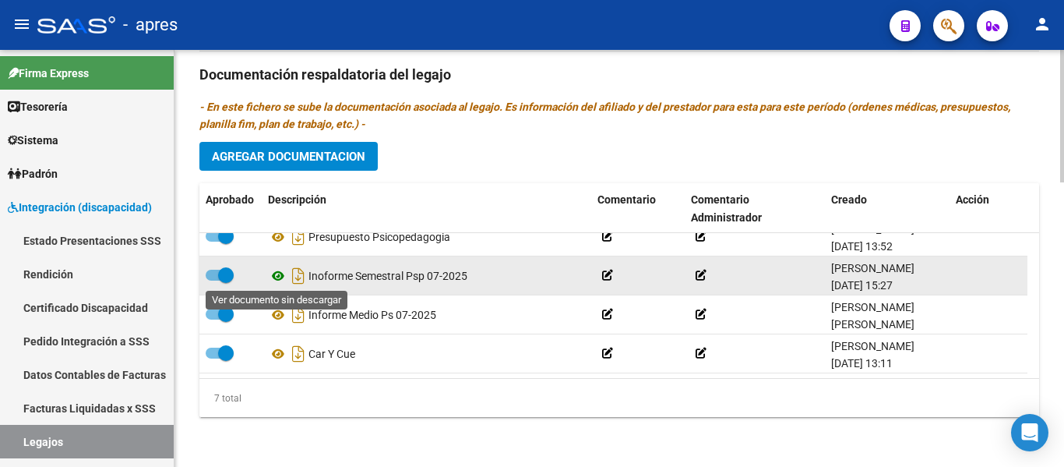
click at [277, 277] on icon at bounding box center [278, 275] width 20 height 19
click at [220, 277] on span at bounding box center [226, 275] width 16 height 16
click at [213, 280] on input "checkbox" at bounding box center [213, 280] width 1 height 1
checkbox input "false"
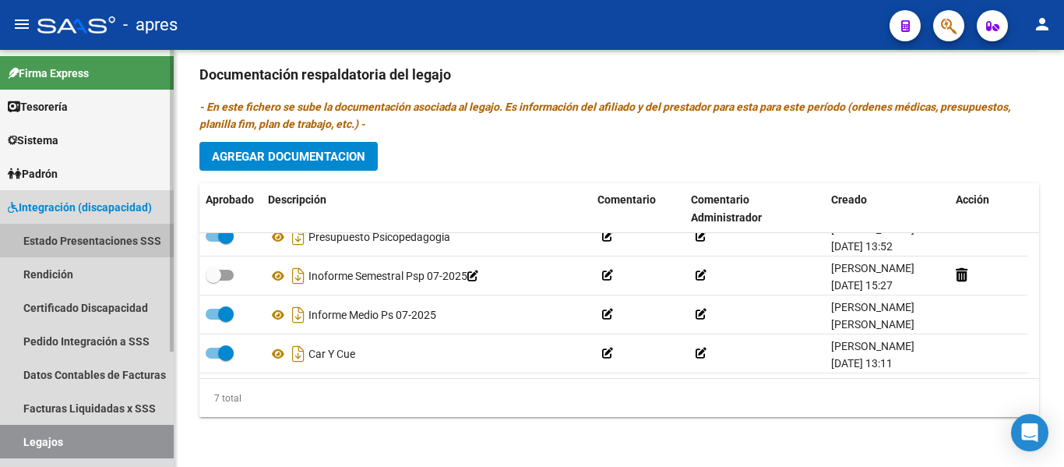
click at [125, 233] on link "Estado Presentaciones SSS" at bounding box center [87, 240] width 174 height 33
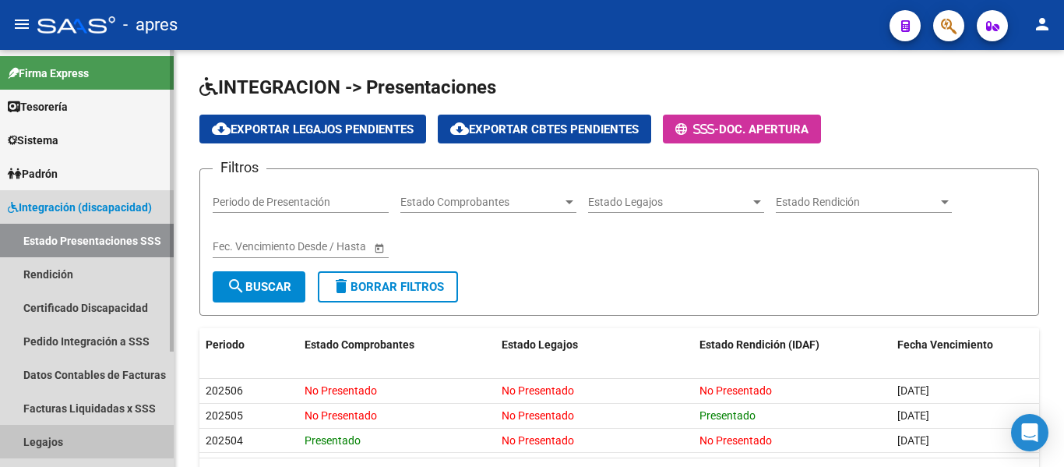
click at [71, 440] on link "Legajos" at bounding box center [87, 441] width 174 height 33
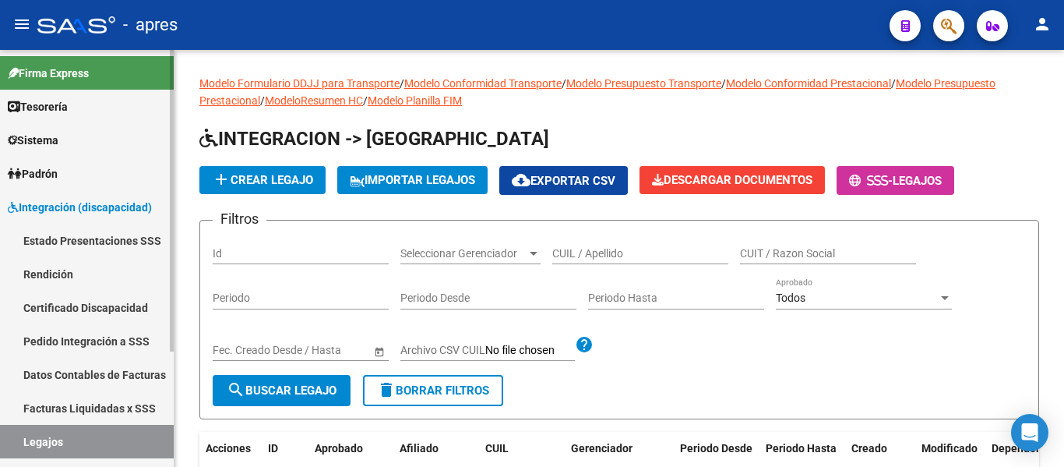
click at [113, 209] on span "Integración (discapacidad)" at bounding box center [80, 207] width 144 height 17
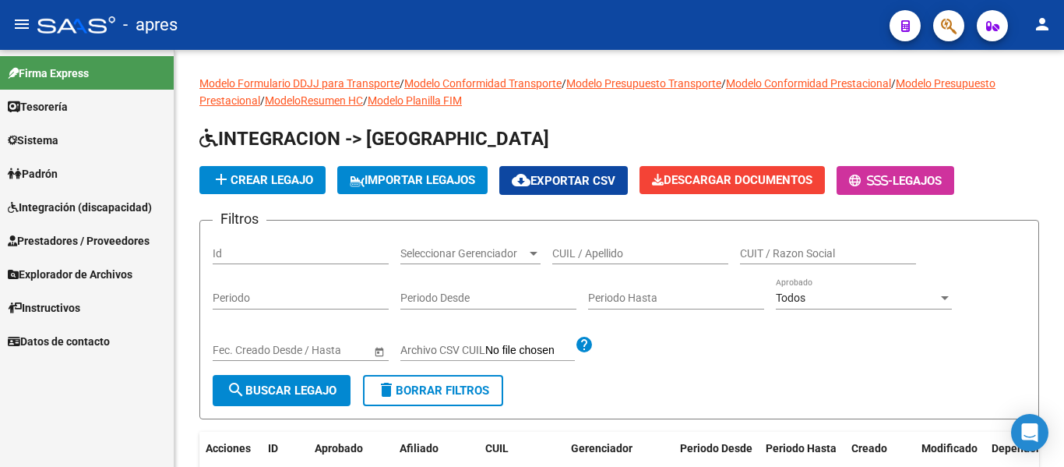
click at [128, 246] on span "Prestadores / Proveedores" at bounding box center [79, 240] width 142 height 17
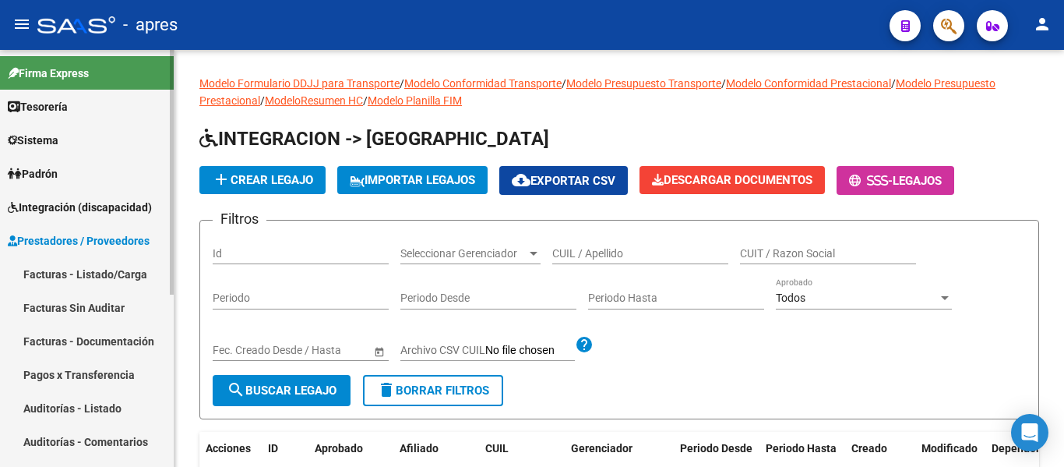
click at [125, 277] on link "Facturas - Listado/Carga" at bounding box center [87, 273] width 174 height 33
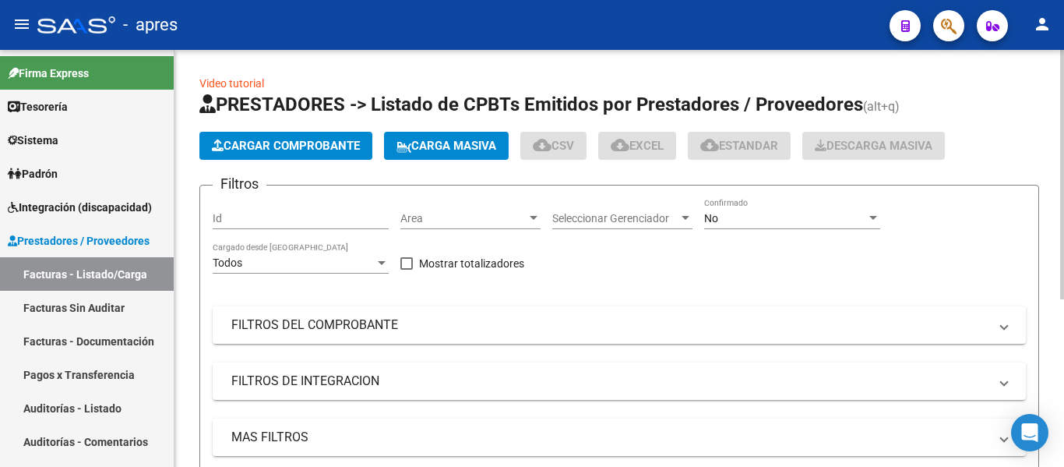
click at [463, 220] on span "Area" at bounding box center [463, 218] width 126 height 13
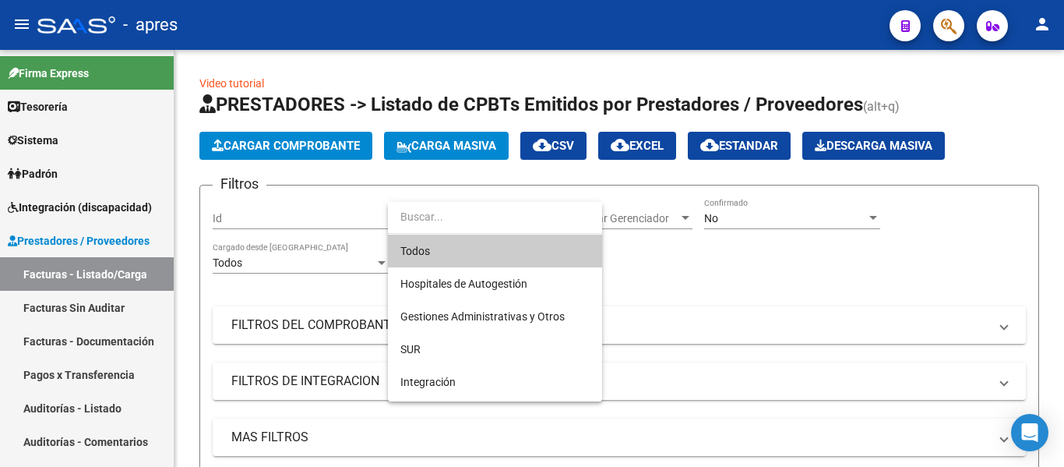
click at [480, 248] on span "Todos" at bounding box center [494, 250] width 189 height 33
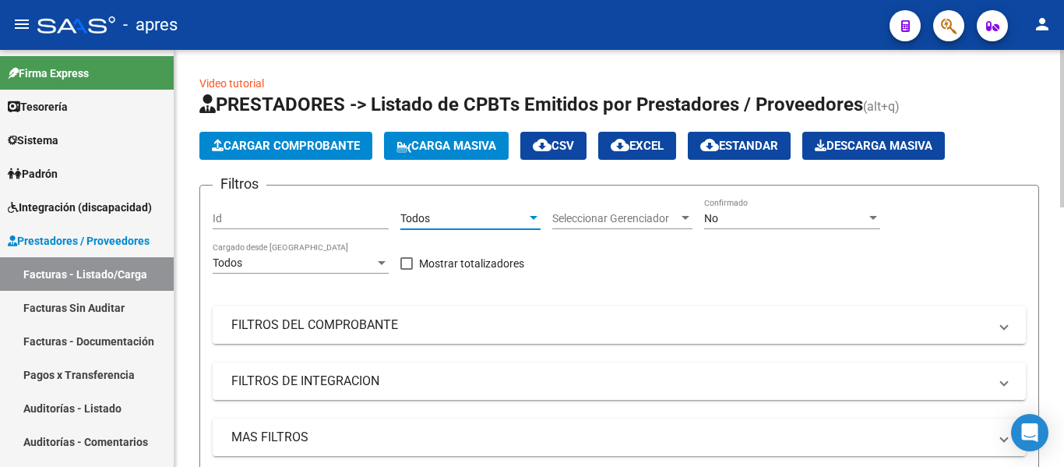
click at [668, 205] on div "Seleccionar Gerenciador Seleccionar Gerenciador" at bounding box center [622, 213] width 140 height 31
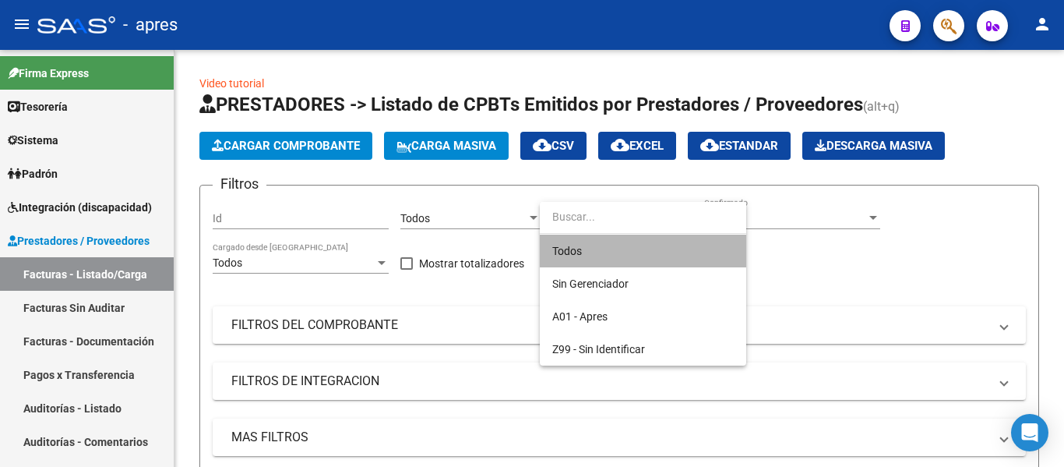
click at [625, 254] on span "Todos" at bounding box center [642, 250] width 181 height 33
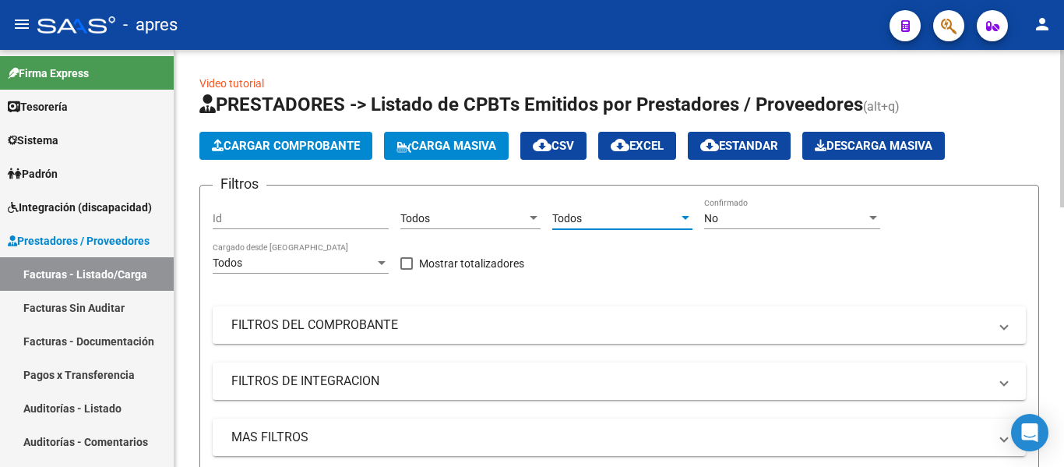
click at [769, 210] on div "No Confirmado" at bounding box center [792, 213] width 176 height 31
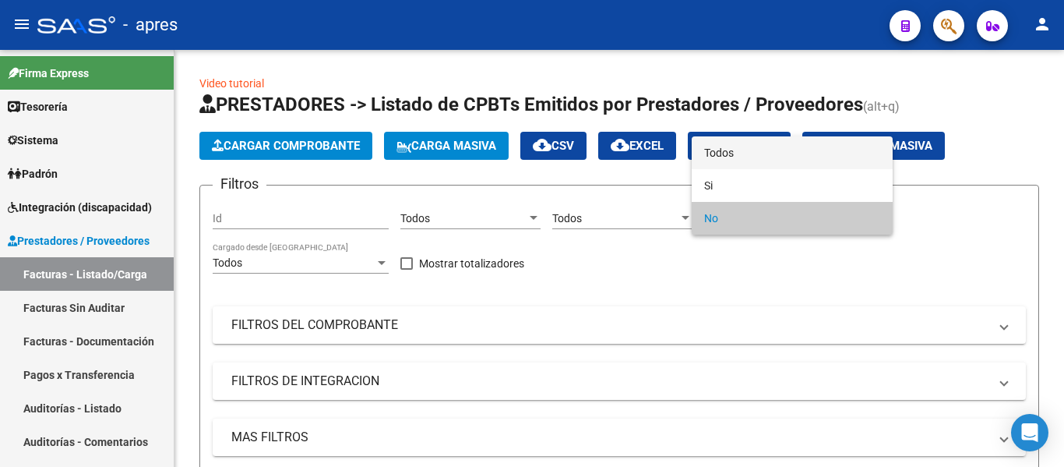
click at [719, 140] on span "Todos" at bounding box center [792, 152] width 176 height 33
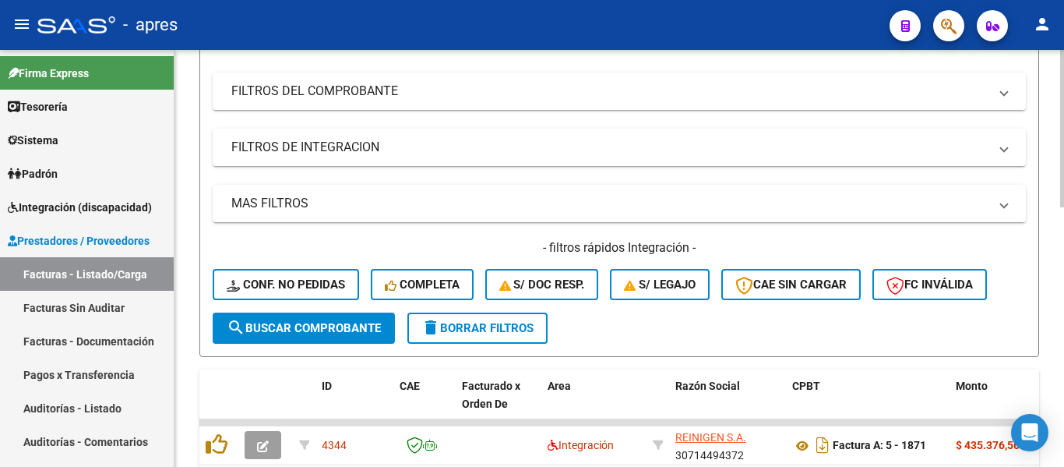
scroll to position [156, 0]
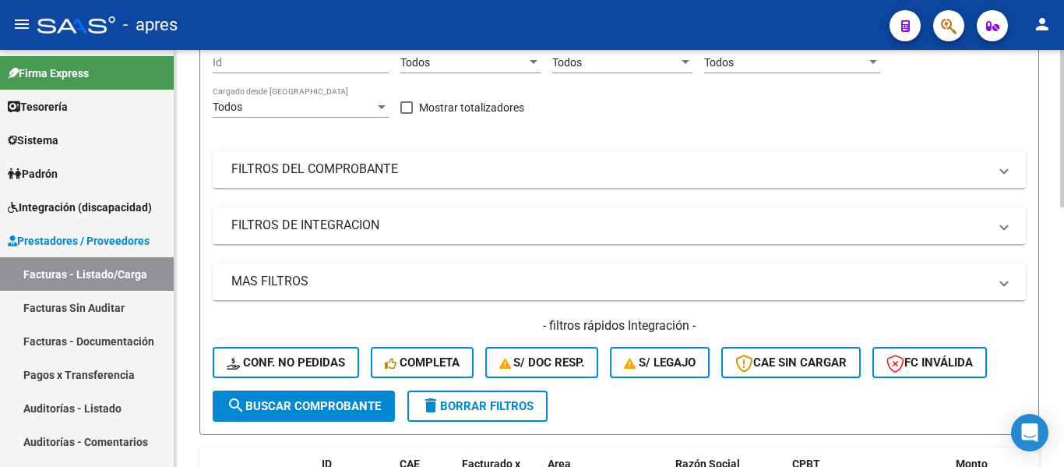
click at [329, 172] on mat-panel-title "FILTROS DEL COMPROBANTE" at bounding box center [609, 168] width 757 height 17
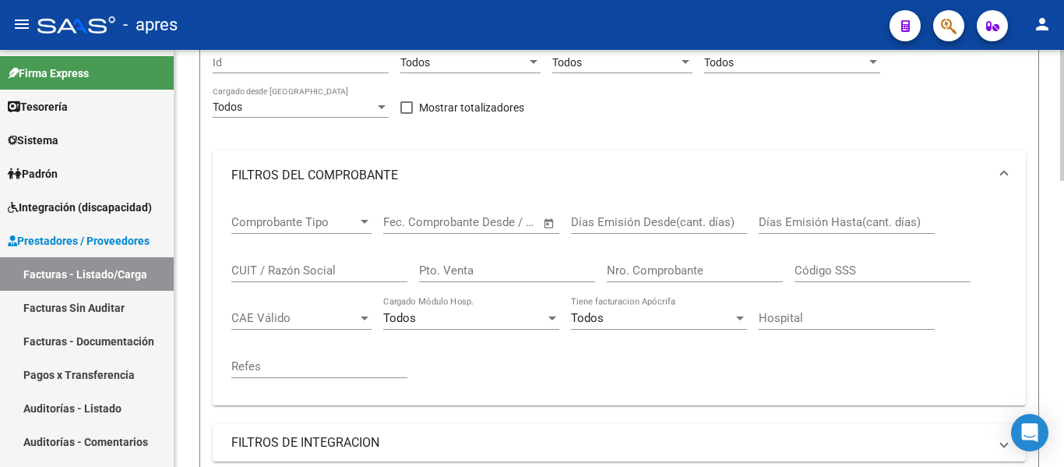
click at [295, 266] on input "CUIT / Razón Social" at bounding box center [319, 270] width 176 height 14
type input "[PERSON_NAME]"
click at [326, 217] on span "Comprobante Tipo" at bounding box center [294, 222] width 126 height 14
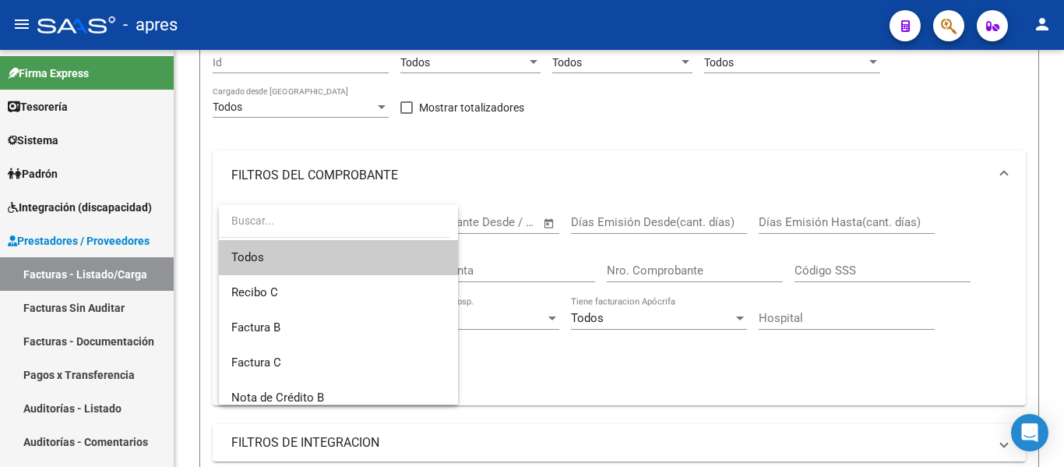
click at [338, 252] on span "Todos" at bounding box center [338, 257] width 214 height 35
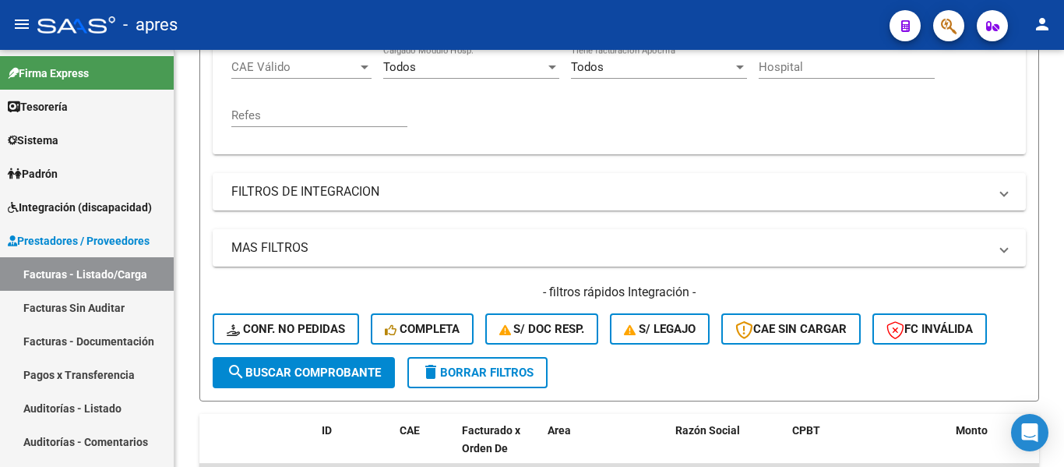
scroll to position [467, 0]
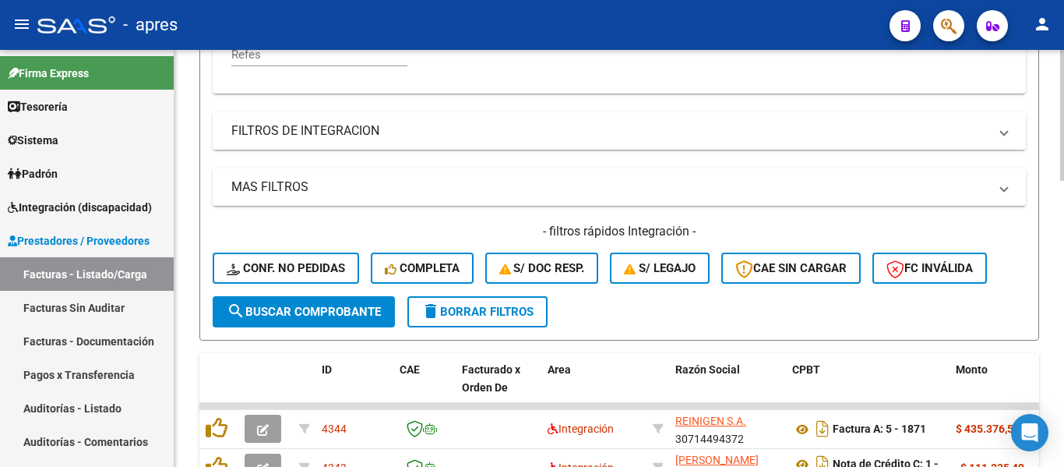
click at [335, 128] on mat-panel-title "FILTROS DE INTEGRACION" at bounding box center [609, 130] width 757 height 17
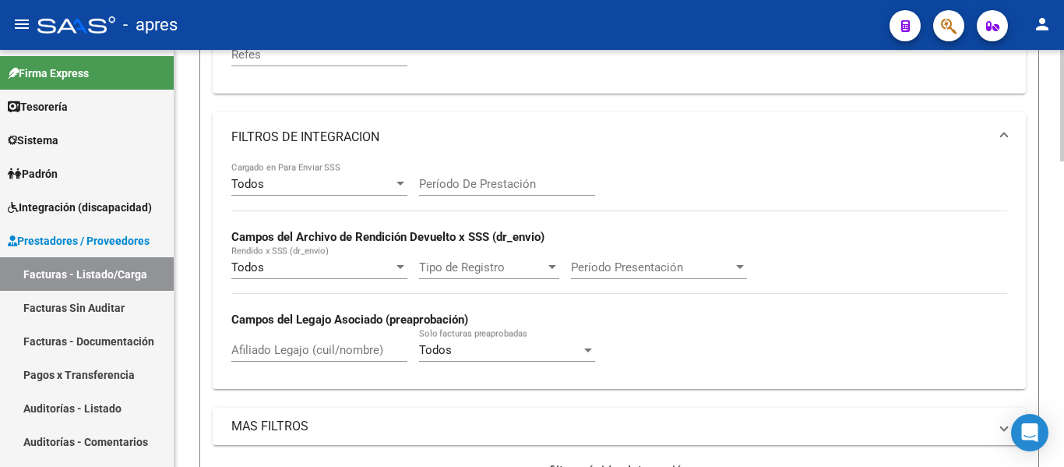
click at [284, 341] on div "Afiliado Legajo (cuil/nombre)" at bounding box center [319, 344] width 176 height 33
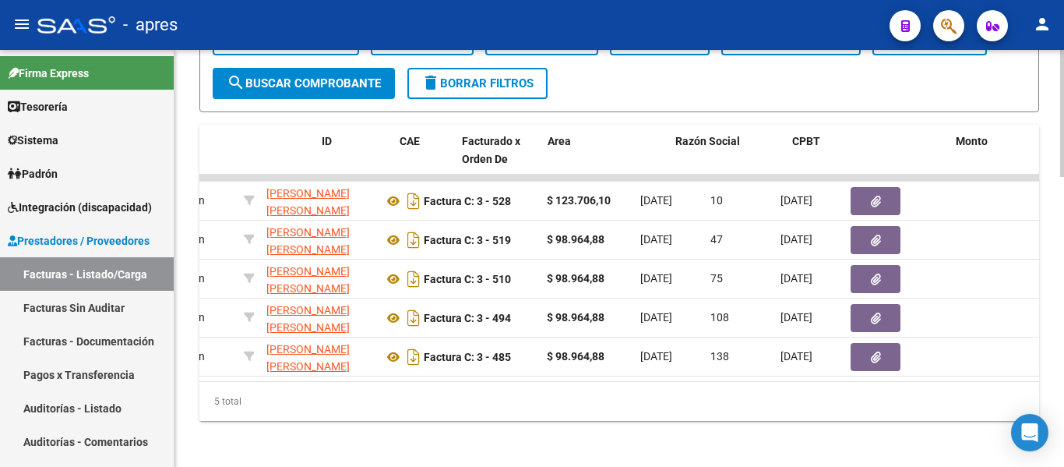
scroll to position [0, 0]
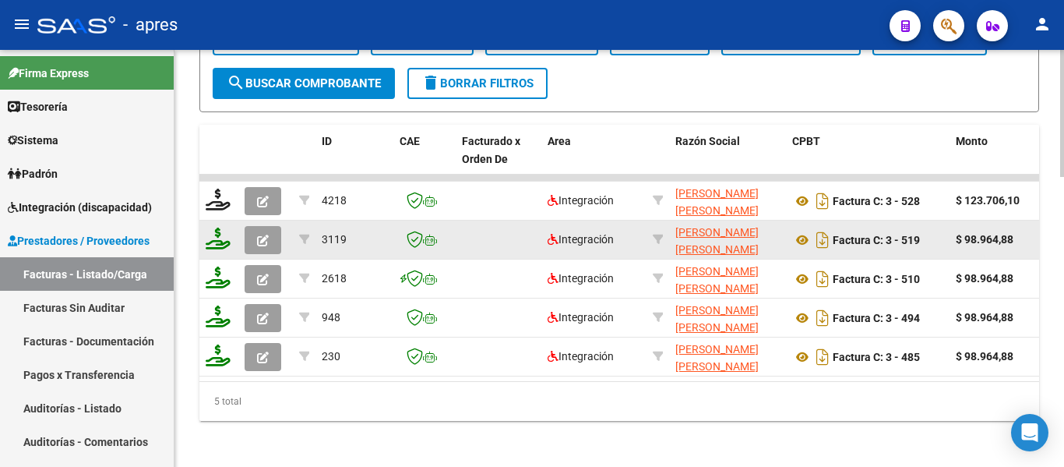
type input "[PERSON_NAME]"
click at [271, 236] on button "button" at bounding box center [263, 240] width 37 height 28
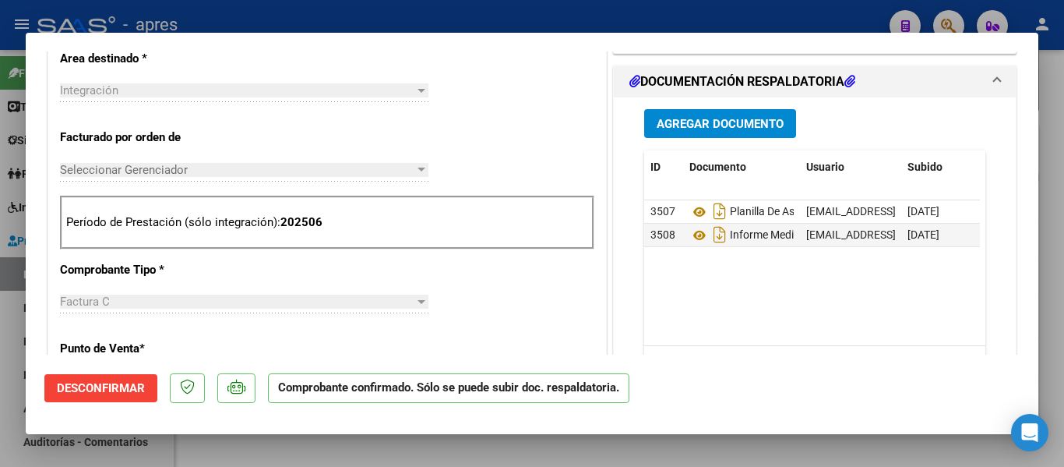
scroll to position [623, 0]
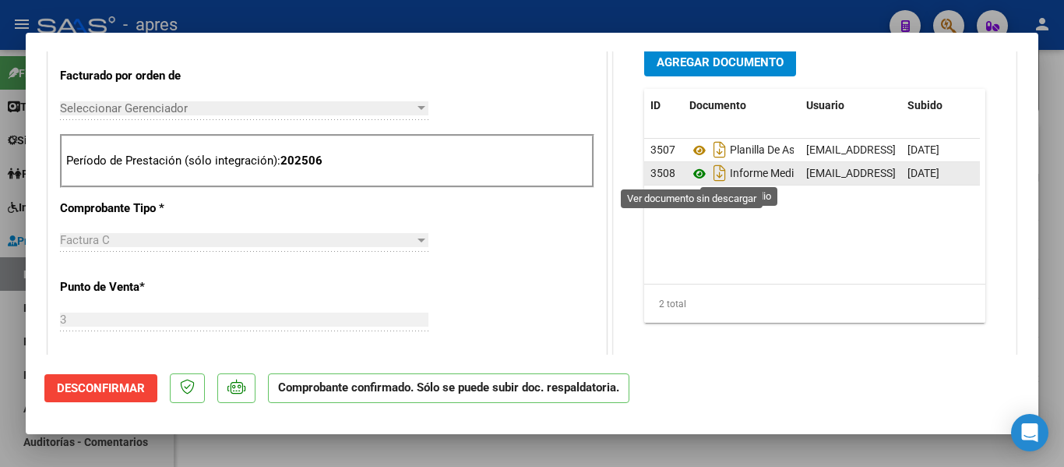
click at [698, 173] on icon at bounding box center [699, 173] width 20 height 19
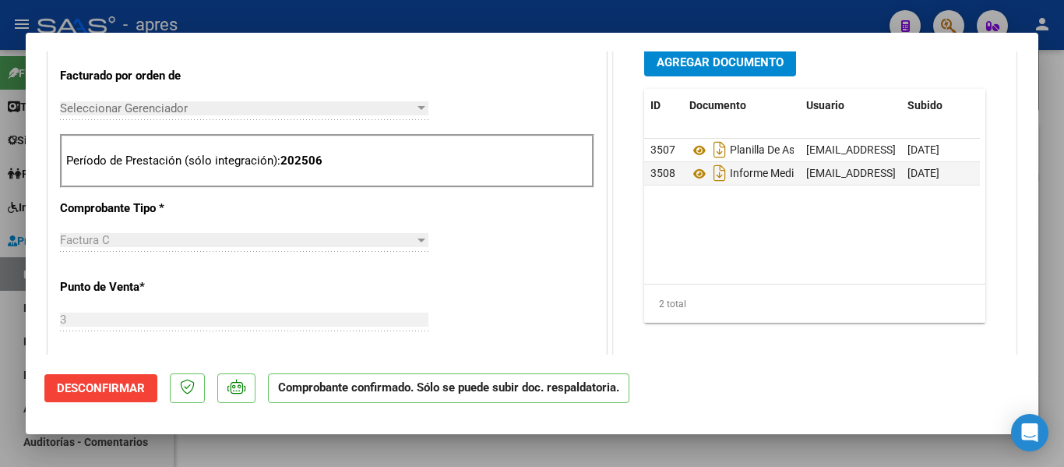
click at [0, 379] on div at bounding box center [532, 233] width 1064 height 467
type input "$ 0,00"
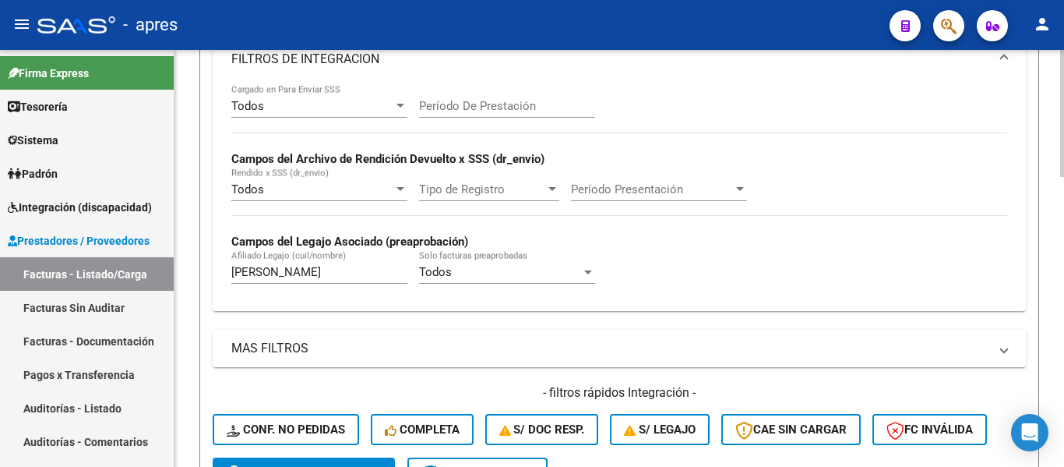
scroll to position [389, 0]
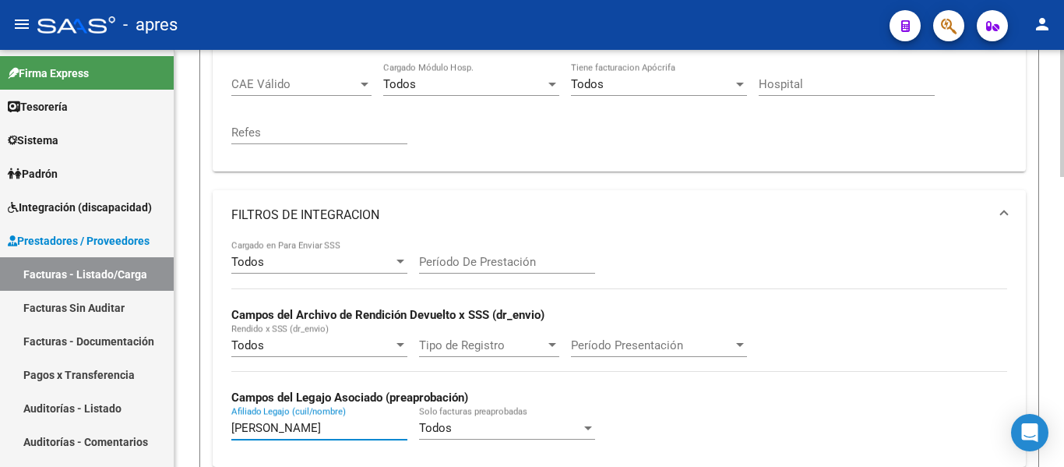
drag, startPoint x: 326, startPoint y: 425, endPoint x: 209, endPoint y: 422, distance: 116.9
click at [209, 422] on form "Filtros Id Todos Area Todos Seleccionar Gerenciador Todos Confirmado Todos Carg…" at bounding box center [619, 226] width 840 height 862
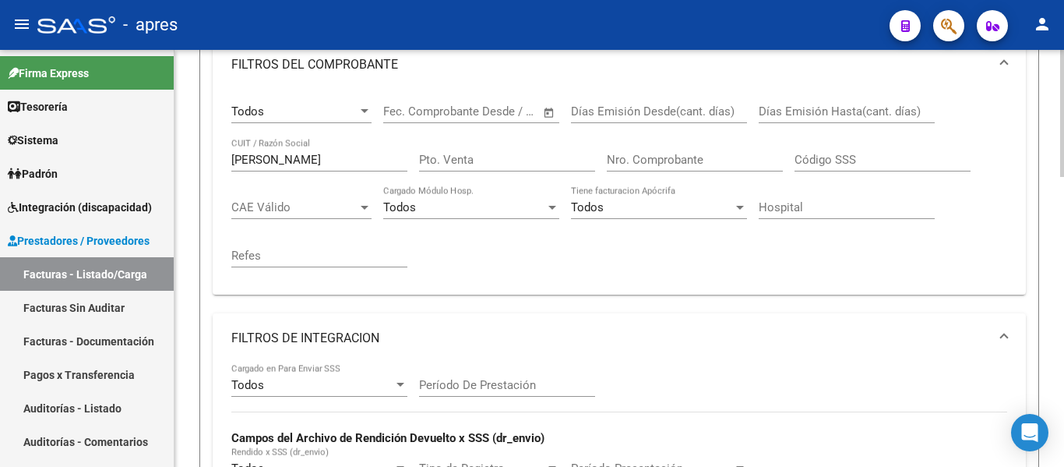
scroll to position [234, 0]
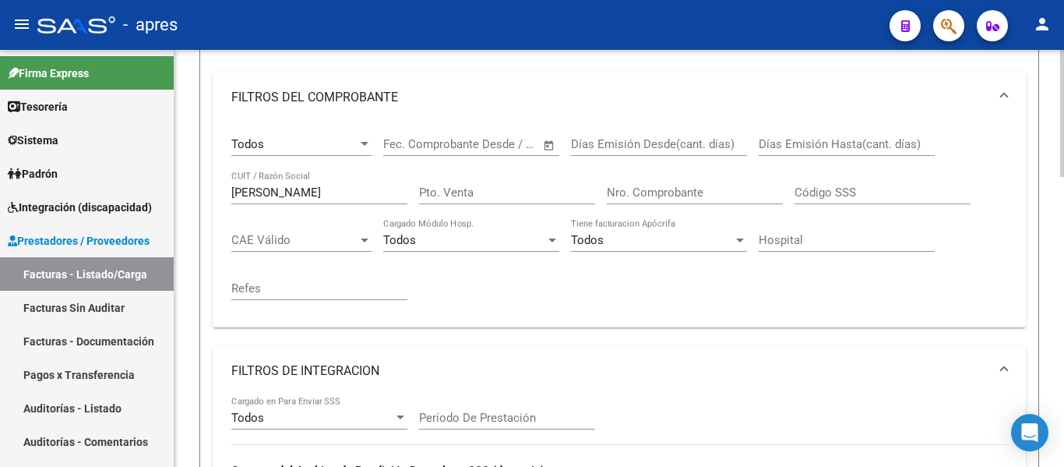
type input "cuomo"
drag, startPoint x: 301, startPoint y: 184, endPoint x: 276, endPoint y: 189, distance: 25.4
click at [220, 177] on div "Todos Comprobante Tipo Start date – End date Fec. Comprobante Desde / Hasta [PE…" at bounding box center [619, 224] width 813 height 205
drag, startPoint x: 280, startPoint y: 190, endPoint x: 139, endPoint y: 207, distance: 142.0
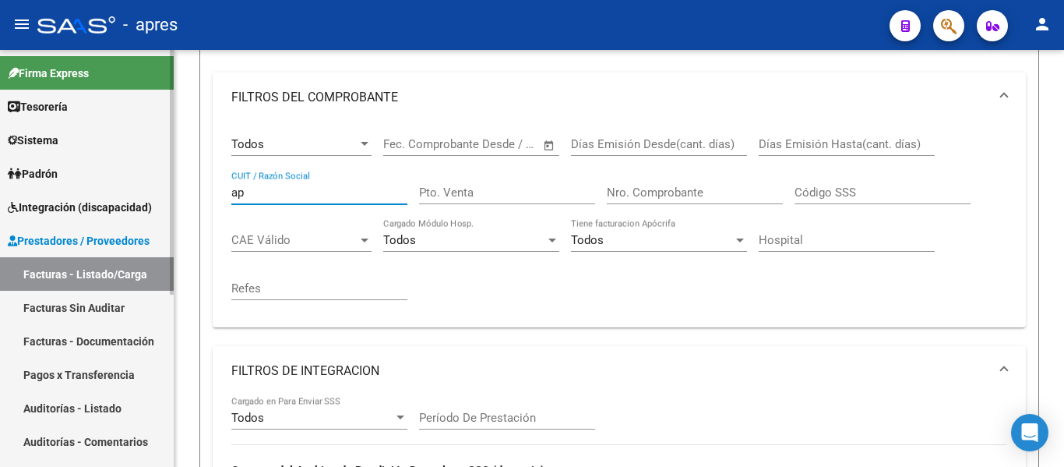
type input "a"
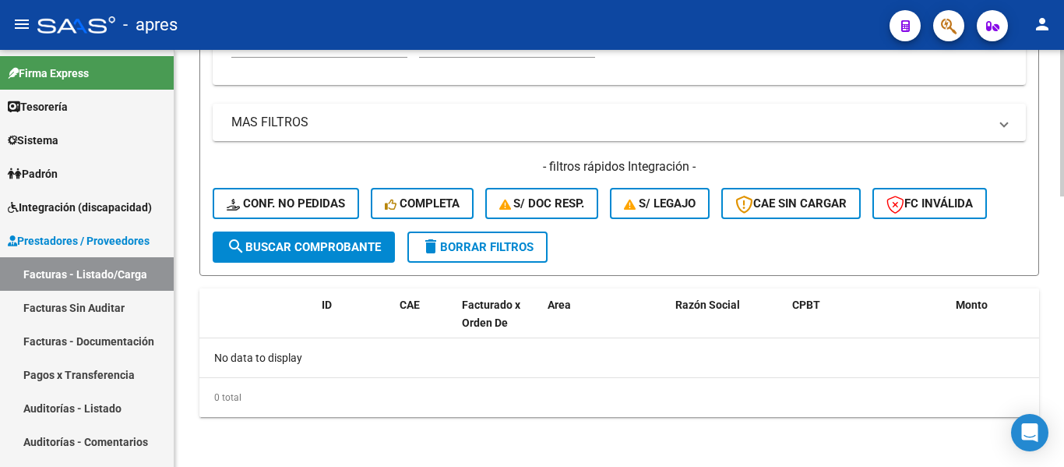
type input "pasil"
click at [314, 245] on span "search Buscar Comprobante" at bounding box center [304, 247] width 154 height 14
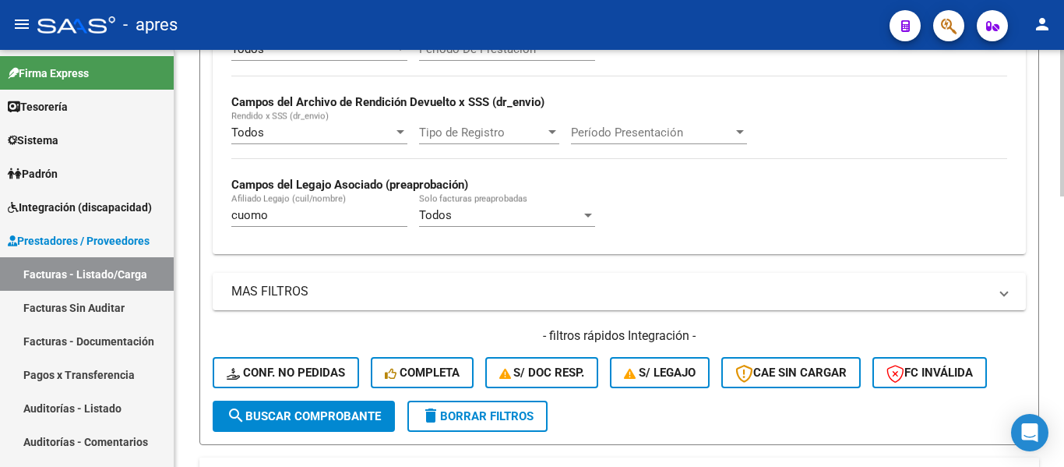
scroll to position [537, 0]
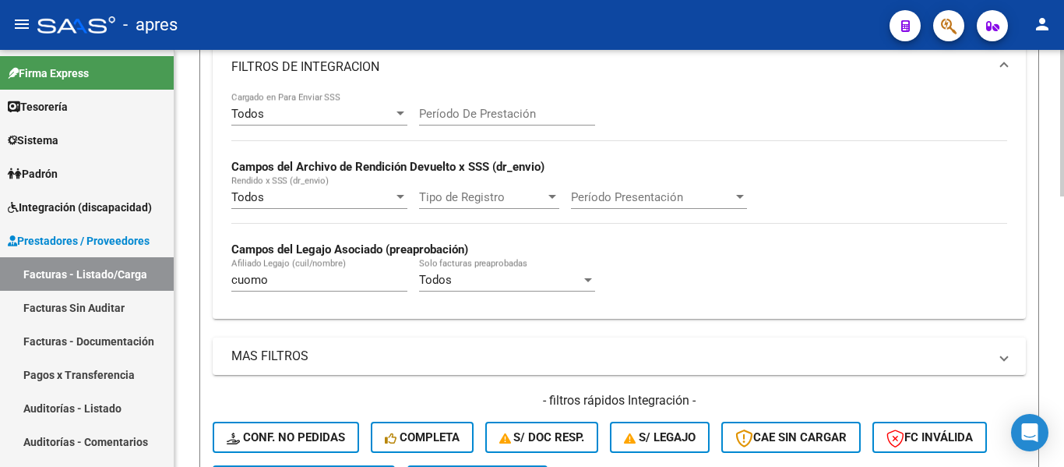
click at [324, 276] on input "cuomo" at bounding box center [319, 280] width 176 height 14
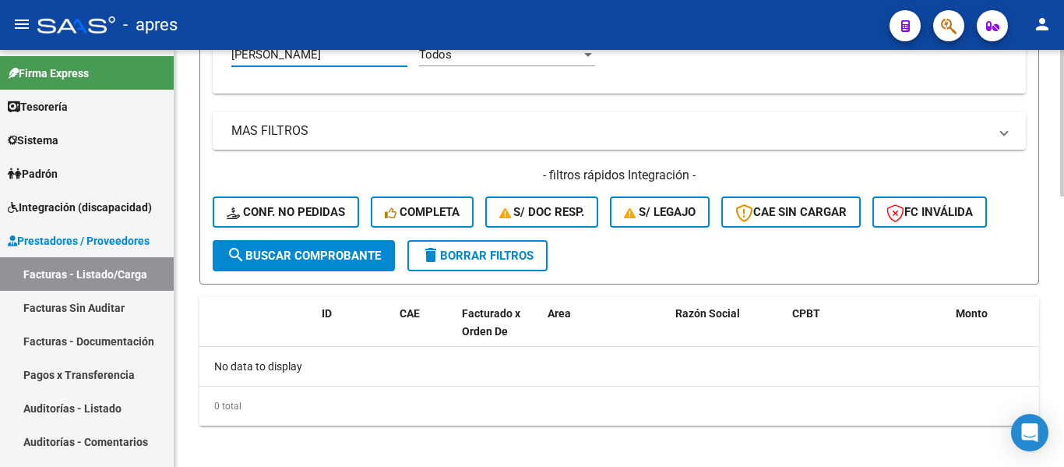
scroll to position [771, 0]
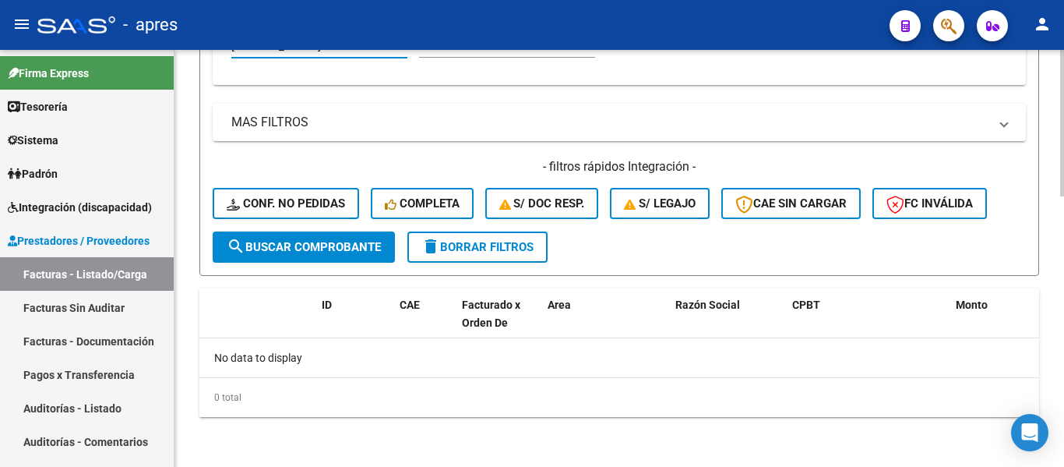
type input "[PERSON_NAME]"
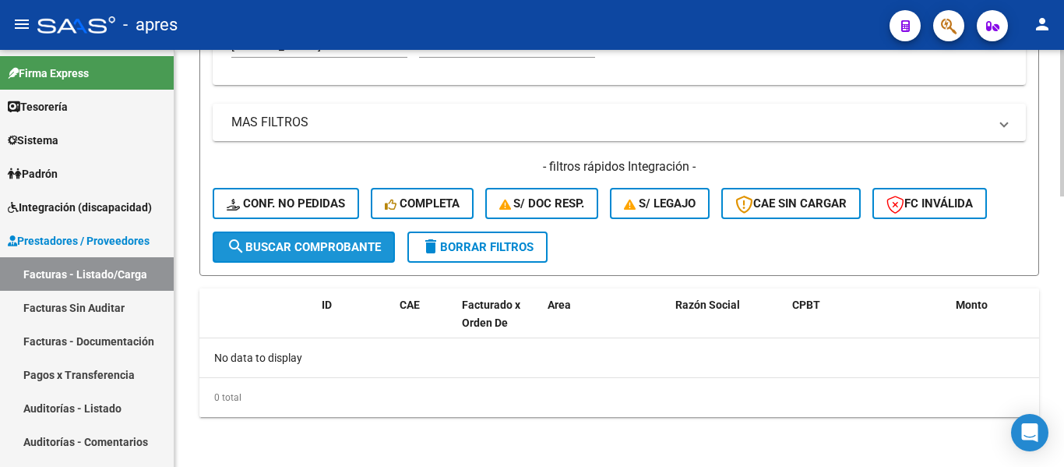
click at [292, 251] on span "search Buscar Comprobante" at bounding box center [304, 247] width 154 height 14
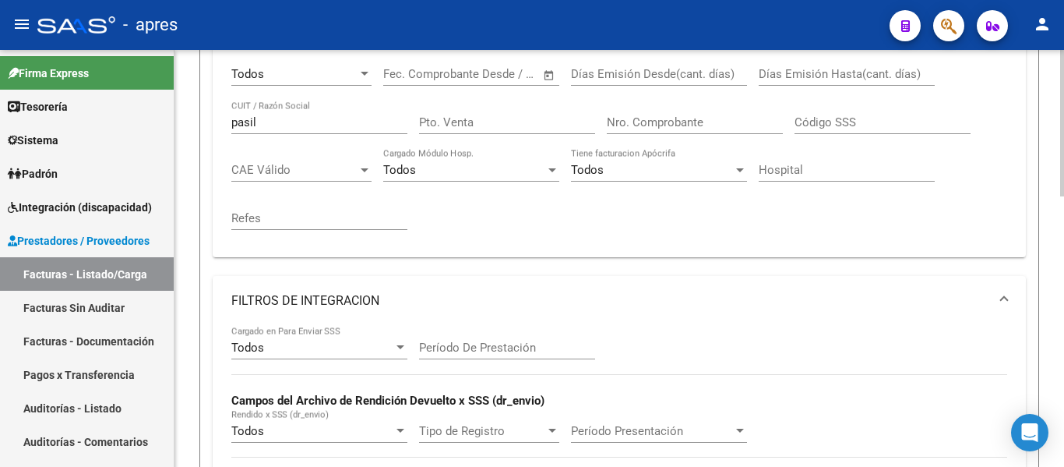
scroll to position [226, 0]
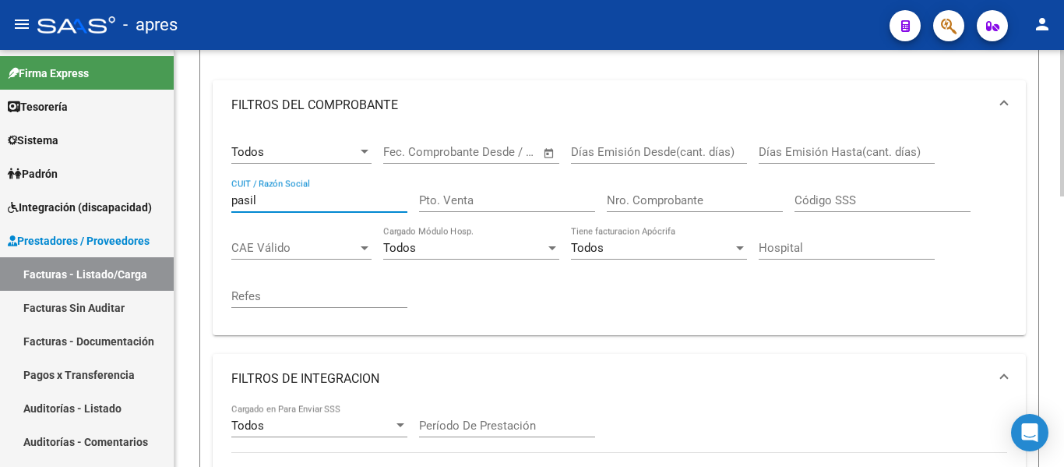
click at [262, 203] on input "pasil" at bounding box center [319, 200] width 176 height 14
type input "p"
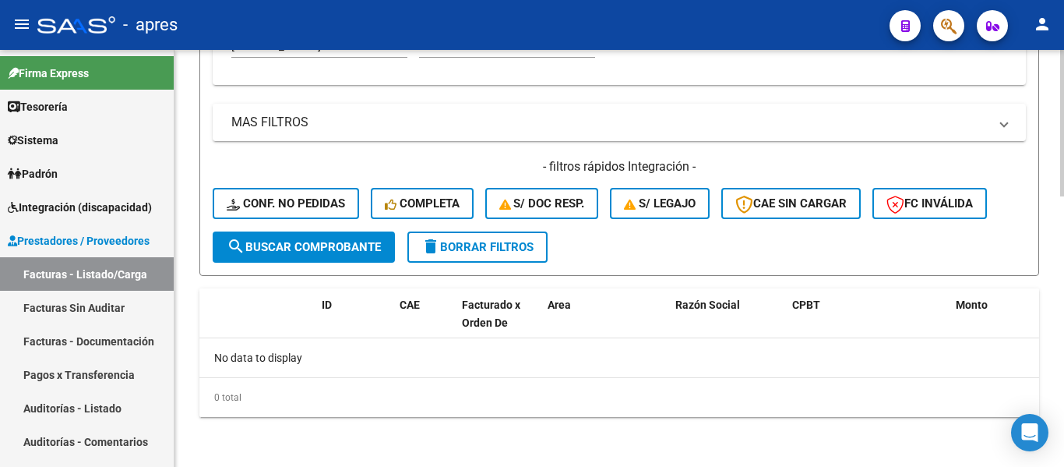
click at [288, 261] on button "search Buscar Comprobante" at bounding box center [304, 246] width 182 height 31
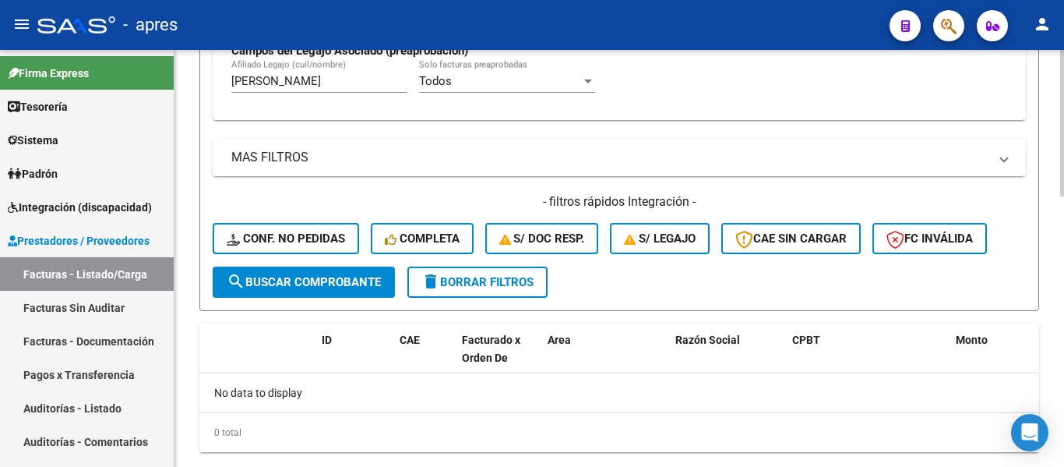
scroll to position [771, 0]
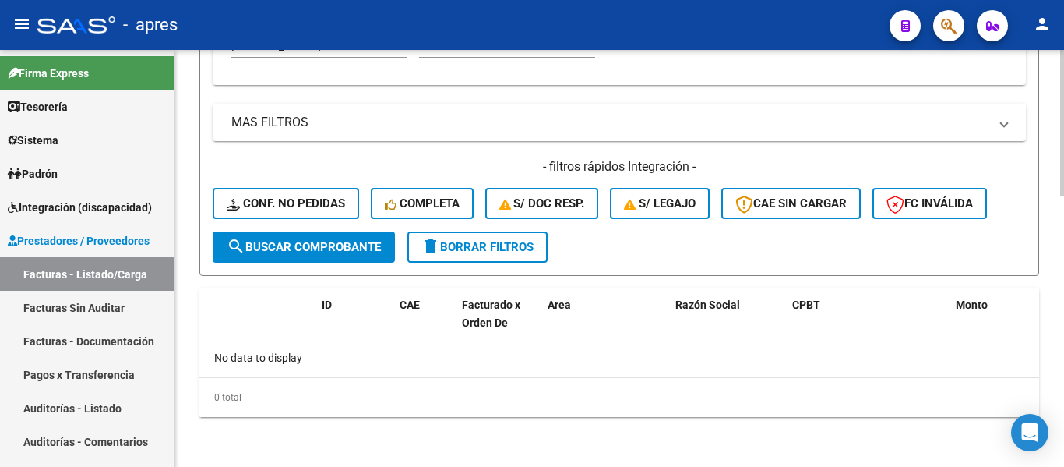
click at [296, 320] on datatable-header-cell at bounding box center [304, 322] width 23 height 69
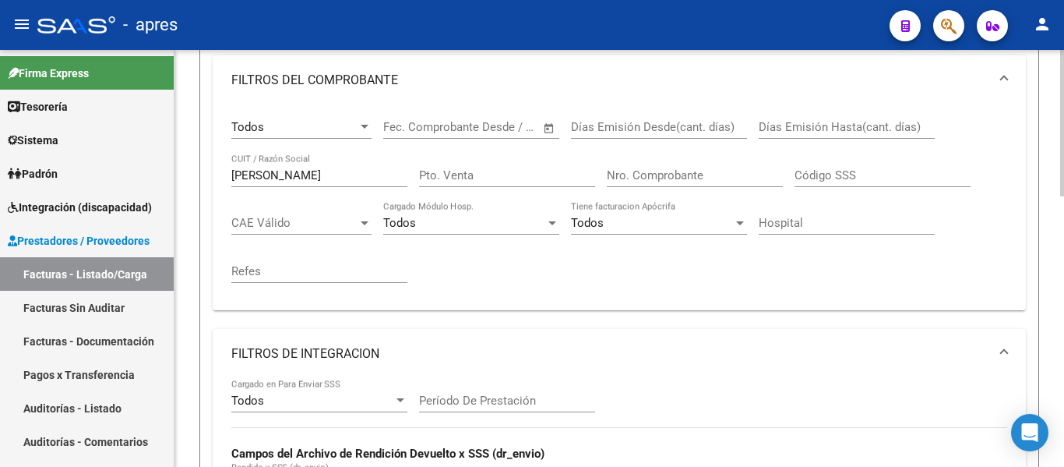
scroll to position [226, 0]
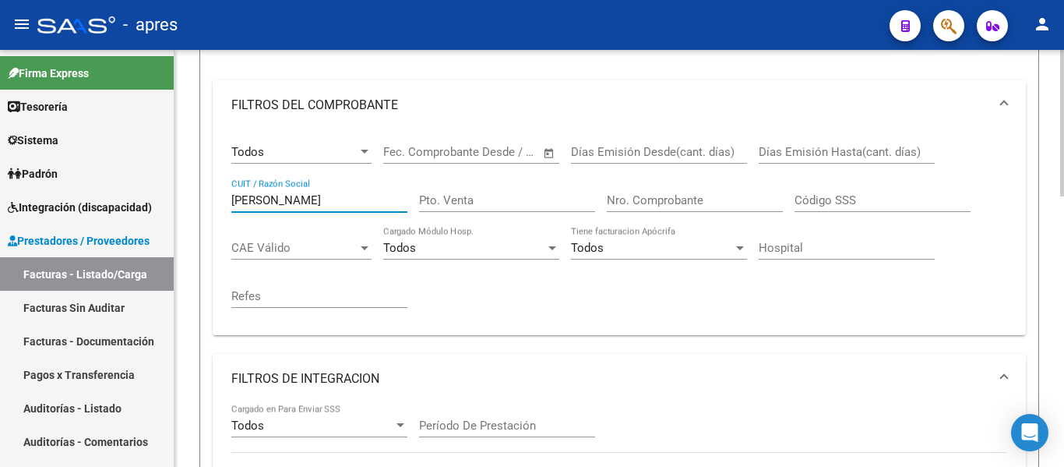
click at [297, 200] on input "[PERSON_NAME]" at bounding box center [319, 200] width 176 height 14
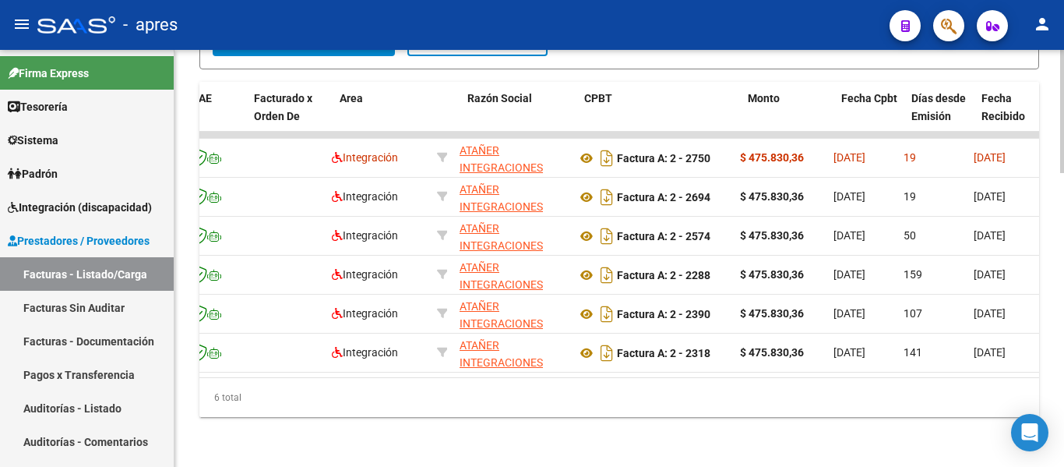
scroll to position [0, 0]
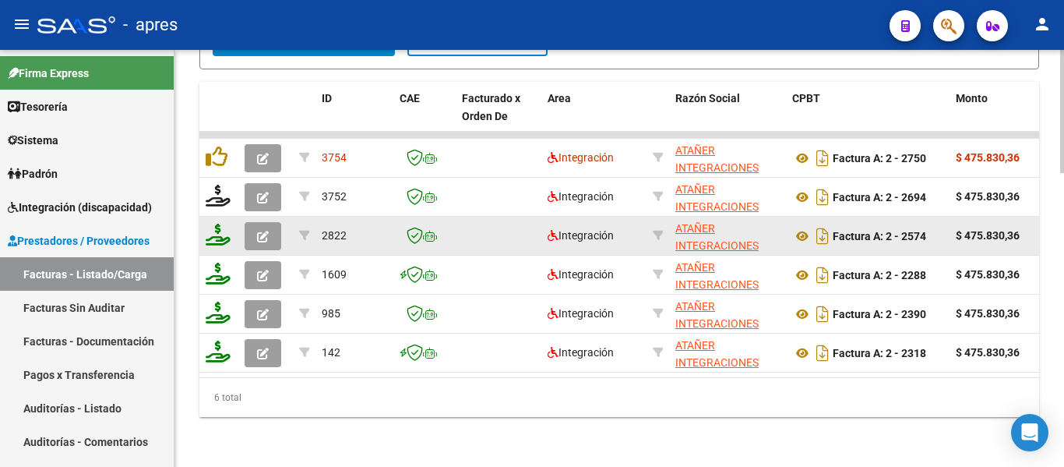
type input "atañer"
click at [263, 231] on icon "button" at bounding box center [263, 237] width 12 height 12
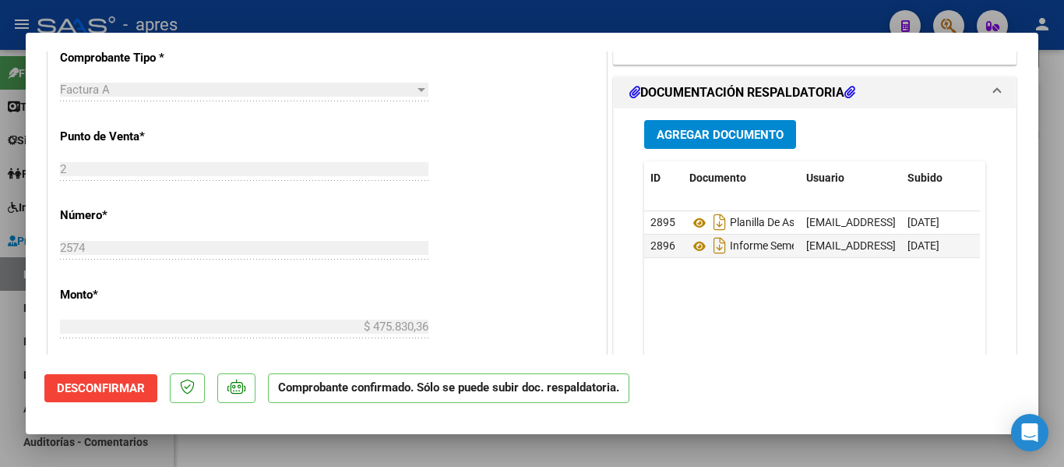
scroll to position [779, 0]
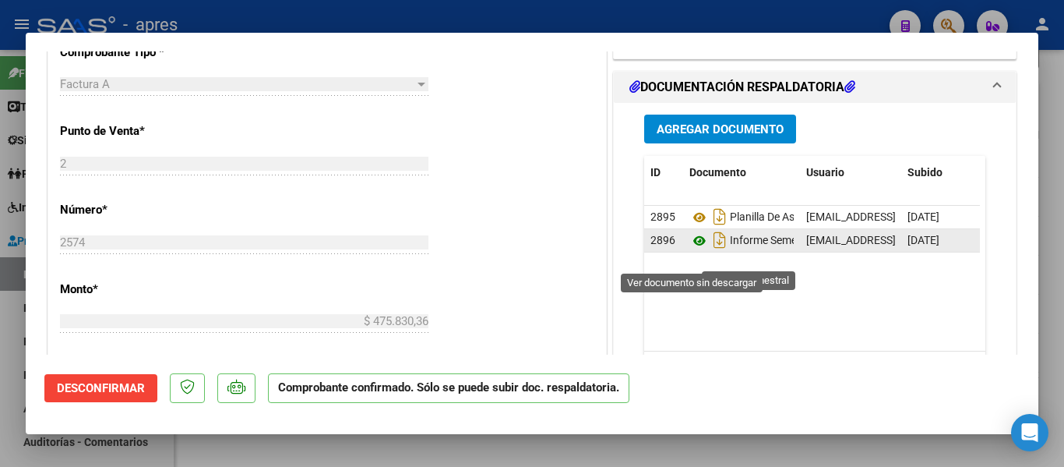
click at [691, 250] on icon at bounding box center [699, 240] width 20 height 19
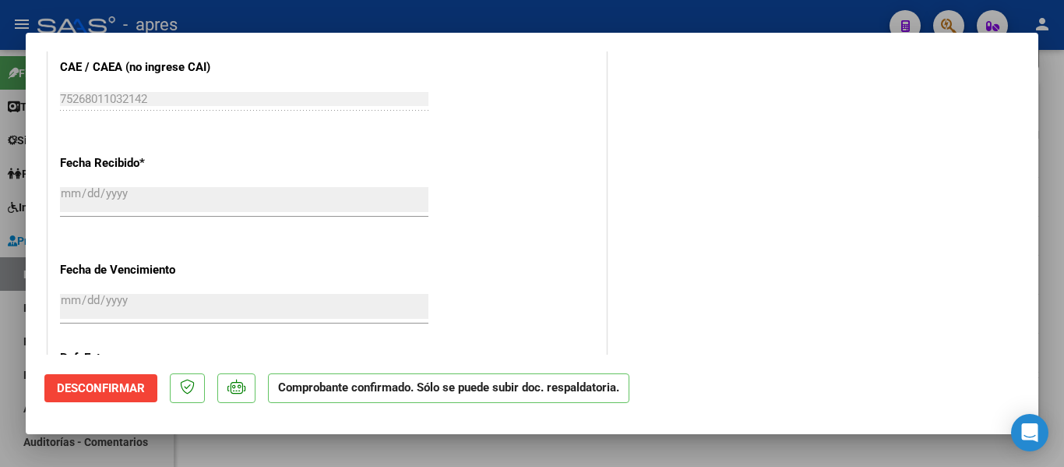
click at [293, 446] on div at bounding box center [532, 233] width 1064 height 467
type input "$ 0,00"
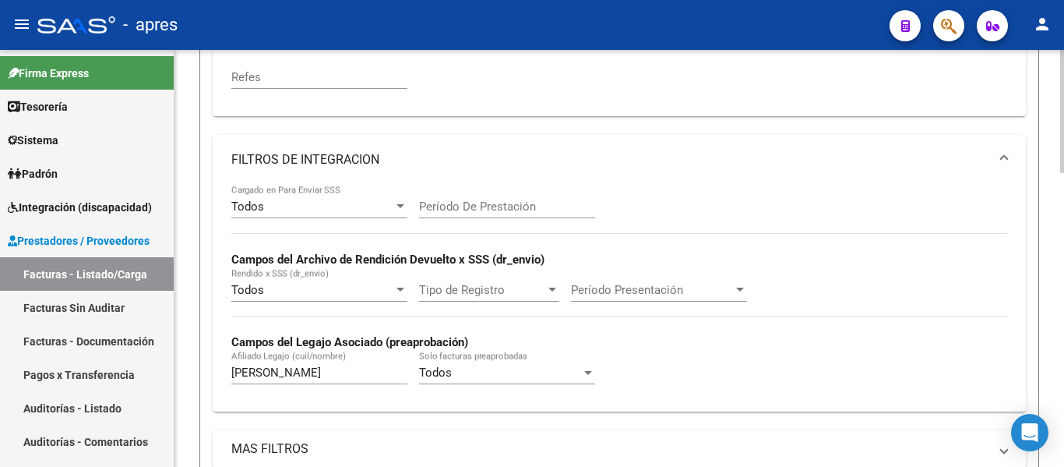
scroll to position [367, 0]
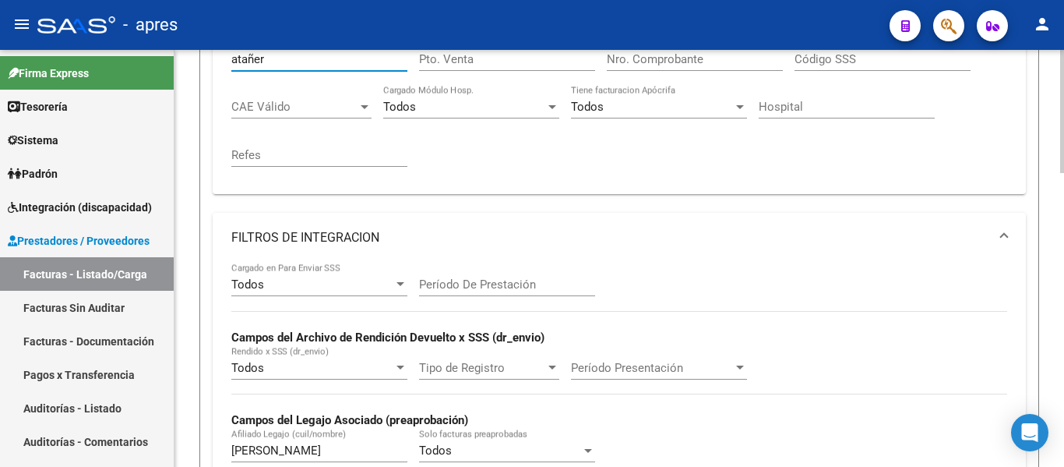
click at [291, 56] on input "atañer" at bounding box center [319, 59] width 176 height 14
type input "a"
type input "C"
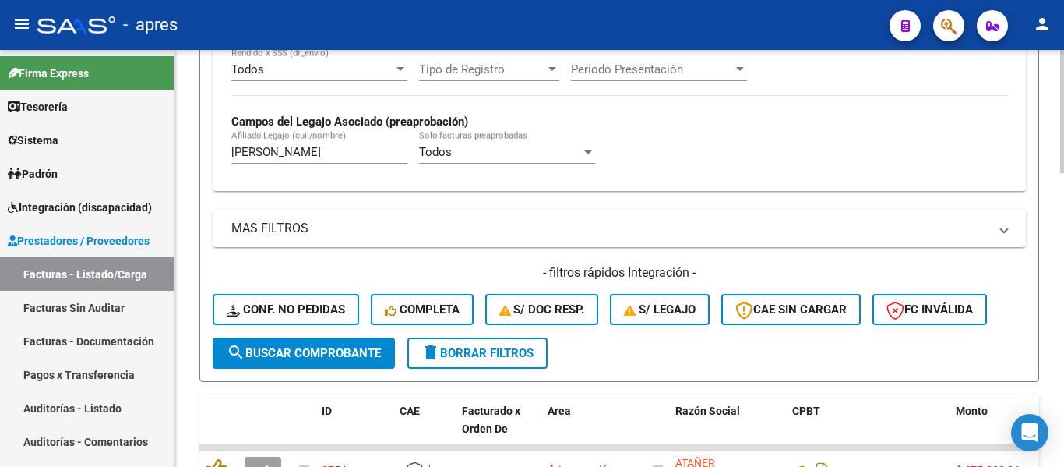
scroll to position [601, 0]
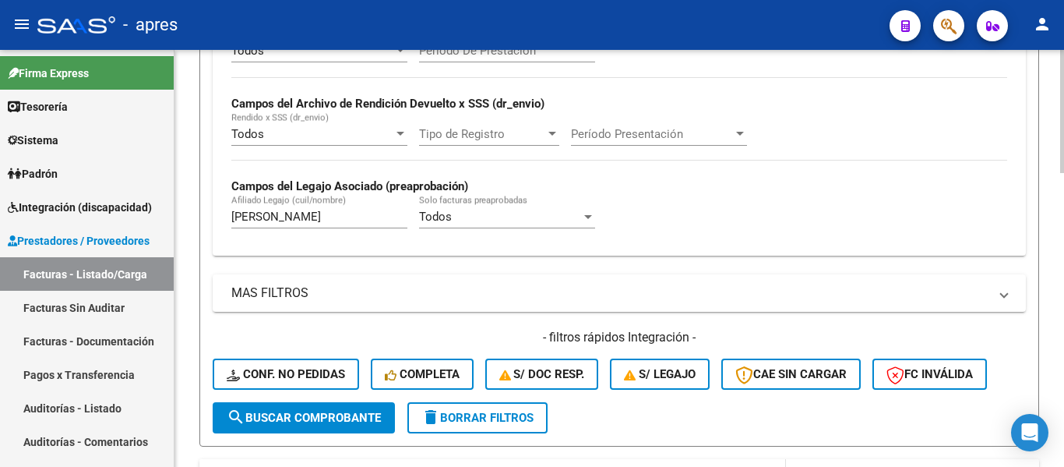
type input "costa"
drag, startPoint x: 323, startPoint y: 213, endPoint x: 240, endPoint y: 208, distance: 83.5
click at [240, 208] on div "[PERSON_NAME] (cuil/nombre)" at bounding box center [319, 211] width 176 height 33
type input "c"
type input "[PERSON_NAME]"
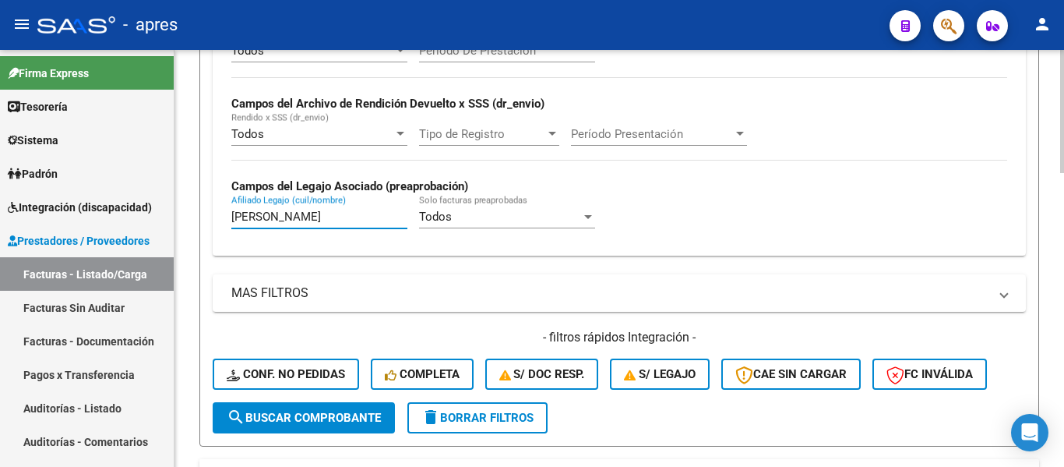
click at [329, 413] on span "search Buscar Comprobante" at bounding box center [304, 417] width 154 height 14
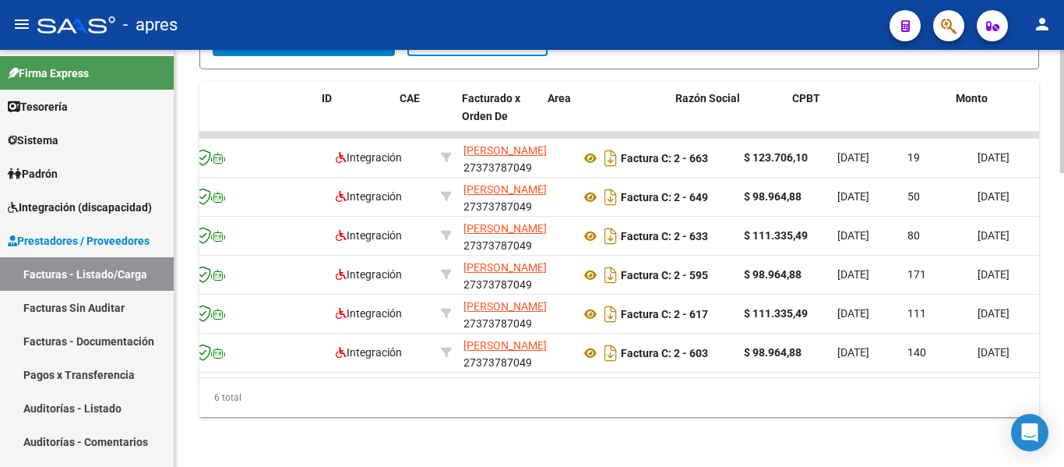
scroll to position [0, 0]
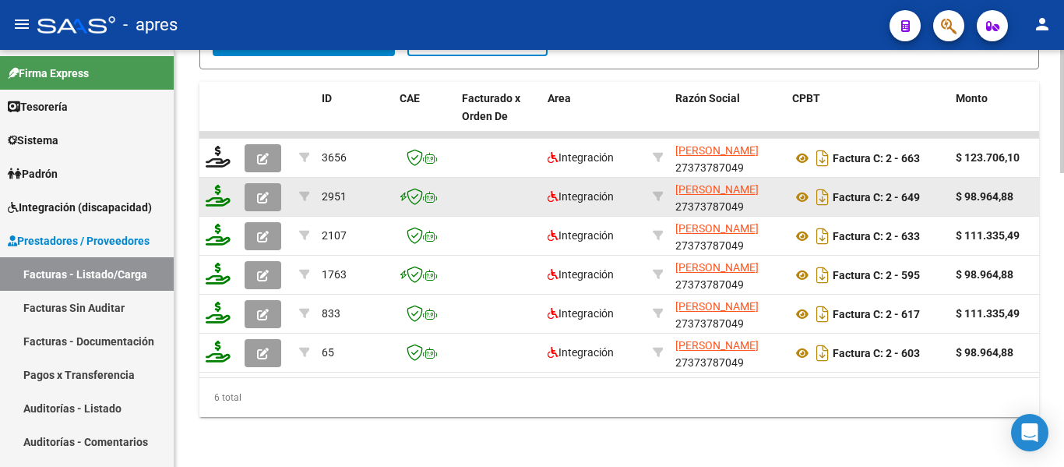
click at [278, 183] on button "button" at bounding box center [263, 197] width 37 height 28
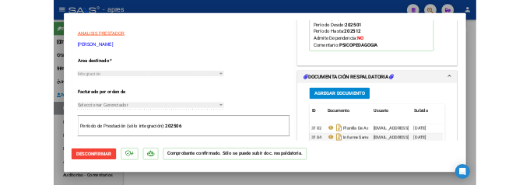
scroll to position [545, 0]
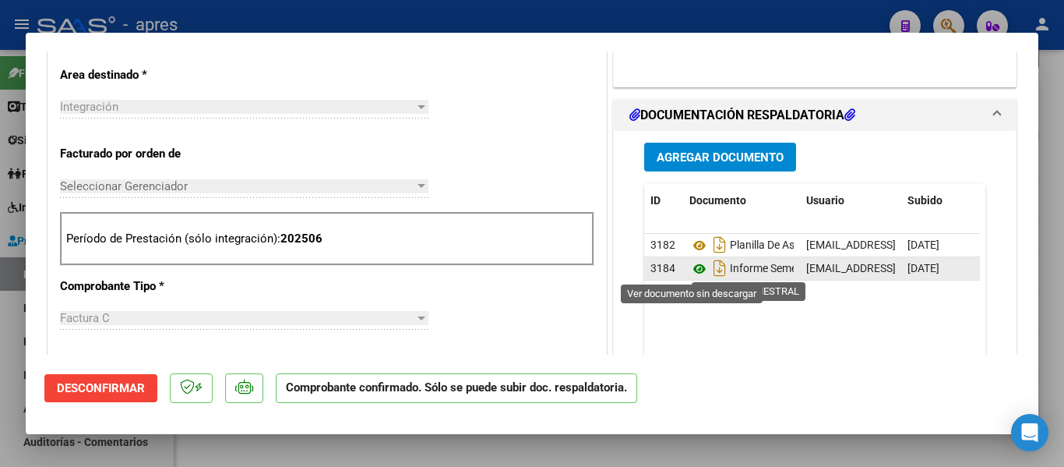
click at [694, 270] on icon at bounding box center [699, 268] width 20 height 19
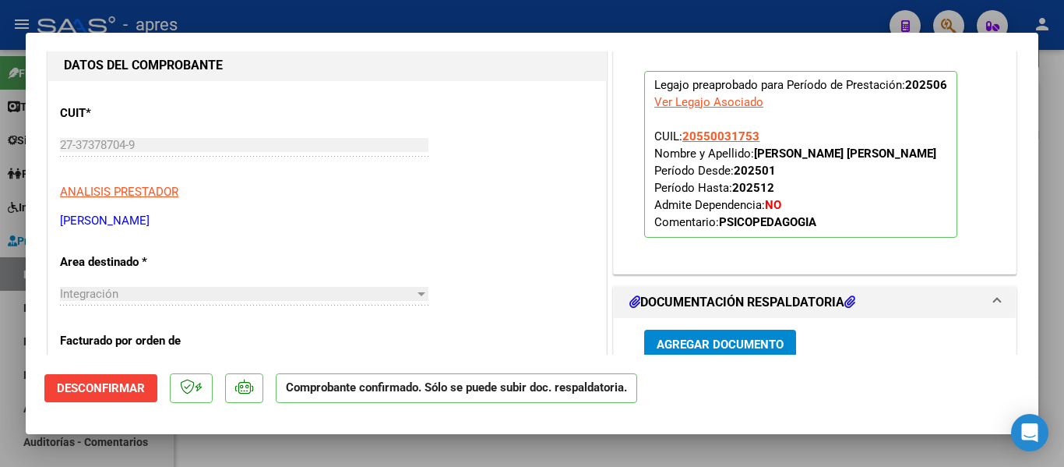
scroll to position [389, 0]
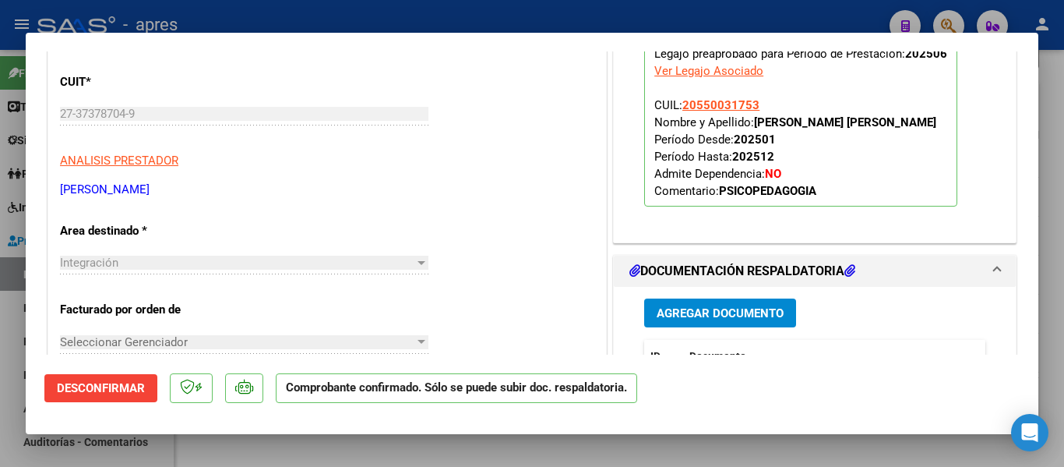
click at [287, 419] on mat-dialog-container "SUBSIDIADADO POR SSS (.DR_ENVIO) Tipo de Archivo: DS Importe Solicitado: $ 98.9…" at bounding box center [532, 234] width 1013 height 402
click at [292, 450] on div at bounding box center [532, 233] width 1064 height 467
type input "$ 0,00"
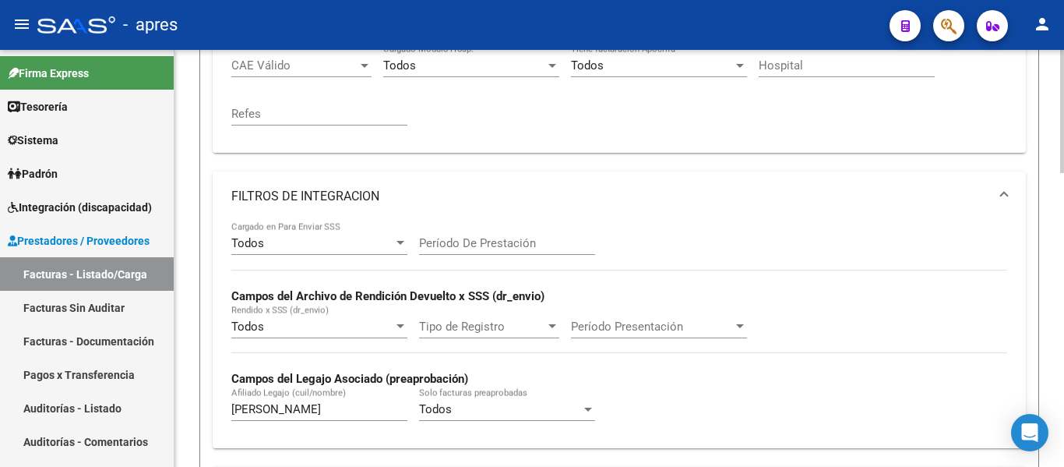
scroll to position [367, 0]
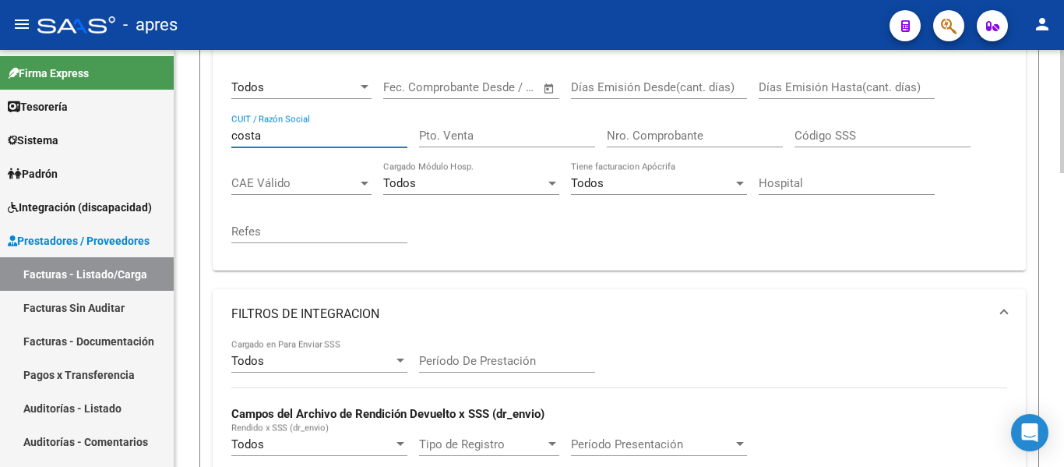
drag, startPoint x: 264, startPoint y: 60, endPoint x: 216, endPoint y: 61, distance: 48.3
click at [217, 60] on mat-expansion-panel "FILTROS DEL COMPROBANTE Todos Comprobante Tipo Start date – End date Fec. Compr…" at bounding box center [619, 143] width 813 height 255
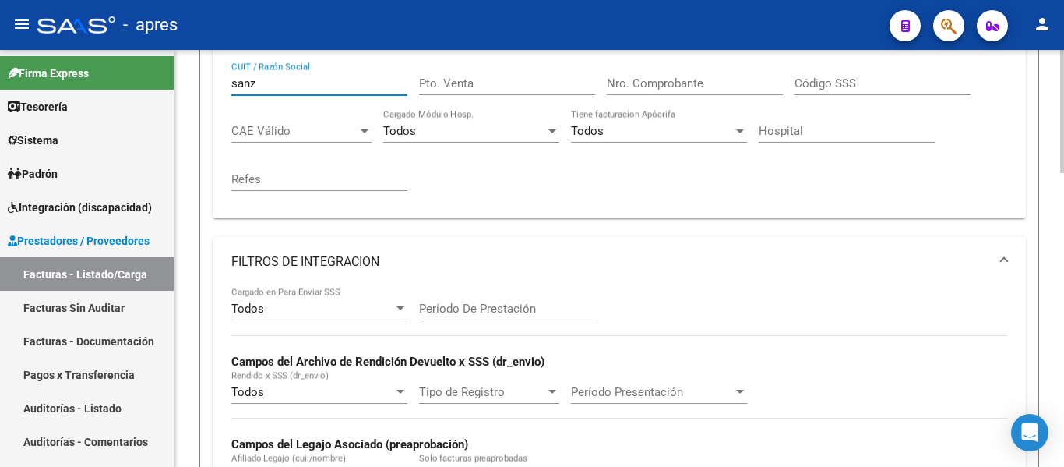
scroll to position [519, 0]
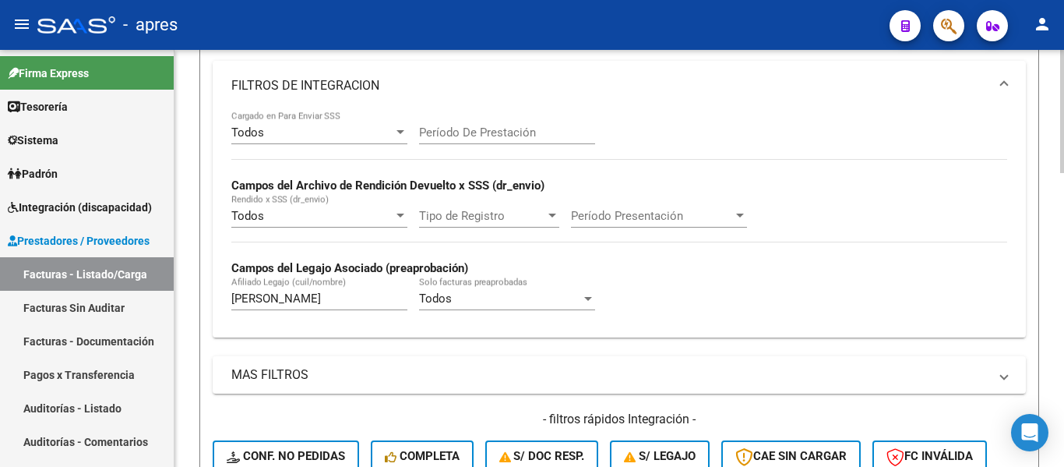
type input "sanz"
drag, startPoint x: 307, startPoint y: 298, endPoint x: 191, endPoint y: 292, distance: 116.2
click at [195, 290] on div "Video tutorial PRESTADORES -> Listado de CPBTs Emitidos por Prestadores / Prove…" at bounding box center [619, 228] width 890 height 1394
click at [275, 301] on input "Afiliado Legajo (cuil/nombre)" at bounding box center [319, 298] width 176 height 14
type input "[PERSON_NAME]"
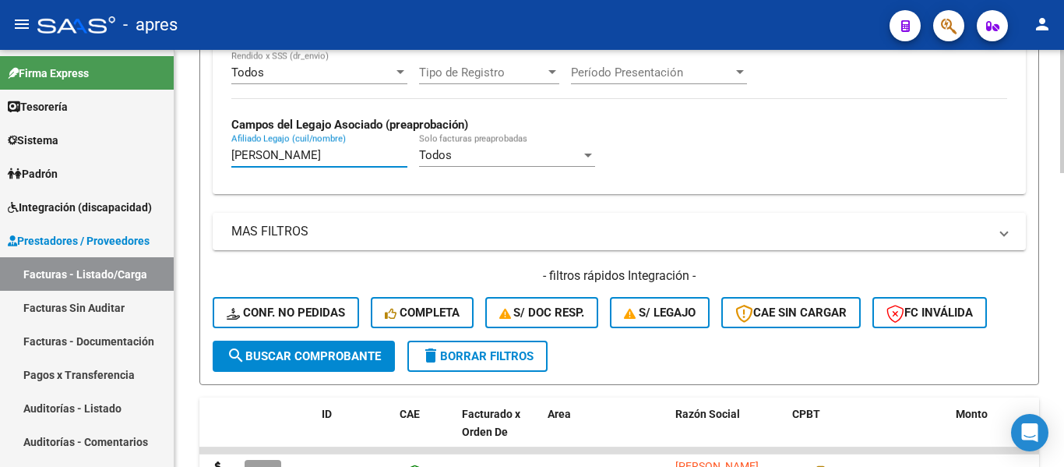
scroll to position [908, 0]
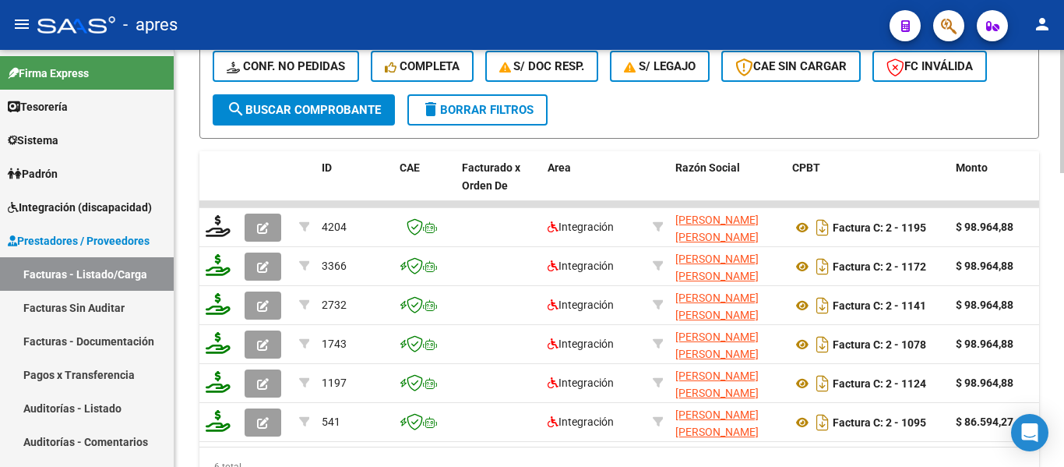
click at [340, 112] on span "search Buscar Comprobante" at bounding box center [304, 110] width 154 height 14
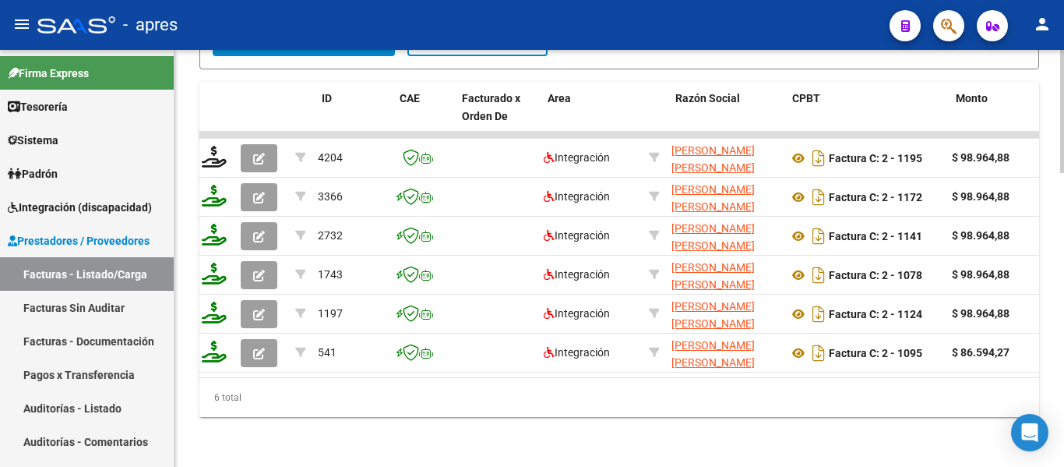
scroll to position [0, 0]
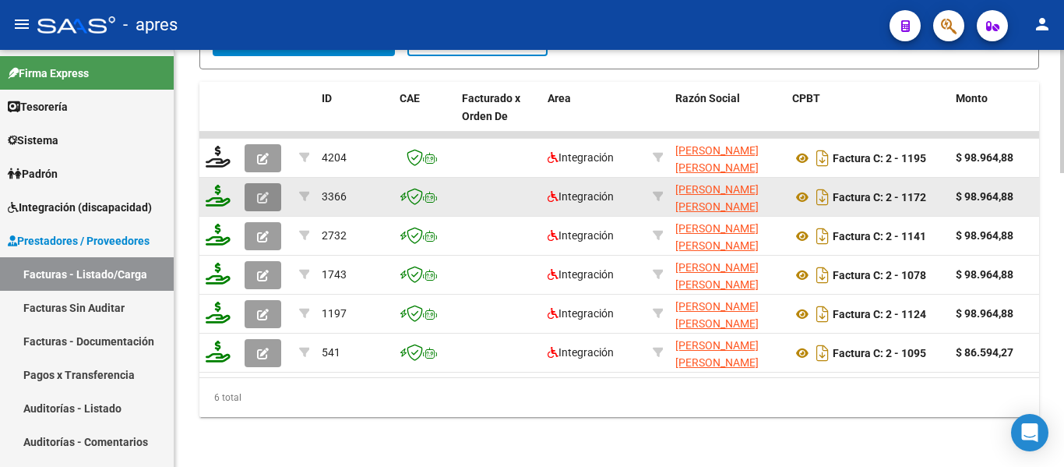
click at [266, 195] on icon "button" at bounding box center [263, 198] width 12 height 12
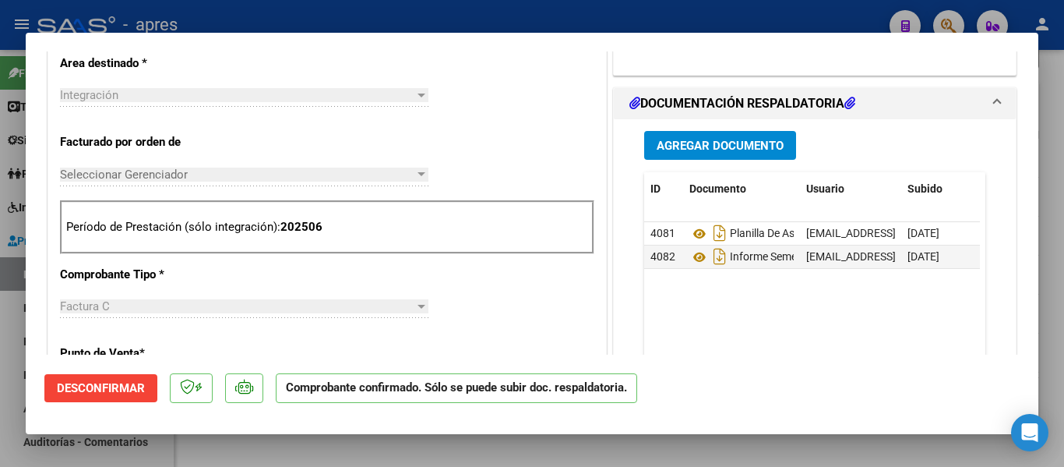
scroll to position [623, 0]
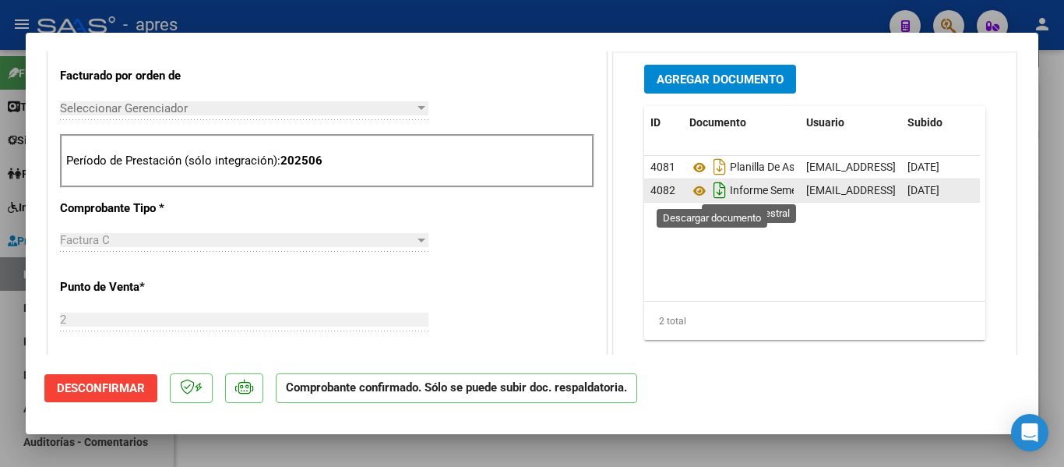
click at [712, 192] on icon "Descargar documento" at bounding box center [720, 190] width 20 height 25
click at [710, 198] on icon "Descargar documento" at bounding box center [720, 190] width 20 height 25
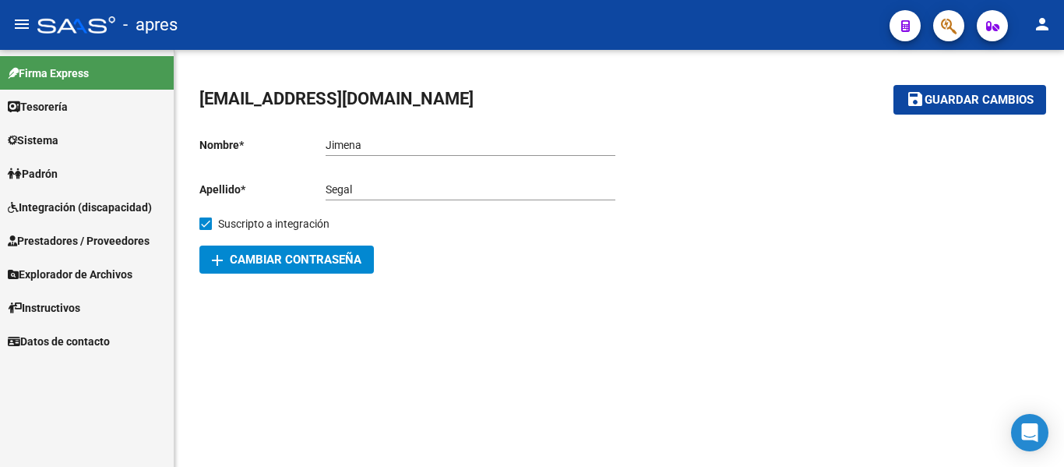
click at [140, 208] on span "Integración (discapacidad)" at bounding box center [80, 207] width 144 height 17
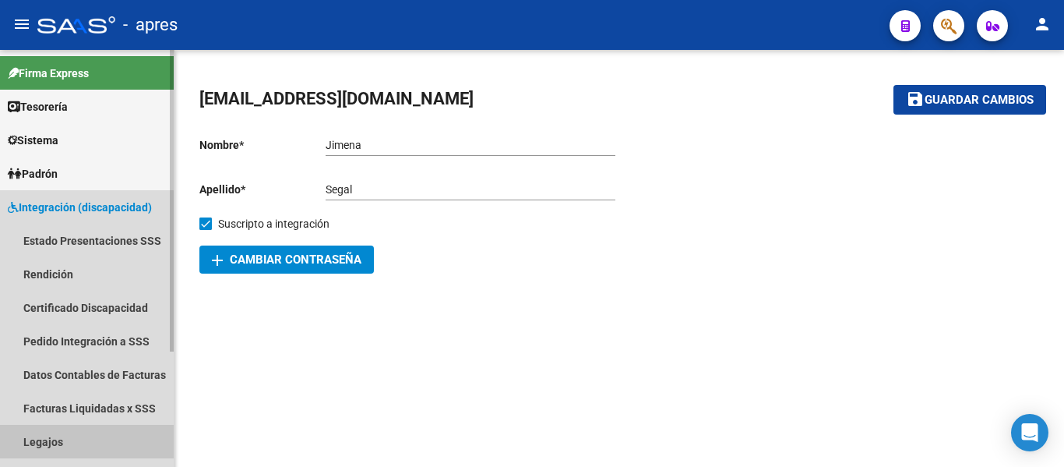
click at [50, 442] on link "Legajos" at bounding box center [87, 441] width 174 height 33
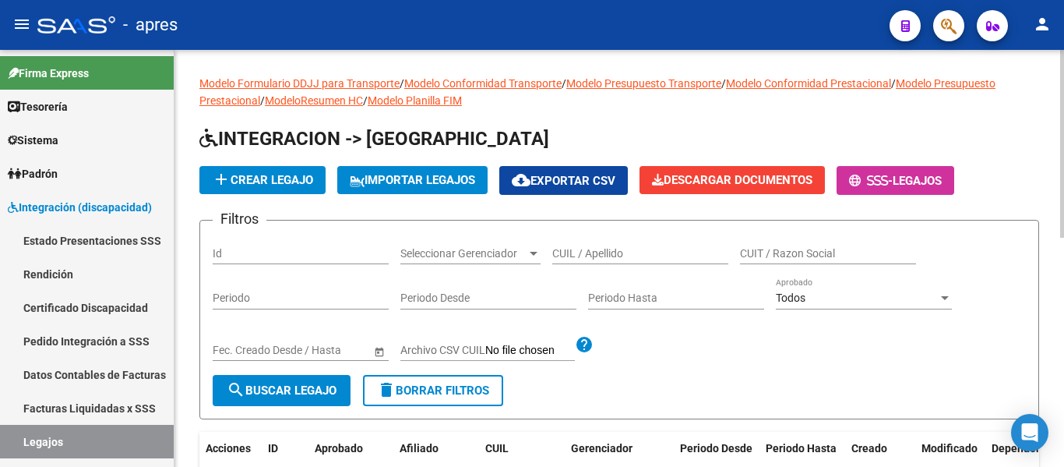
click at [605, 254] on input "CUIL / Apellido" at bounding box center [640, 253] width 176 height 13
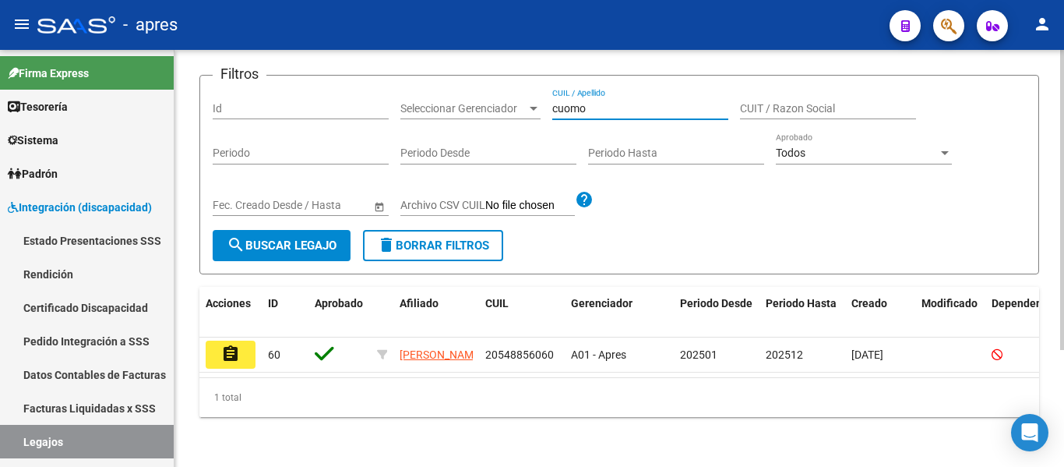
scroll to position [162, 0]
type input "cuomo"
click at [194, 334] on div "Modelo Formulario DDJJ para Transporte / Modelo Conformidad Transporte / Modelo…" at bounding box center [619, 186] width 890 height 562
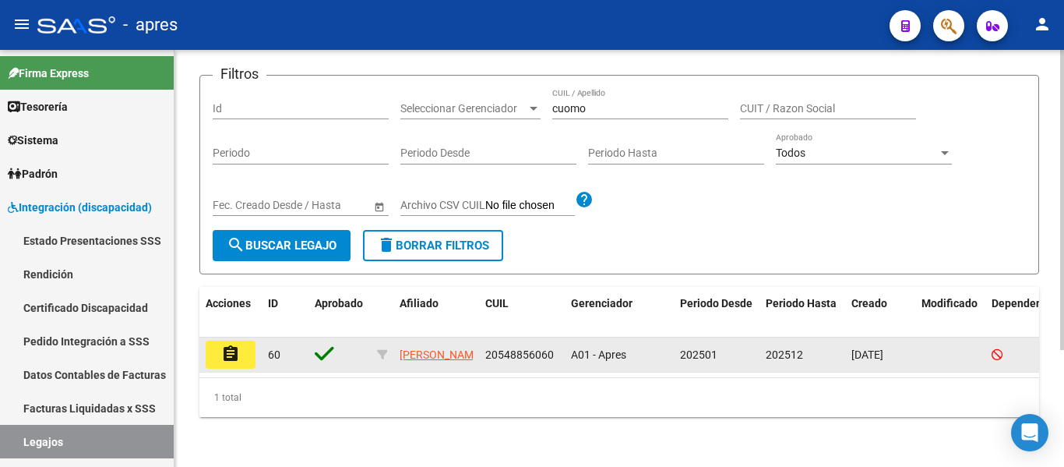
click at [238, 344] on mat-icon "assignment" at bounding box center [230, 353] width 19 height 19
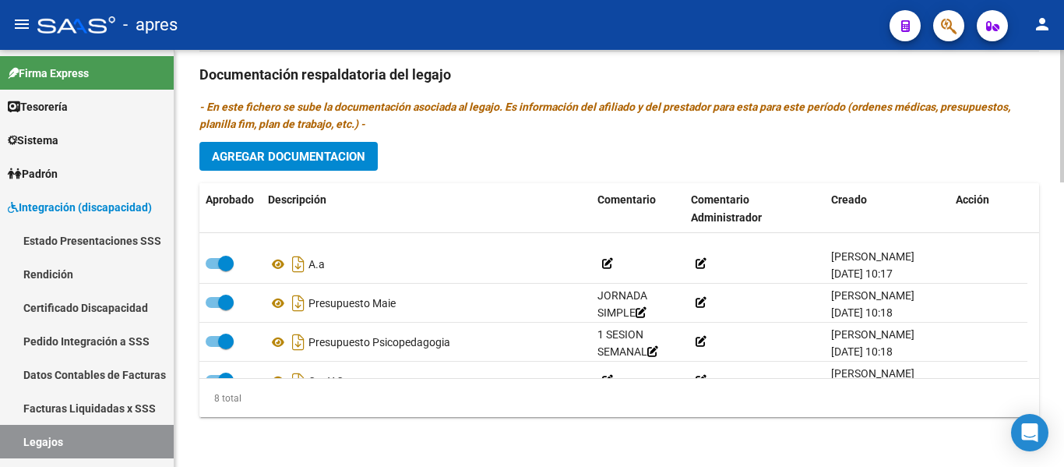
scroll to position [172, 0]
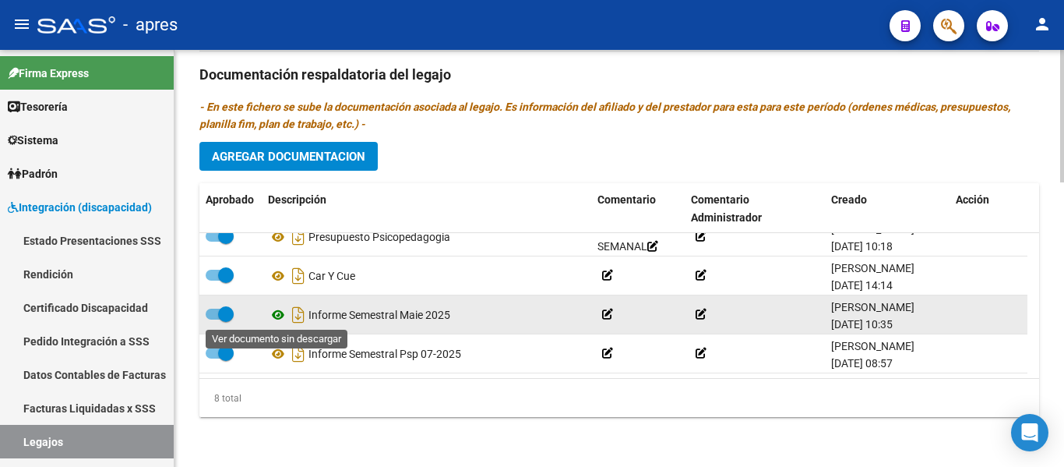
click at [270, 319] on icon at bounding box center [278, 314] width 20 height 19
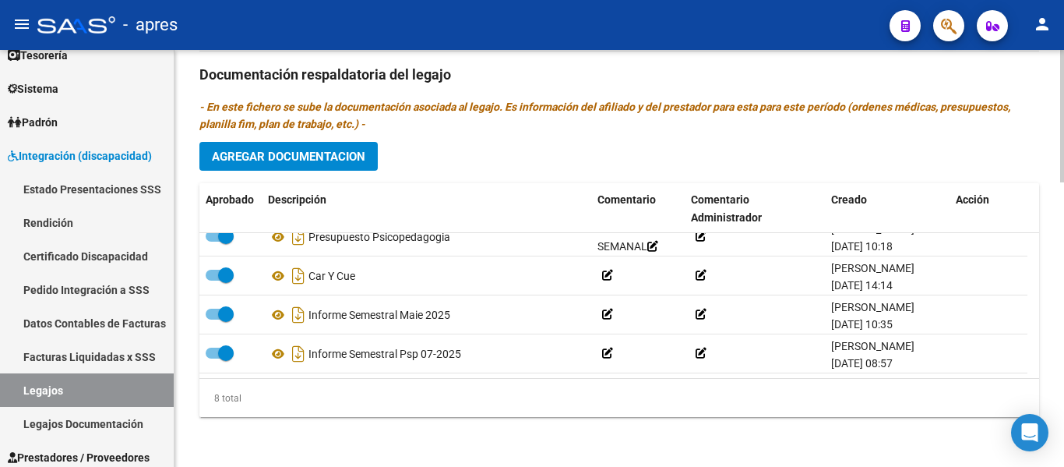
scroll to position [78, 0]
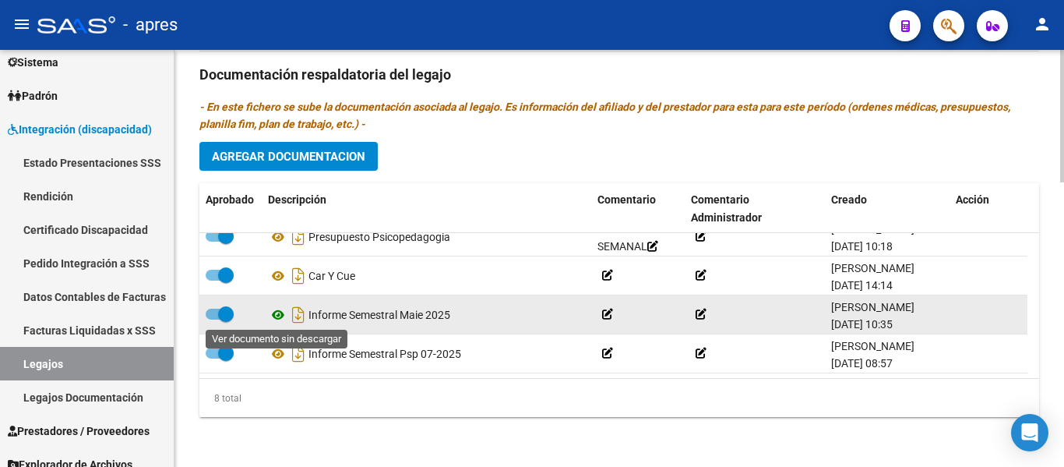
click at [275, 317] on icon at bounding box center [278, 314] width 20 height 19
drag, startPoint x: 224, startPoint y: 315, endPoint x: 269, endPoint y: 294, distance: 49.1
click at [224, 315] on span at bounding box center [226, 314] width 16 height 16
click at [213, 319] on input "checkbox" at bounding box center [213, 319] width 1 height 1
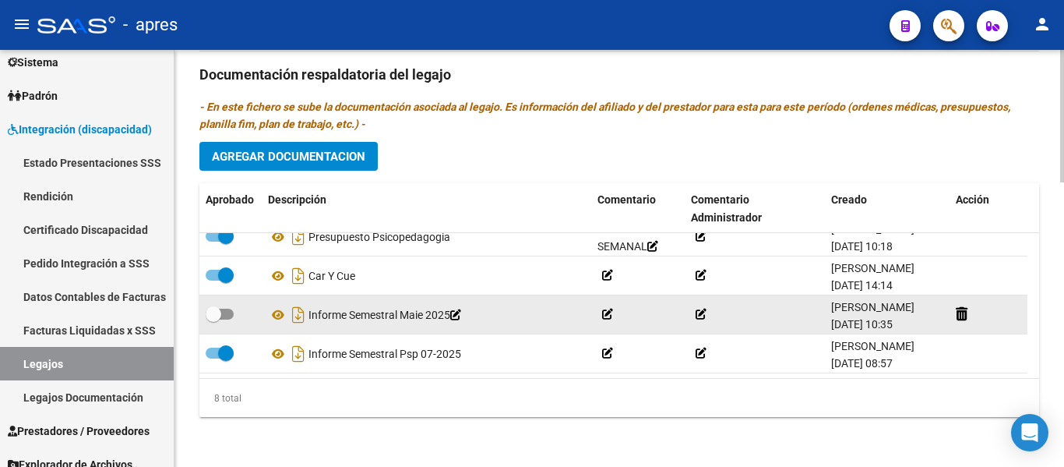
click at [950, 311] on datatable-body-cell at bounding box center [989, 314] width 78 height 38
click at [960, 315] on icon at bounding box center [962, 313] width 12 height 15
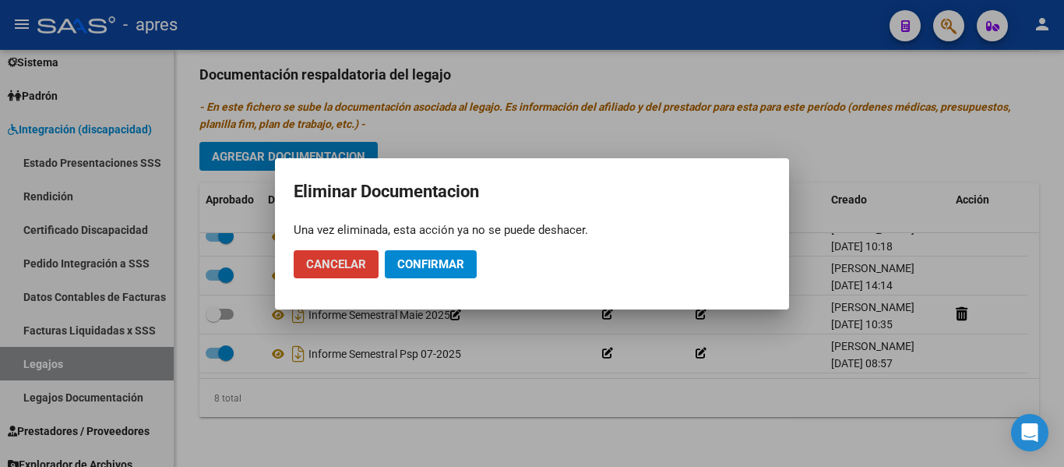
click at [421, 271] on button "Confirmar" at bounding box center [431, 264] width 92 height 28
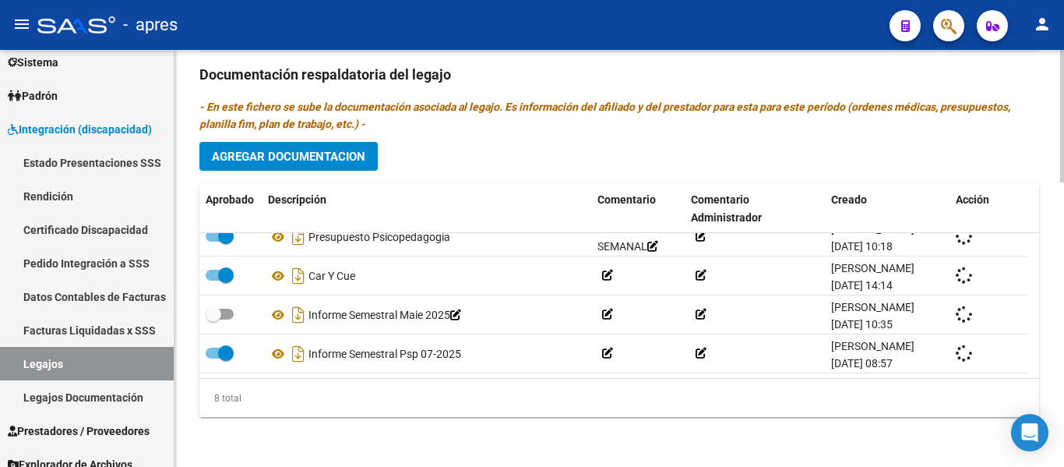
checkbox input "true"
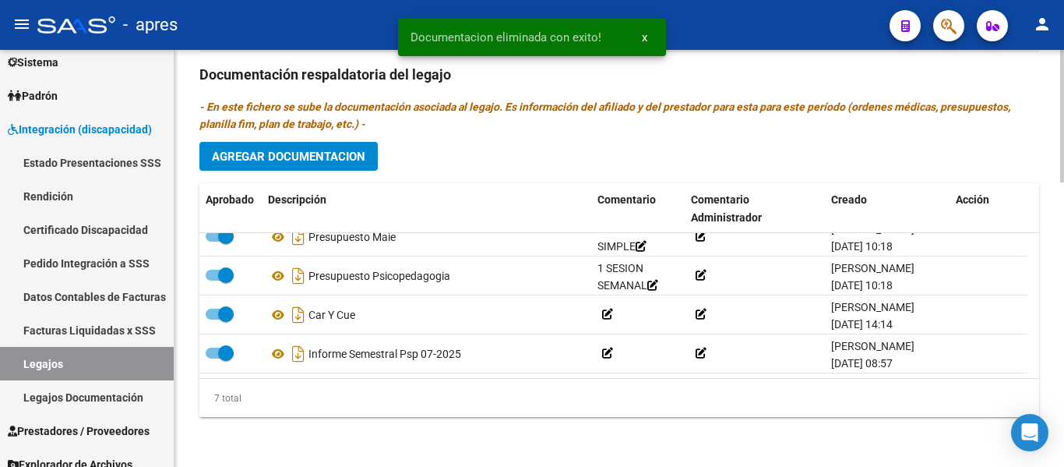
click at [333, 161] on span "Agregar Documentacion" at bounding box center [288, 157] width 153 height 14
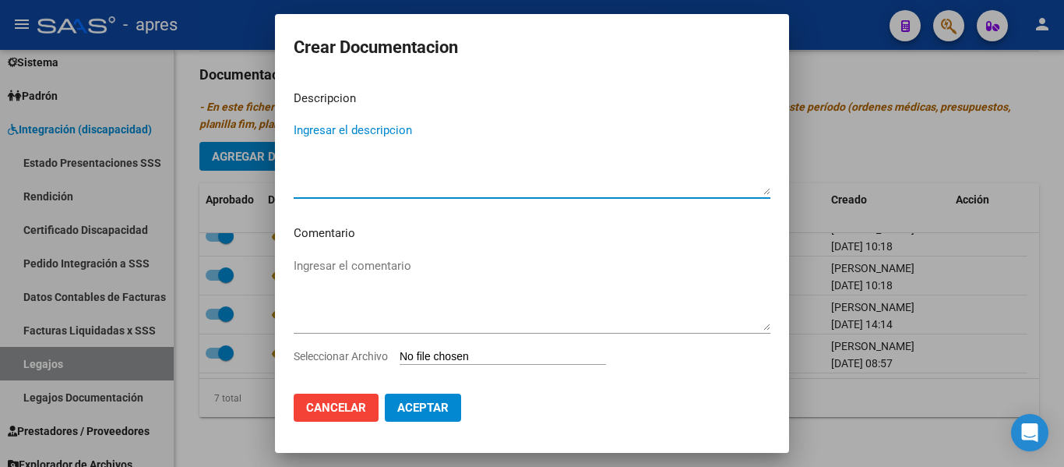
click at [495, 358] on input "Seleccionar Archivo" at bounding box center [503, 357] width 206 height 15
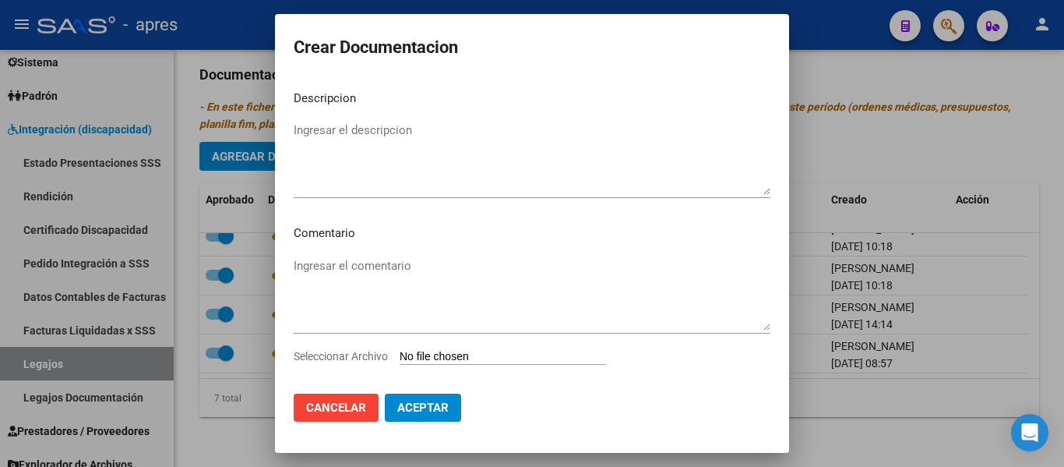
click at [846, 144] on div at bounding box center [532, 233] width 1064 height 467
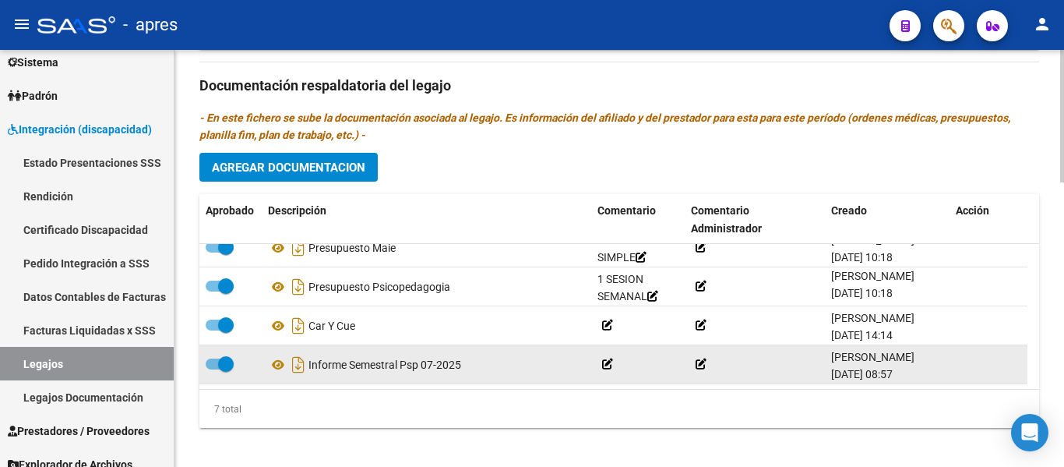
scroll to position [895, 0]
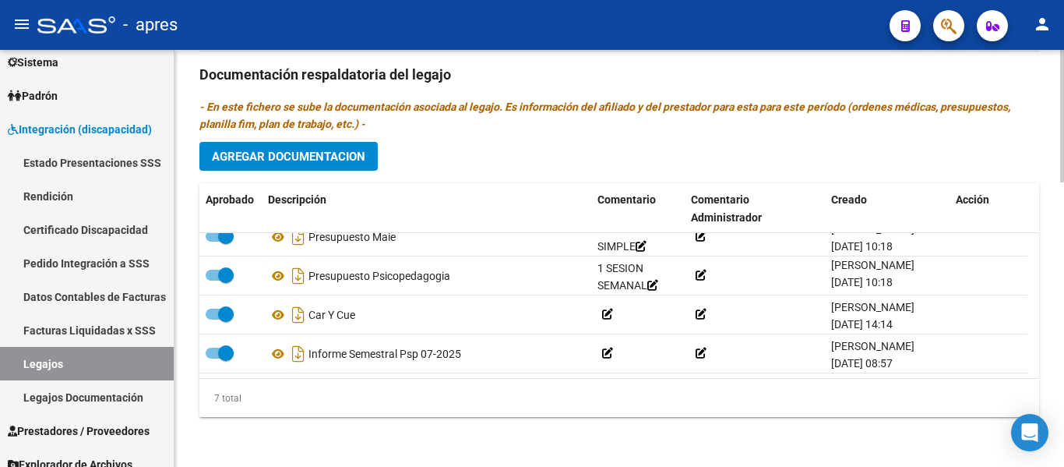
click at [317, 163] on span "Agregar Documentacion" at bounding box center [288, 157] width 153 height 14
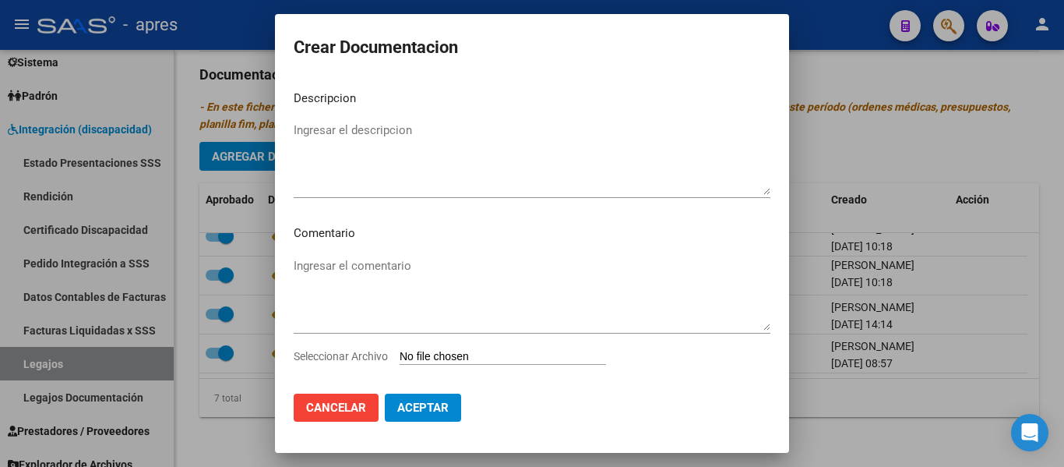
click at [491, 351] on input "Seleccionar Archivo" at bounding box center [503, 357] width 206 height 15
type input "C:\fakepath\30716229978-2-2574-doc-respaldatoria20250701-10-08-30-20250701-10-0…"
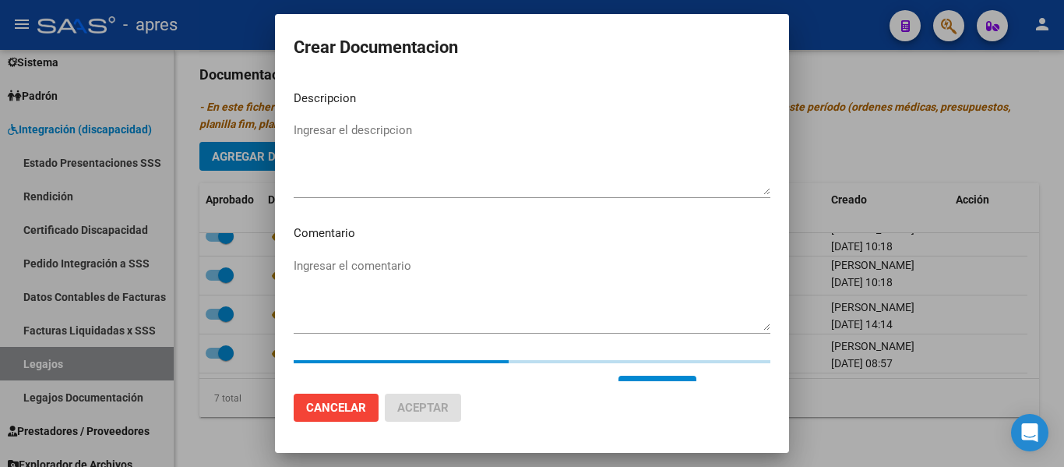
click at [434, 168] on textarea "Ingresar el descripcion" at bounding box center [532, 158] width 477 height 73
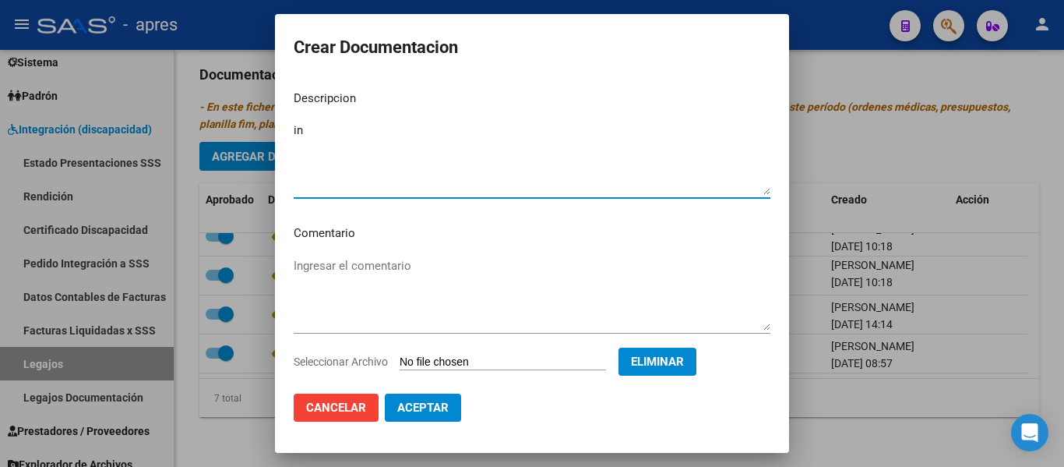
type textarea "i"
type textarea "INFORME SEMESTRAL MAIE"
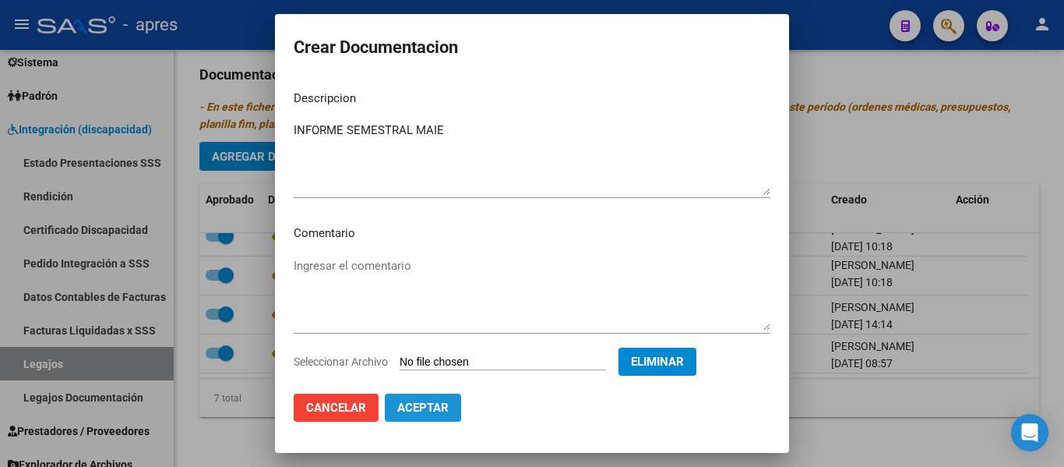
click at [425, 409] on span "Aceptar" at bounding box center [422, 407] width 51 height 14
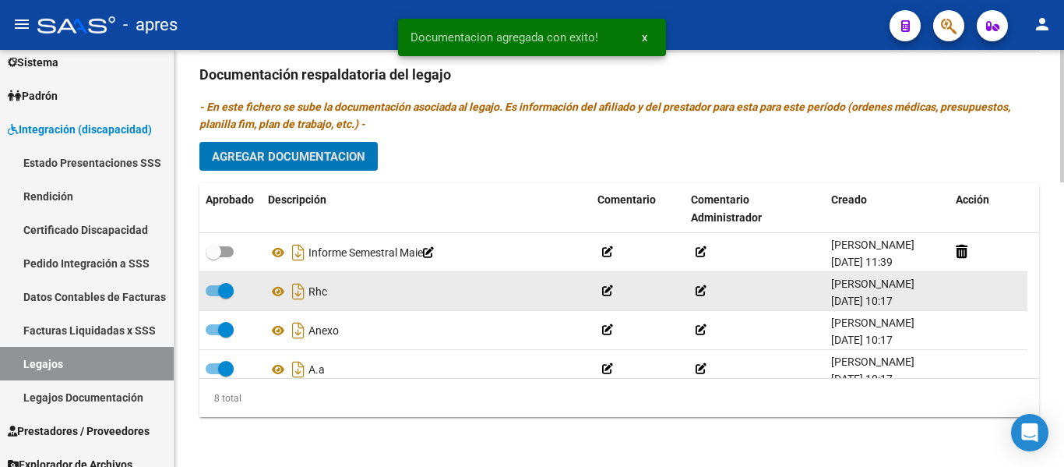
scroll to position [739, 0]
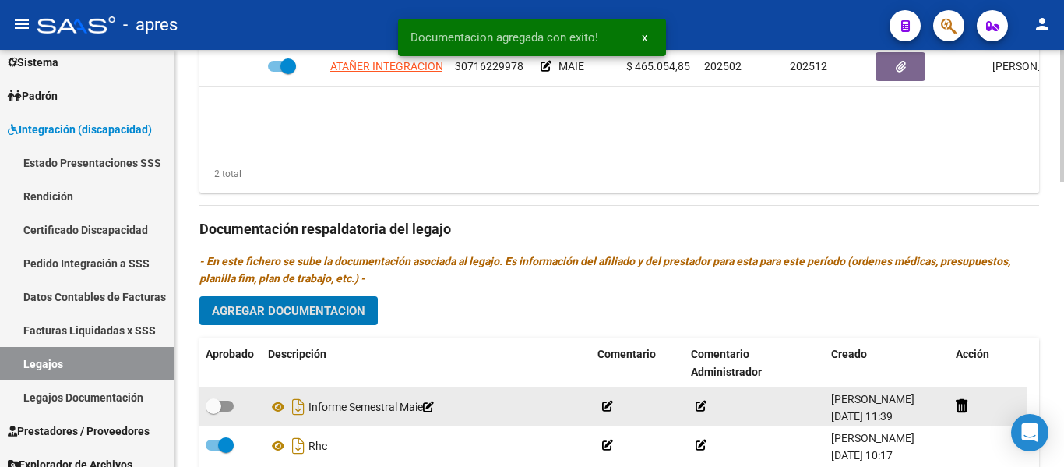
click at [222, 398] on label at bounding box center [220, 405] width 28 height 19
click at [213, 411] on input "checkbox" at bounding box center [213, 411] width 1 height 1
checkbox input "true"
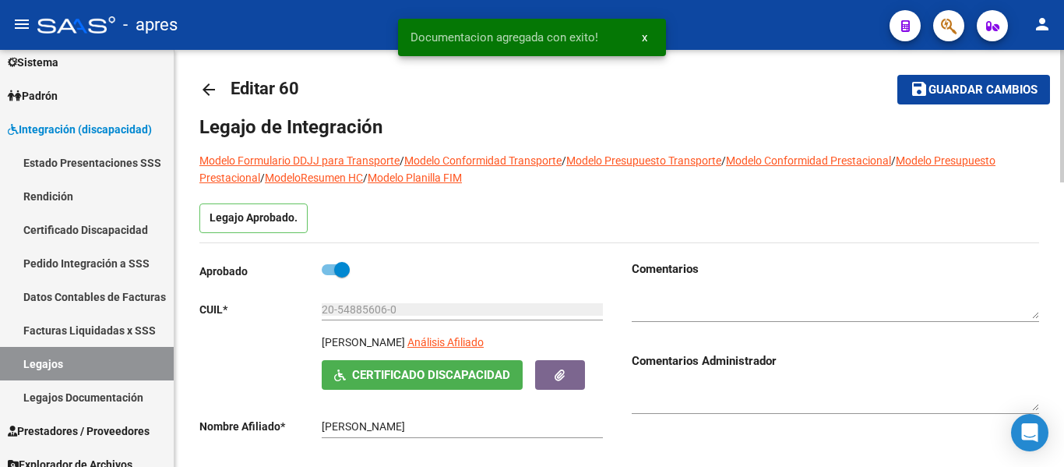
scroll to position [0, 0]
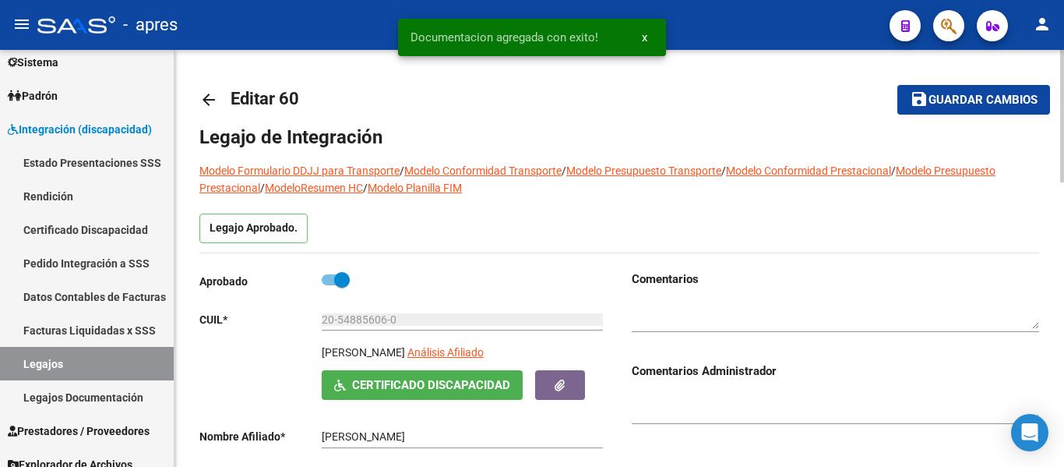
click at [964, 104] on span "Guardar cambios" at bounding box center [982, 100] width 109 height 14
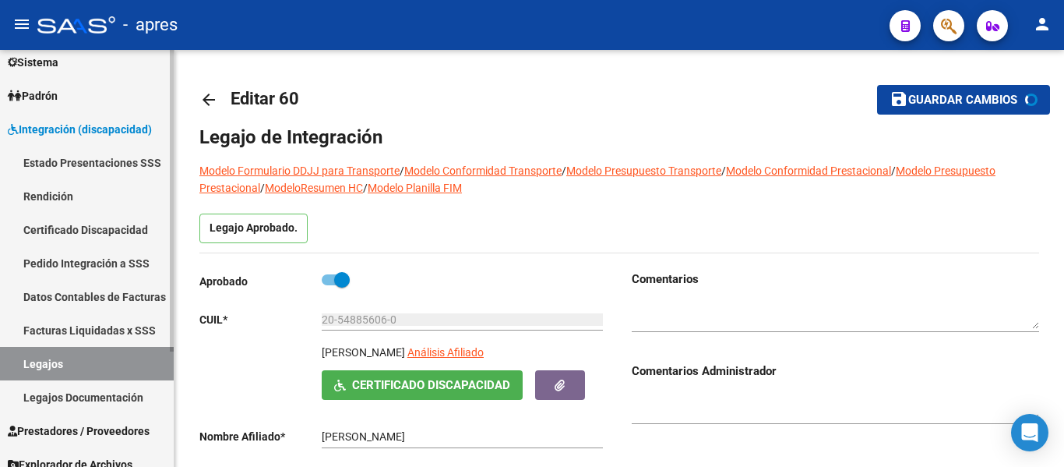
click at [90, 370] on link "Legajos" at bounding box center [87, 363] width 174 height 33
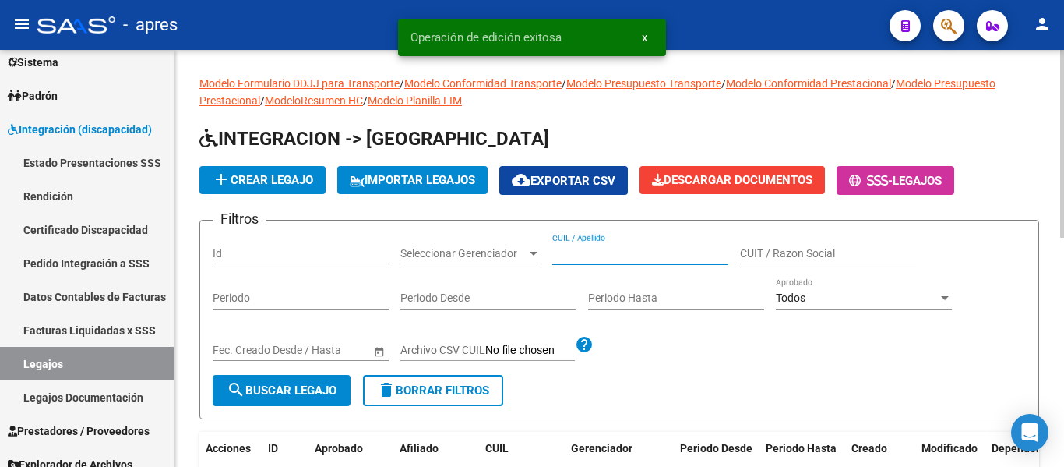
click at [646, 253] on input "CUIL / Apellido" at bounding box center [640, 253] width 176 height 13
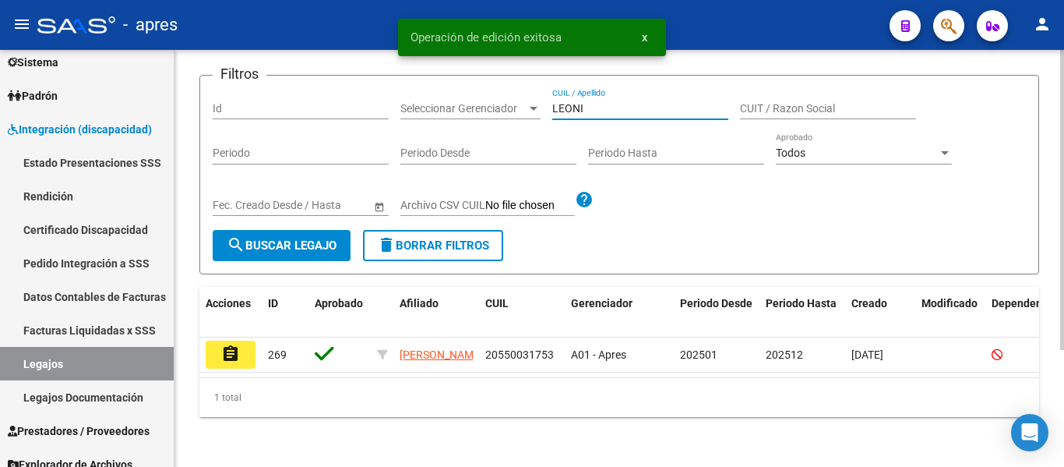
scroll to position [156, 0]
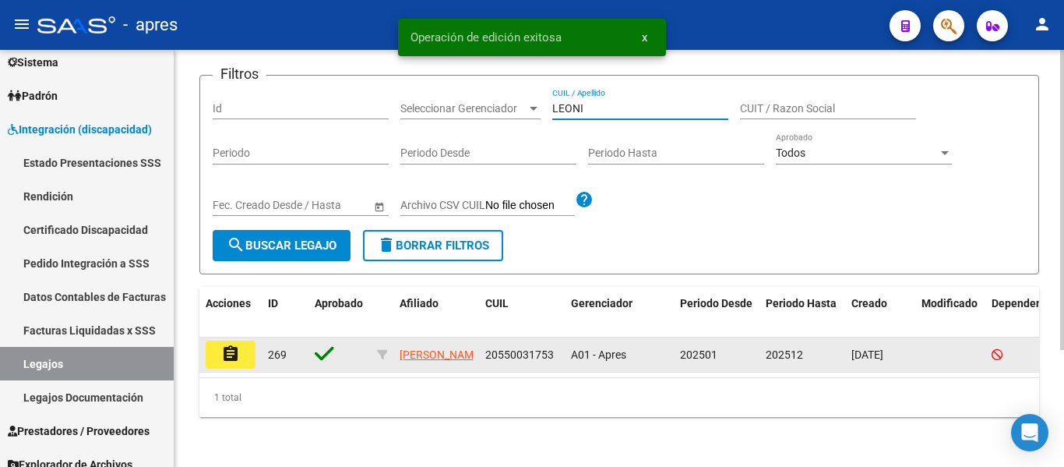
type input "LEONI"
click at [225, 350] on mat-icon "assignment" at bounding box center [230, 353] width 19 height 19
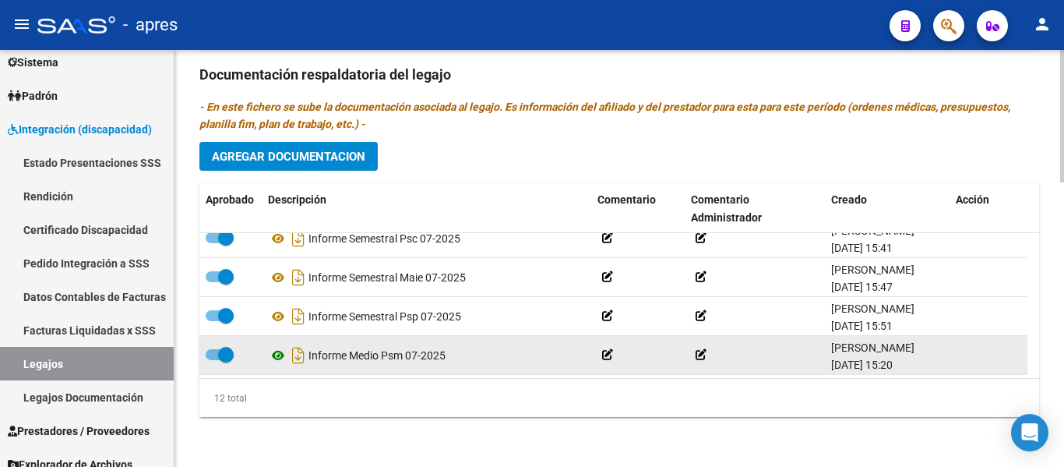
scroll to position [250, 0]
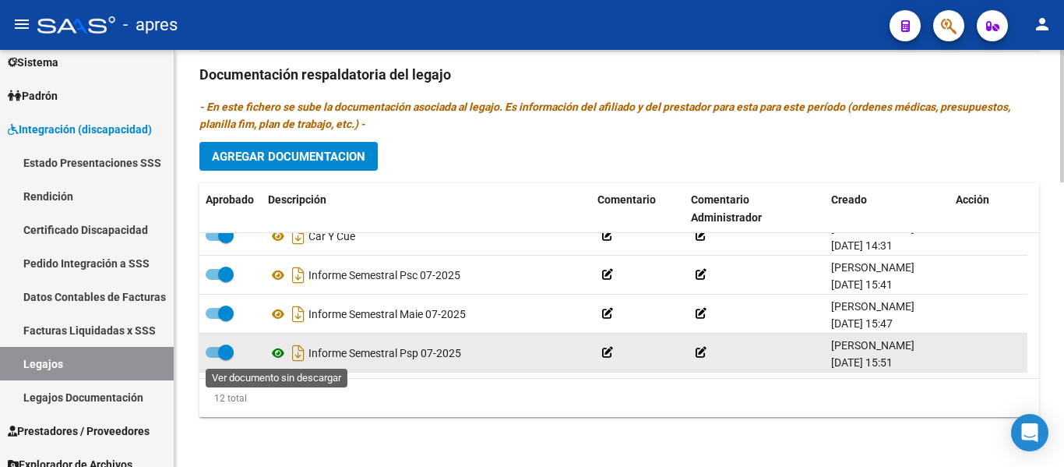
click at [276, 347] on icon at bounding box center [278, 353] width 20 height 19
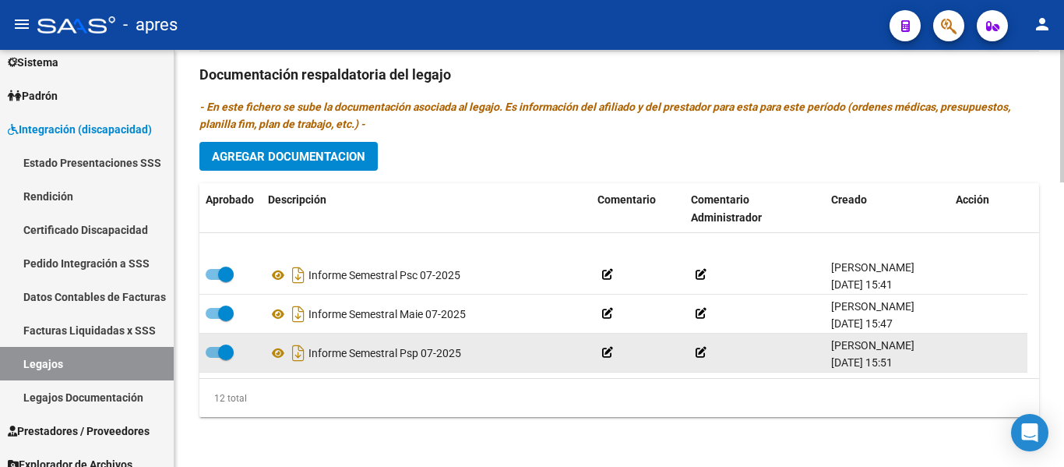
scroll to position [328, 0]
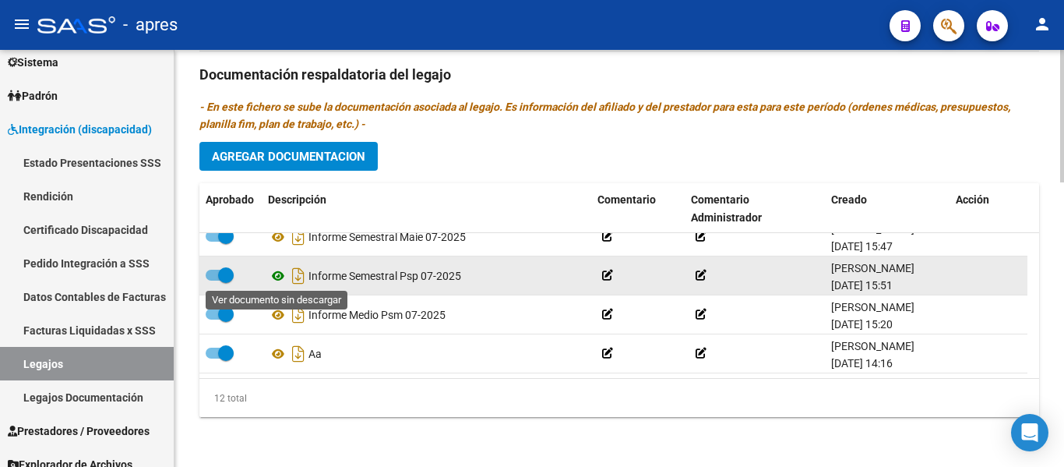
click at [280, 278] on icon at bounding box center [278, 275] width 20 height 19
click at [227, 277] on span at bounding box center [226, 275] width 16 height 16
click at [213, 280] on input "checkbox" at bounding box center [213, 280] width 1 height 1
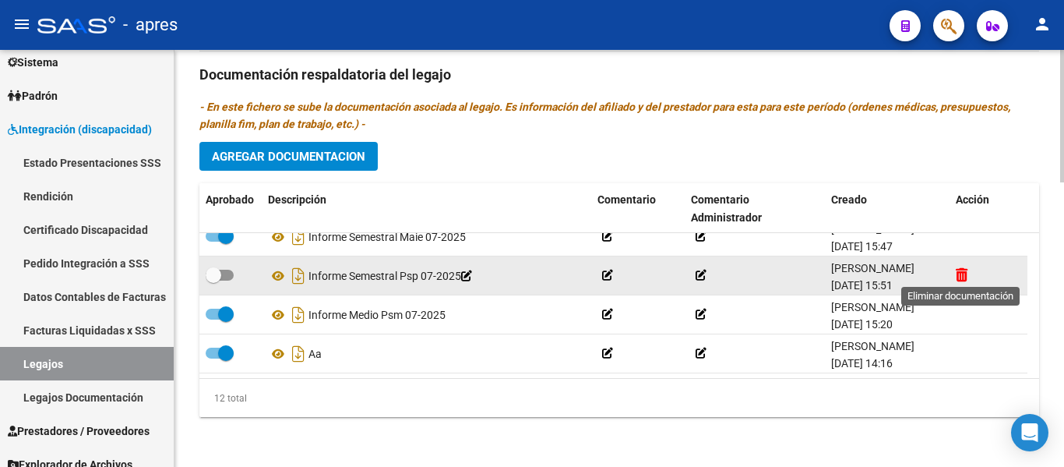
click at [960, 274] on icon at bounding box center [962, 274] width 12 height 15
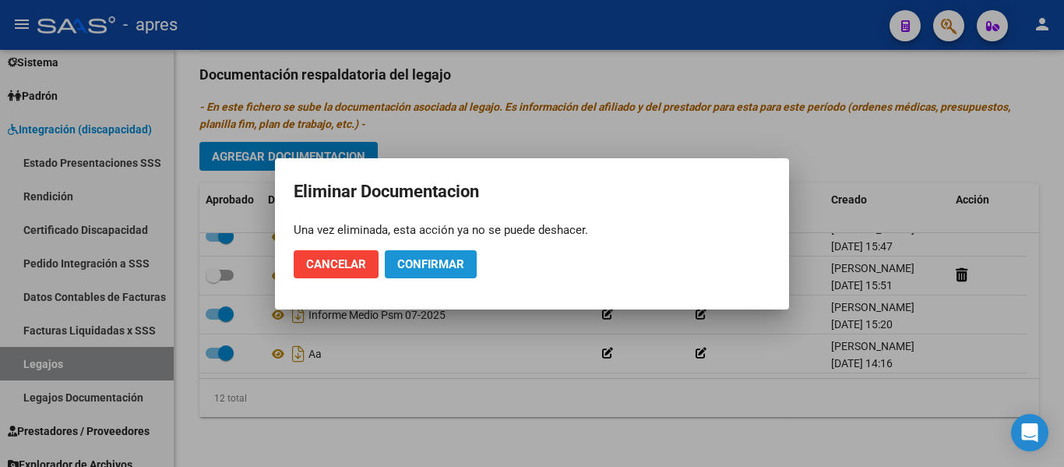
click at [470, 266] on button "Confirmar" at bounding box center [431, 264] width 92 height 28
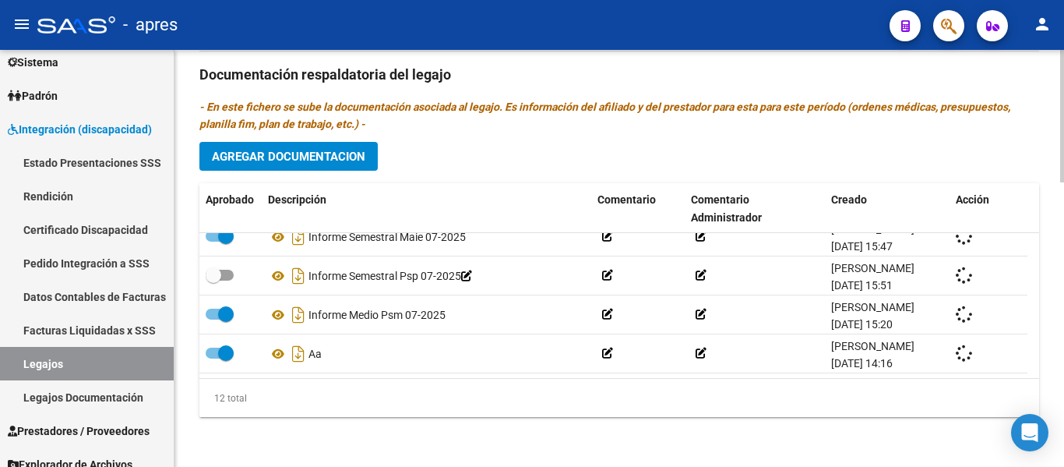
click at [308, 156] on span "Agregar Documentacion" at bounding box center [288, 157] width 153 height 14
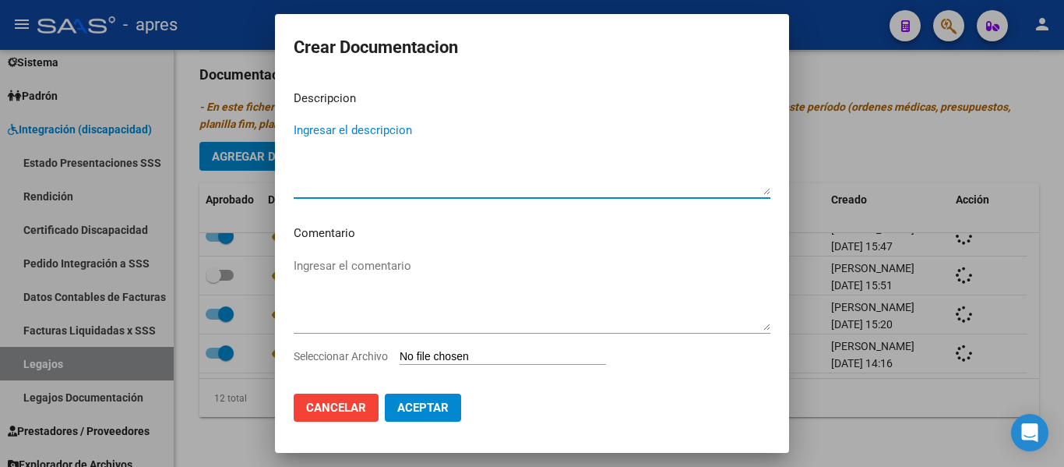
checkbox input "true"
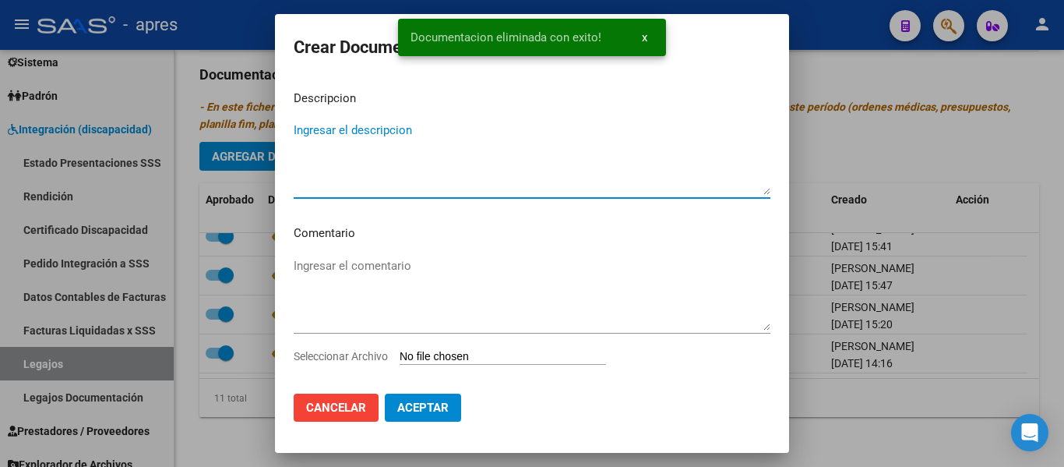
scroll to position [289, 0]
click at [469, 355] on input "Seleccionar Archivo" at bounding box center [503, 357] width 206 height 15
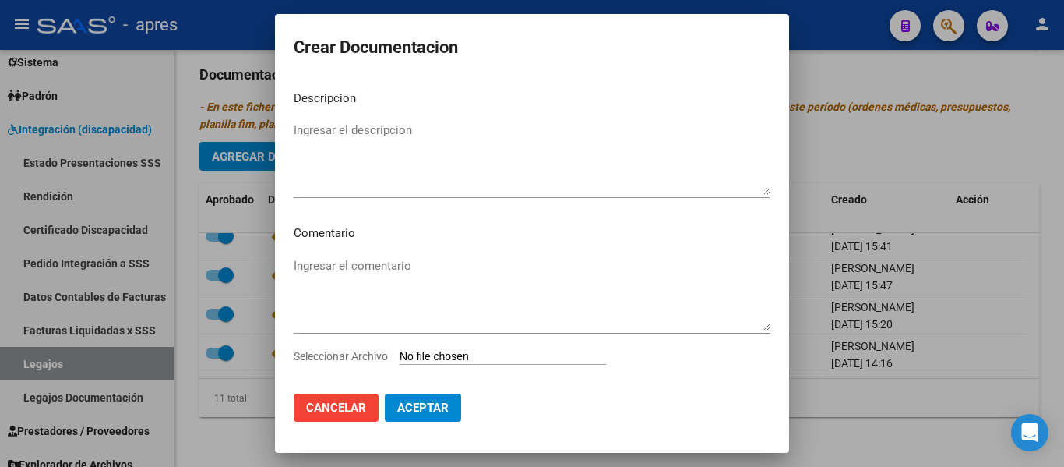
type input "C:\fakepath\27373787049-2-649-doc-respaldatoria20250703-11-03-49-20250703-11-03…"
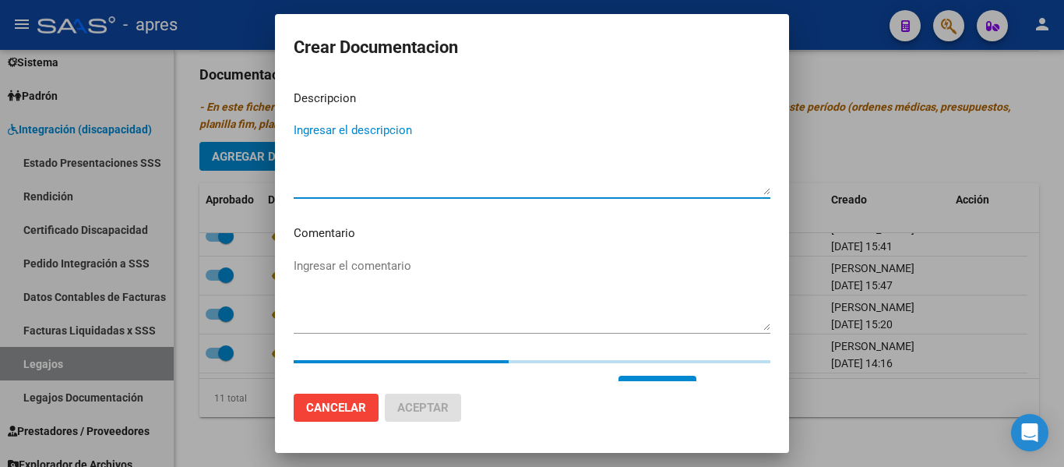
click at [443, 143] on textarea "Ingresar el descripcion" at bounding box center [532, 158] width 477 height 73
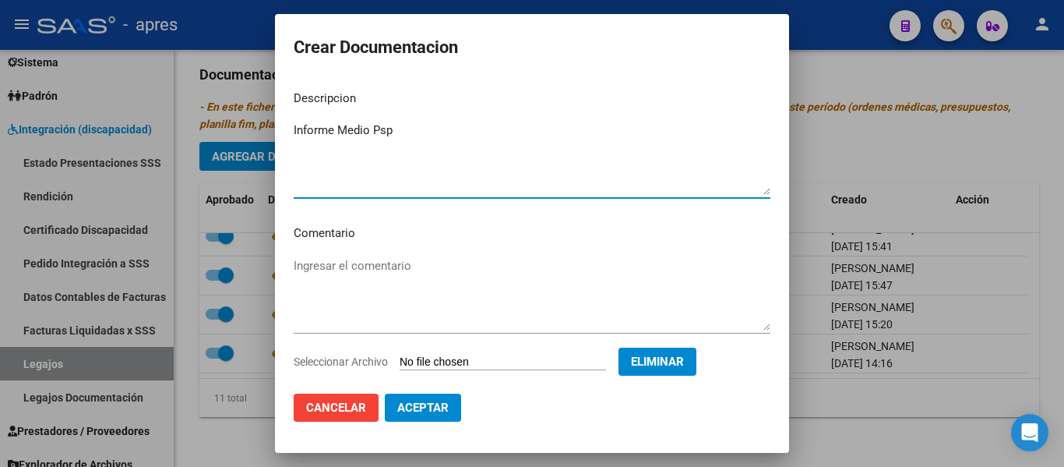
type textarea "Informe Medio Psp"
click at [457, 404] on button "Aceptar" at bounding box center [423, 407] width 76 height 28
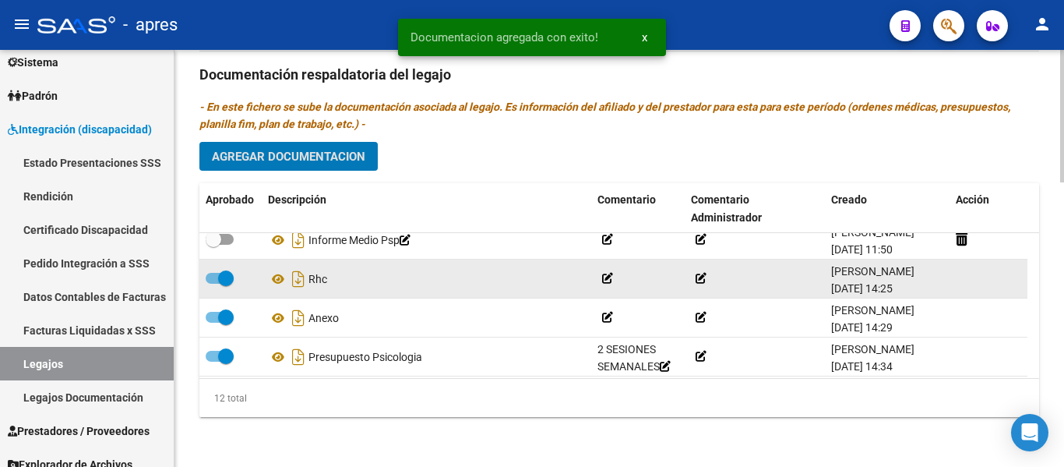
scroll to position [0, 0]
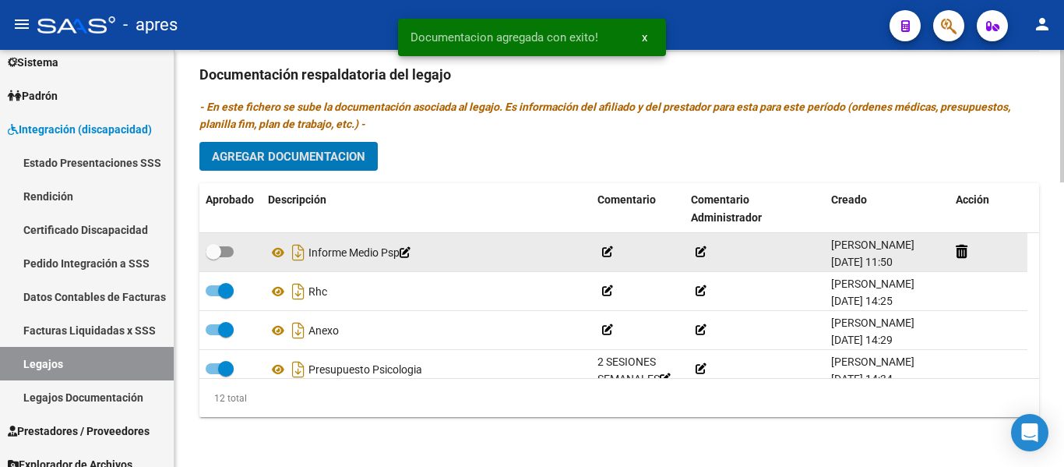
click at [220, 250] on span at bounding box center [214, 252] width 16 height 16
click at [213, 257] on input "checkbox" at bounding box center [213, 257] width 1 height 1
checkbox input "true"
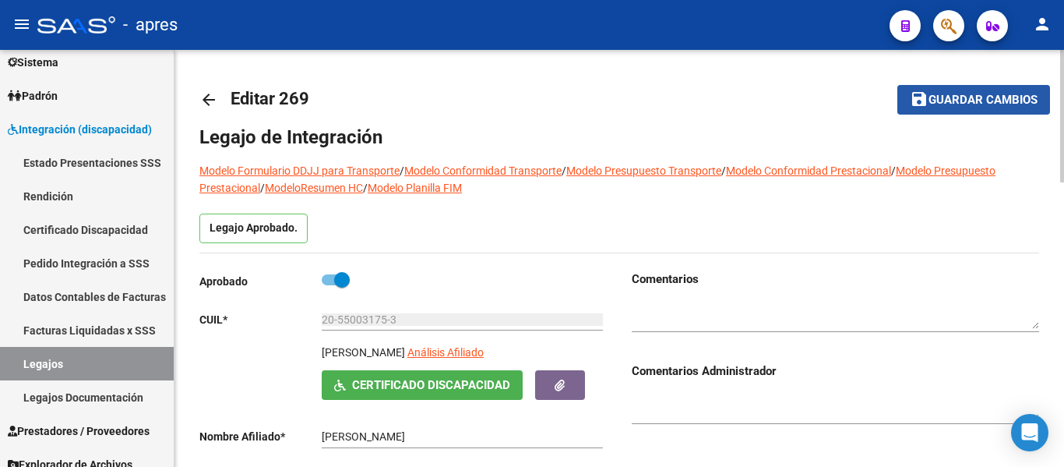
click at [975, 107] on button "save Guardar cambios" at bounding box center [973, 99] width 153 height 29
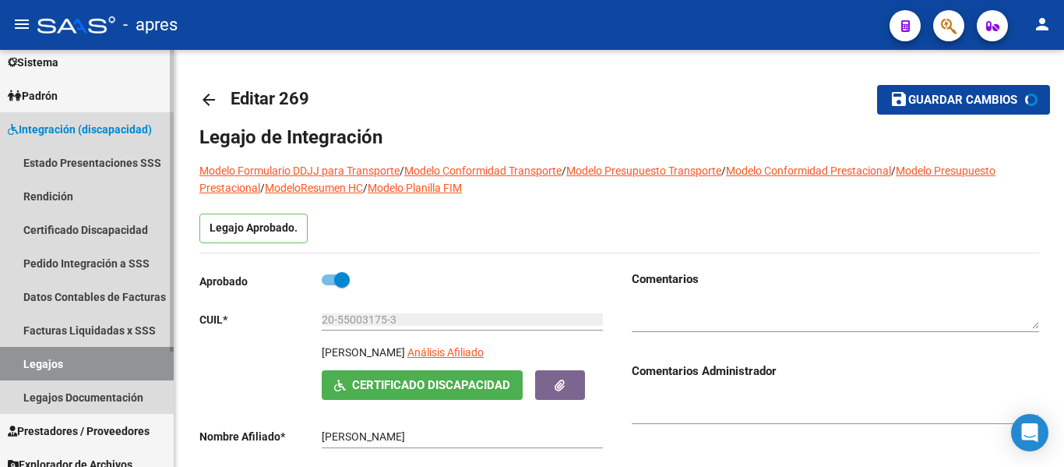
click at [64, 359] on link "Legajos" at bounding box center [87, 363] width 174 height 33
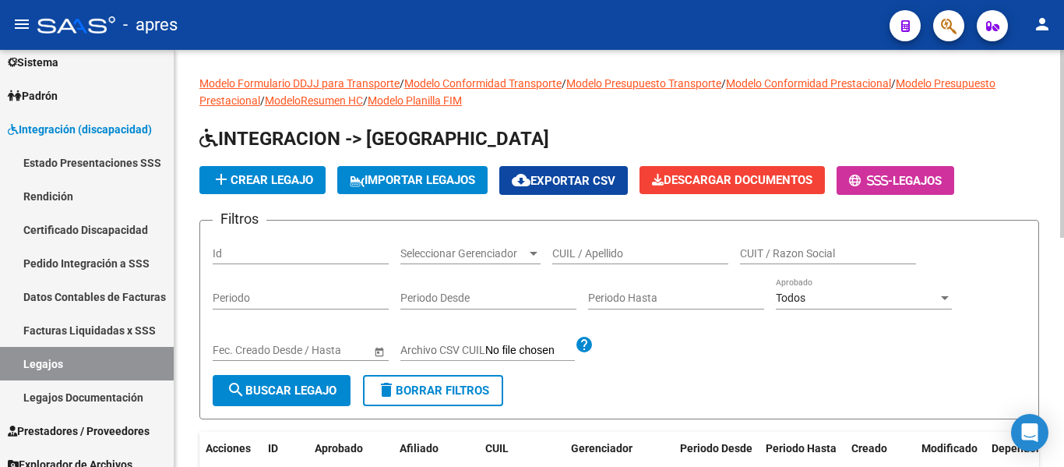
click at [638, 258] on input "CUIL / Apellido" at bounding box center [640, 253] width 176 height 13
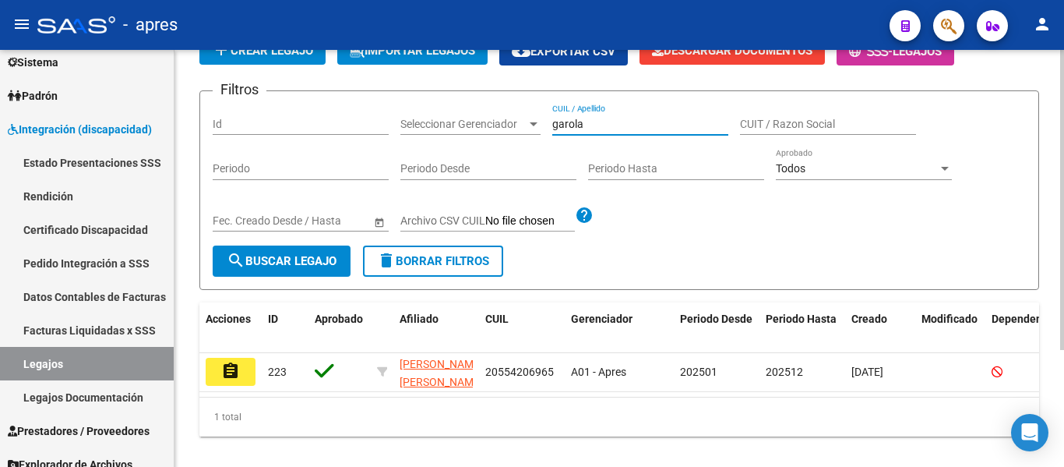
scroll to position [162, 0]
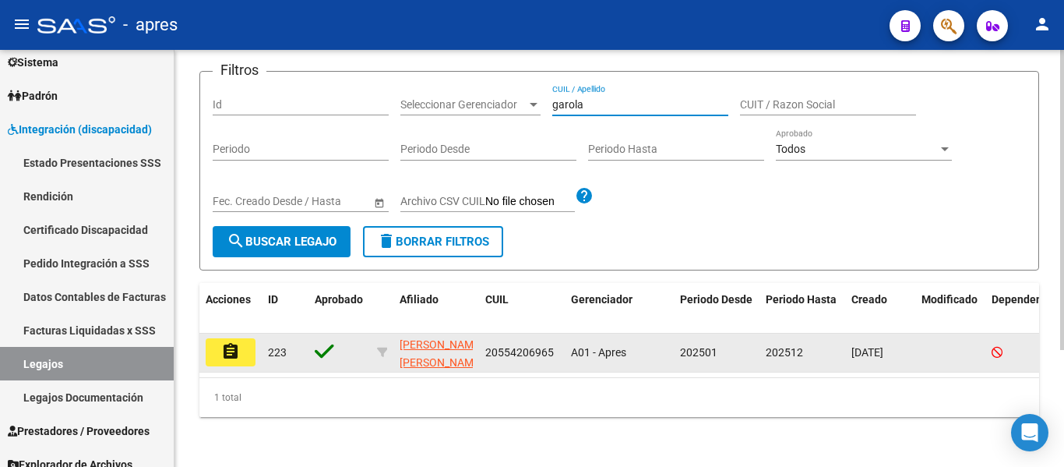
type input "garola"
click at [222, 347] on mat-icon "assignment" at bounding box center [230, 351] width 19 height 19
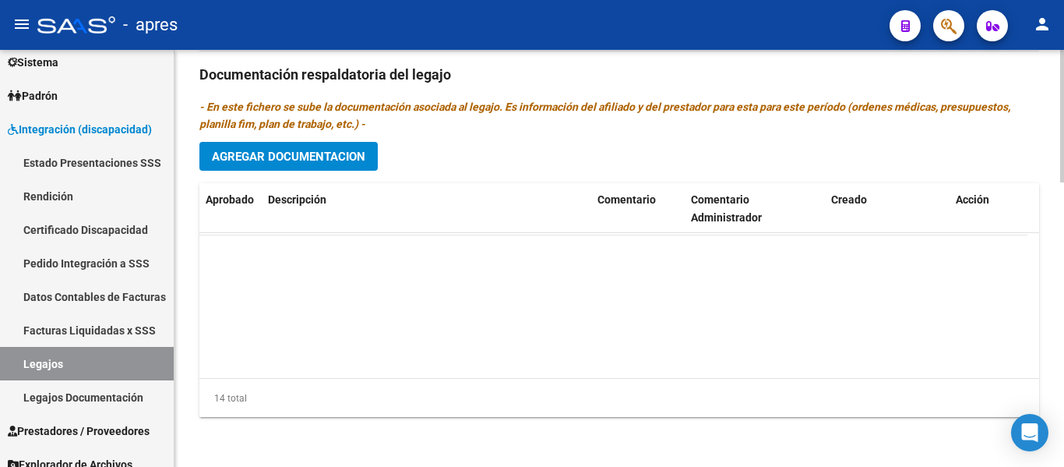
scroll to position [406, 0]
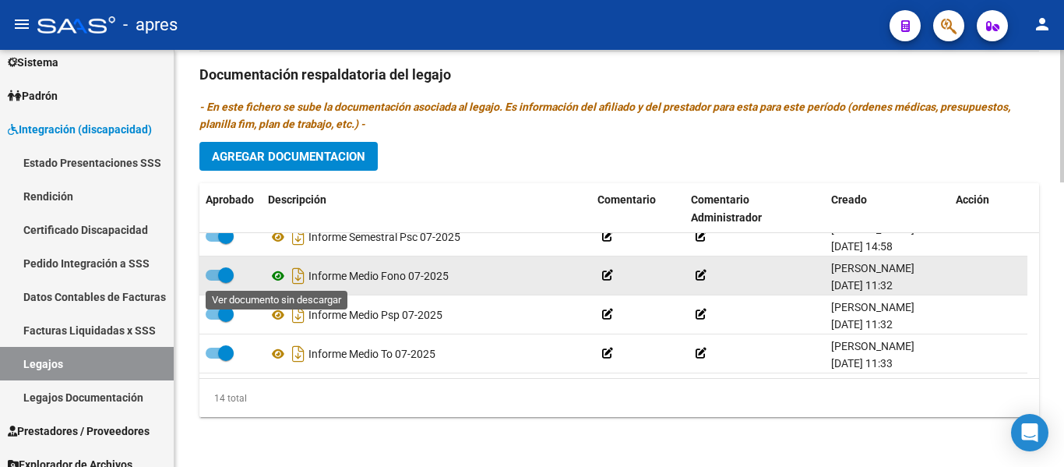
click at [270, 278] on icon at bounding box center [278, 275] width 20 height 19
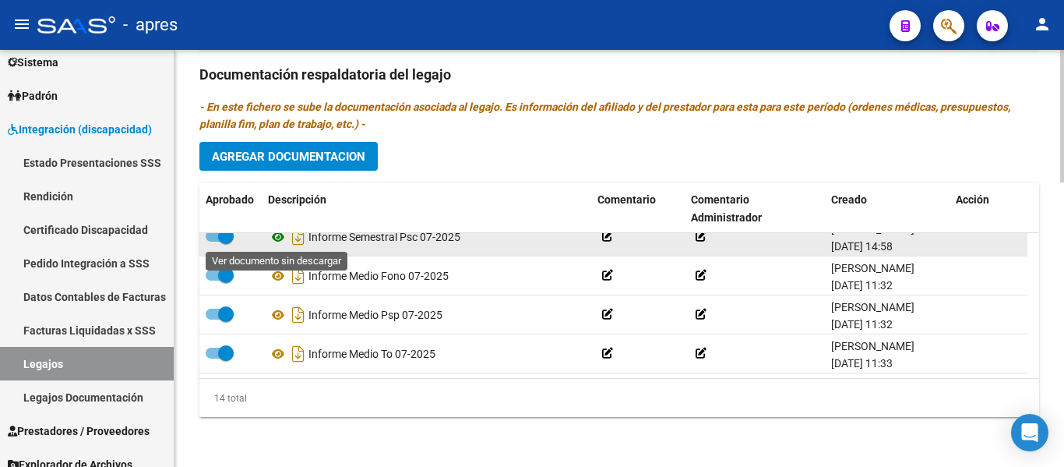
click at [275, 241] on icon at bounding box center [278, 236] width 20 height 19
click at [226, 238] on span at bounding box center [226, 236] width 16 height 16
click at [213, 241] on input "checkbox" at bounding box center [213, 241] width 1 height 1
click at [281, 235] on icon at bounding box center [278, 236] width 20 height 19
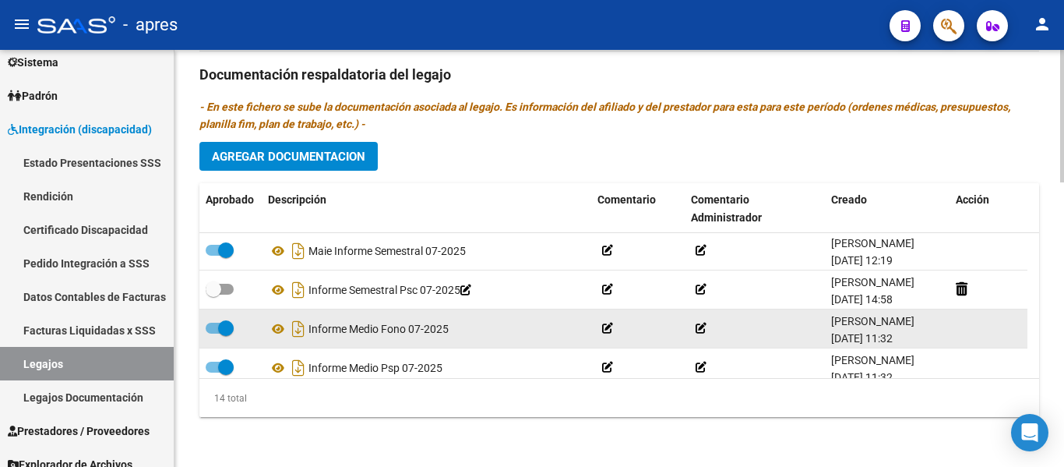
scroll to position [328, 0]
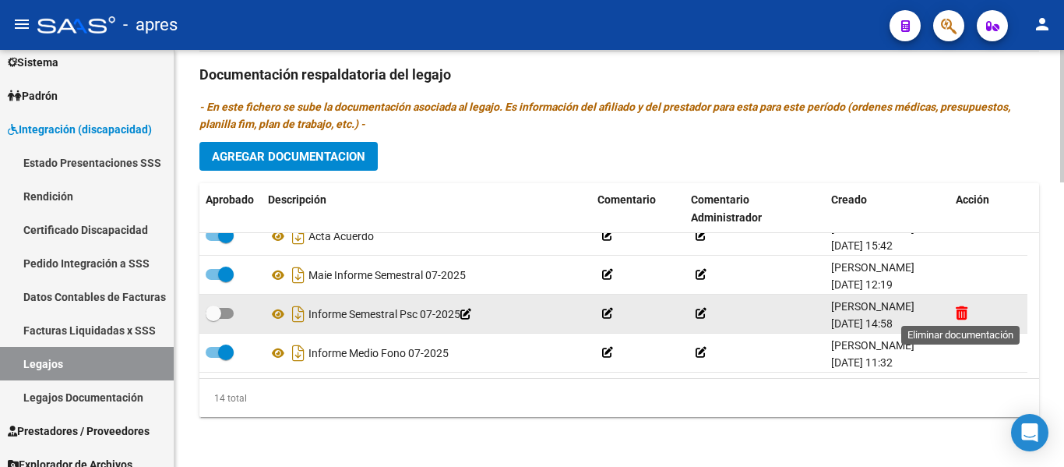
click at [960, 311] on icon at bounding box center [962, 312] width 12 height 15
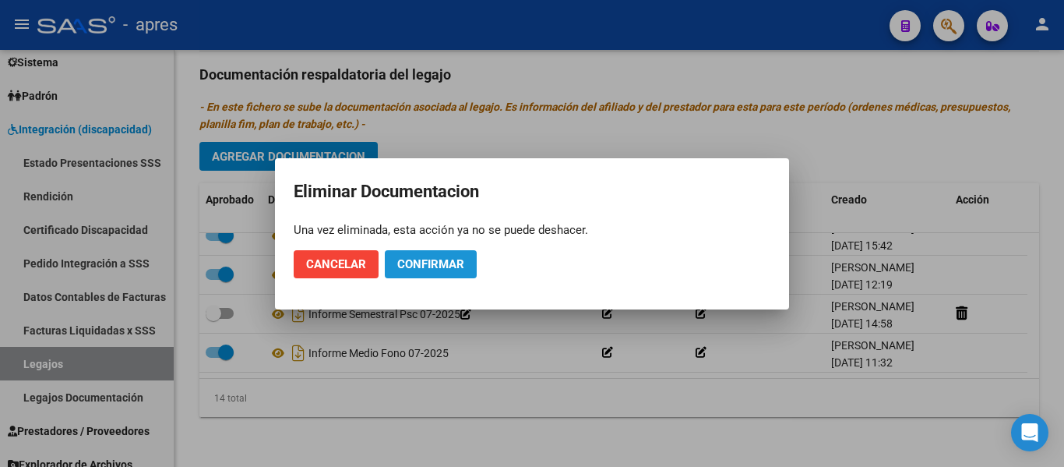
click at [427, 257] on span "Confirmar" at bounding box center [430, 264] width 67 height 14
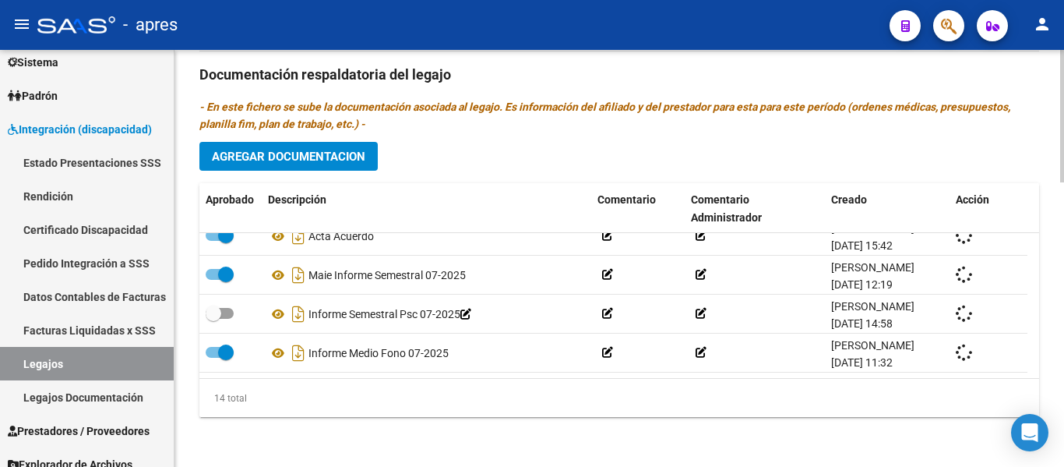
checkbox input "true"
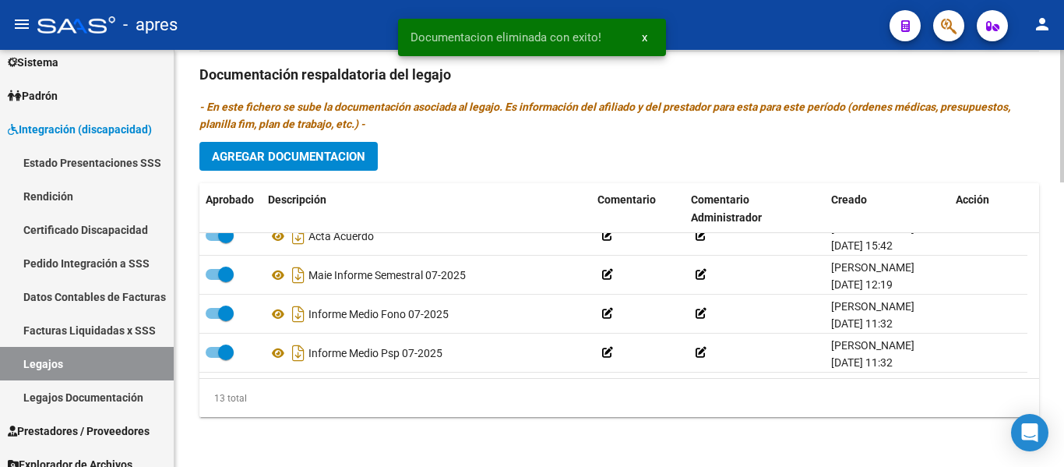
click at [315, 155] on span "Agregar Documentacion" at bounding box center [288, 157] width 153 height 14
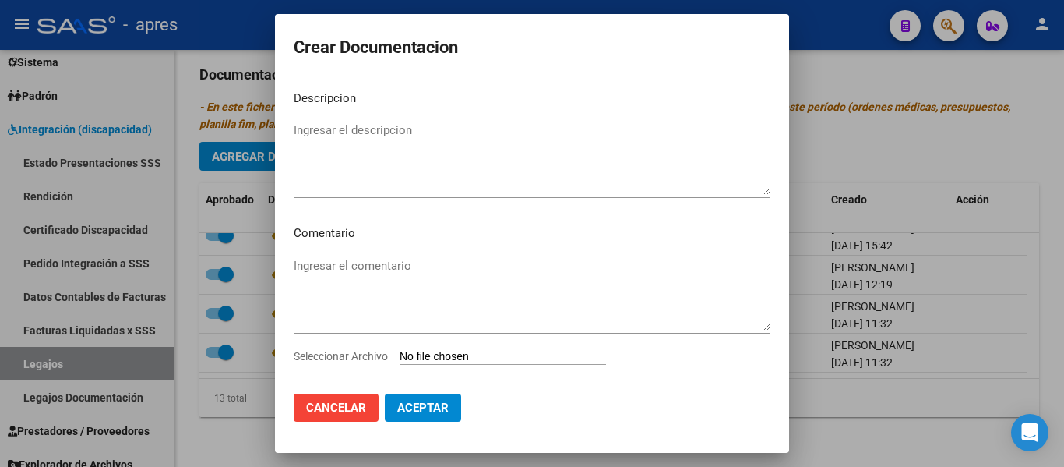
click at [450, 356] on input "Seleccionar Archivo" at bounding box center [503, 357] width 206 height 15
type input "C:\fakepath\27265538121-FACTURA_C-2-1172-ANEXO-INFORME SEMESTRAL .vnd.openxmlfo…"
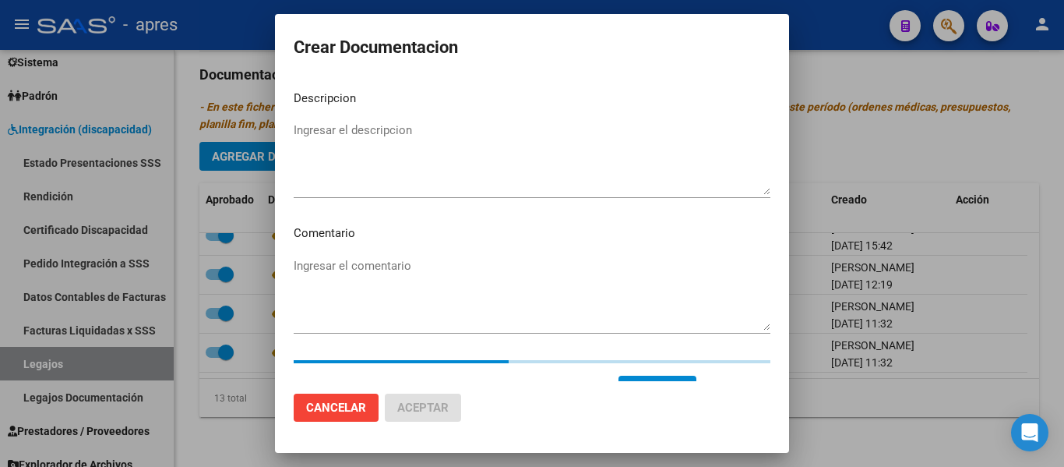
click at [439, 151] on textarea "Ingresar el descripcion" at bounding box center [532, 158] width 477 height 73
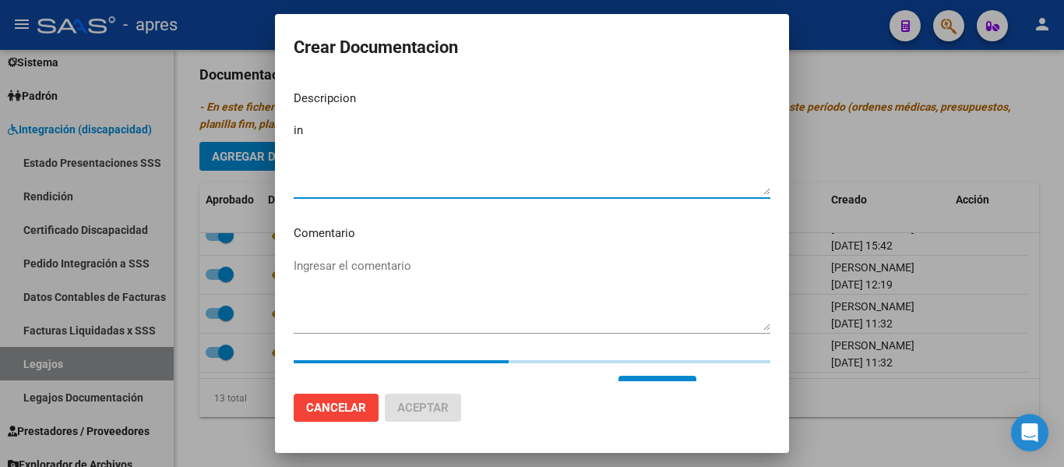
type textarea "i"
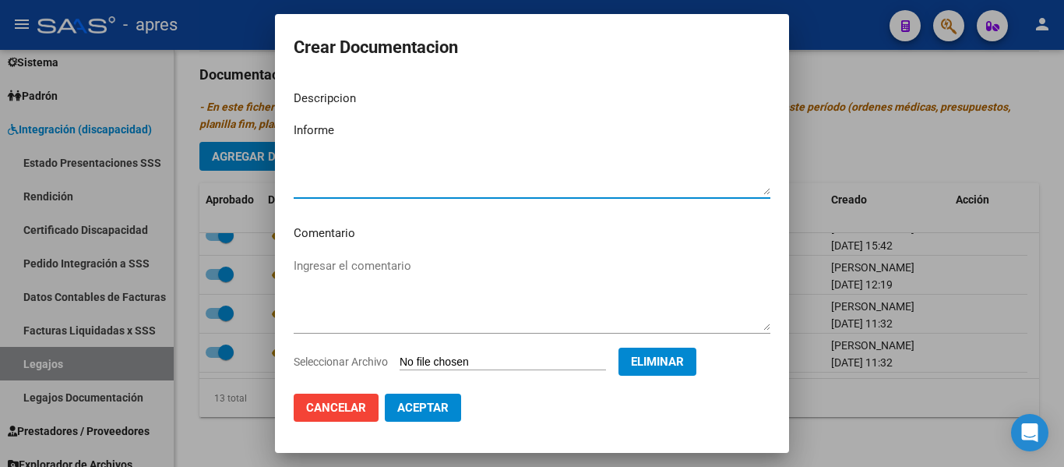
type textarea "Informe"
